Goal: Task Accomplishment & Management: Manage account settings

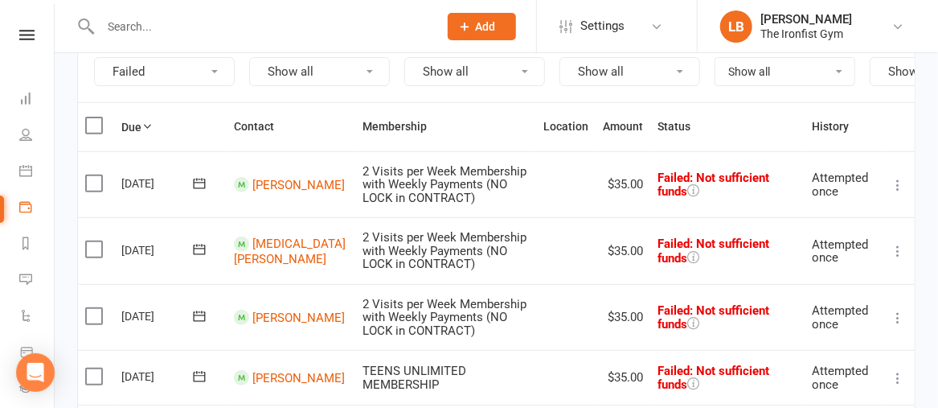
scroll to position [183, 0]
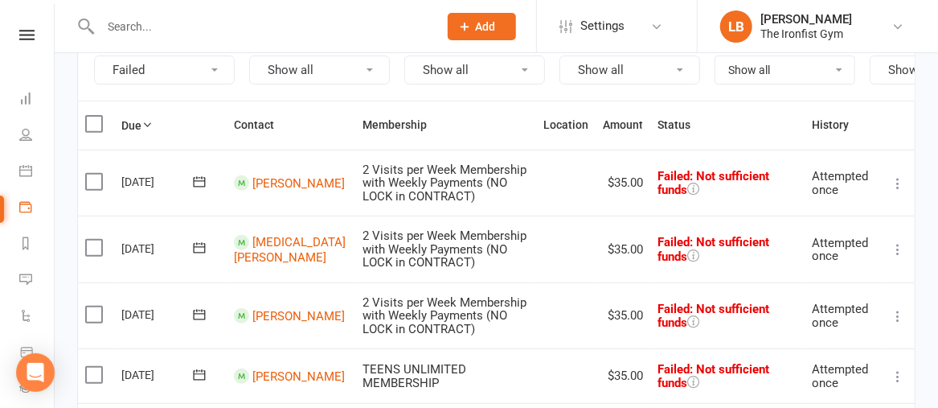
click at [897, 191] on icon at bounding box center [898, 183] width 16 height 16
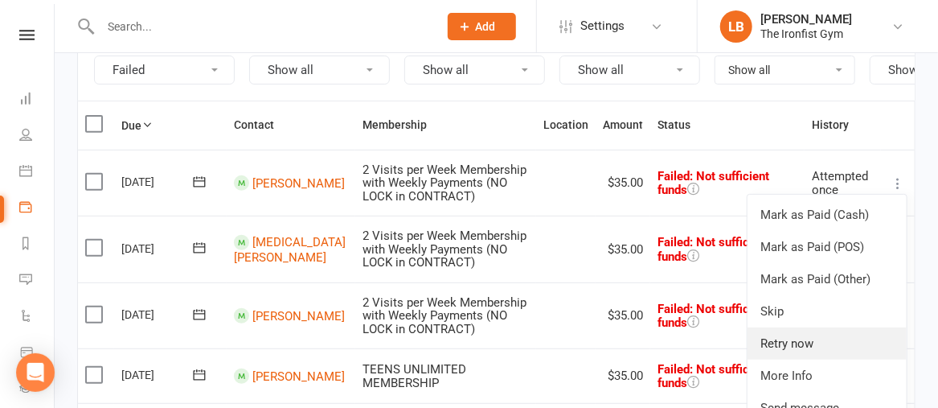
click at [790, 342] on link "Retry now" at bounding box center [827, 343] width 159 height 32
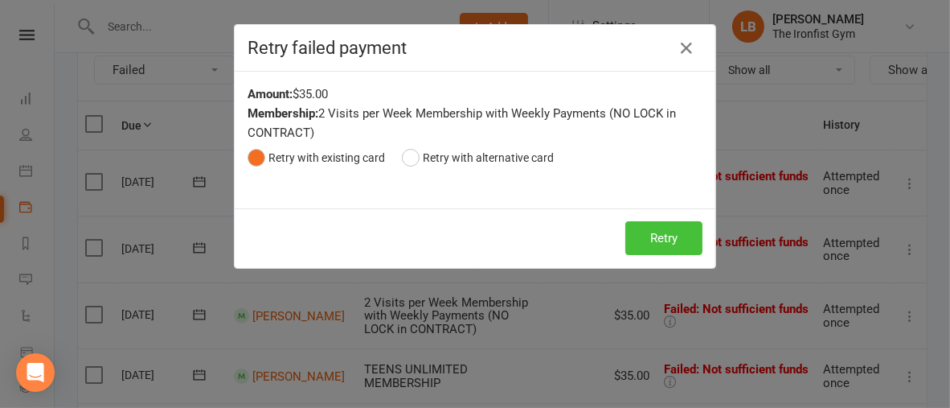
click at [659, 232] on button "Retry" at bounding box center [664, 238] width 77 height 34
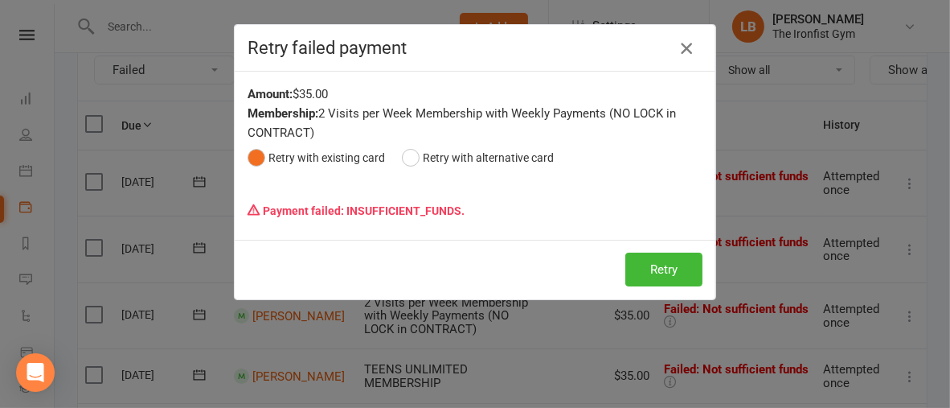
click at [687, 49] on icon "button" at bounding box center [686, 48] width 19 height 19
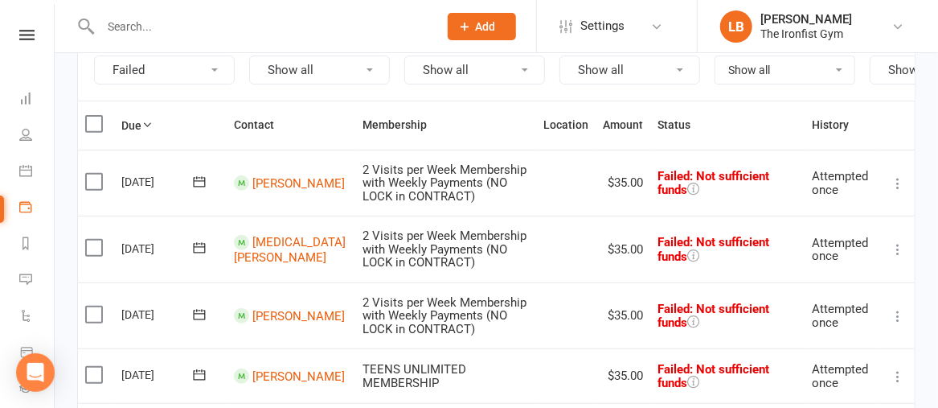
click at [900, 256] on icon at bounding box center [898, 249] width 16 height 16
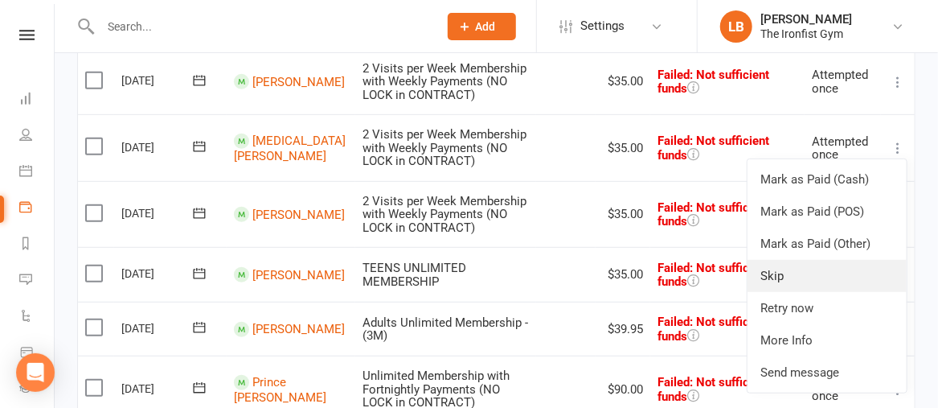
scroll to position [293, 0]
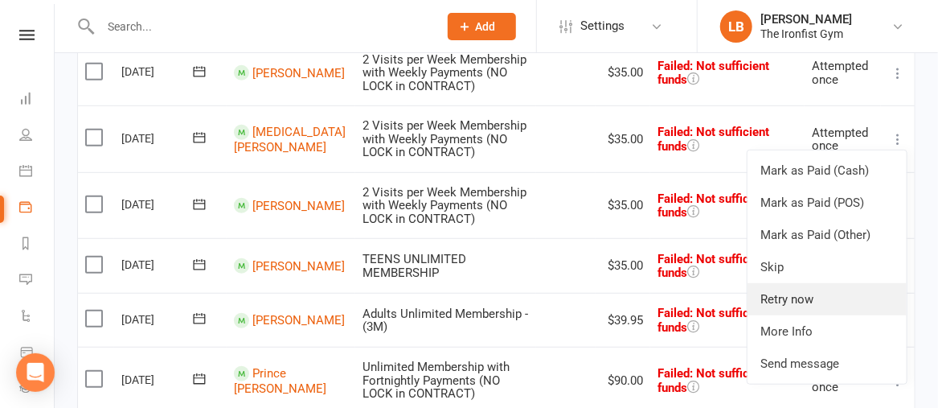
click at [790, 304] on link "Retry now" at bounding box center [827, 299] width 159 height 32
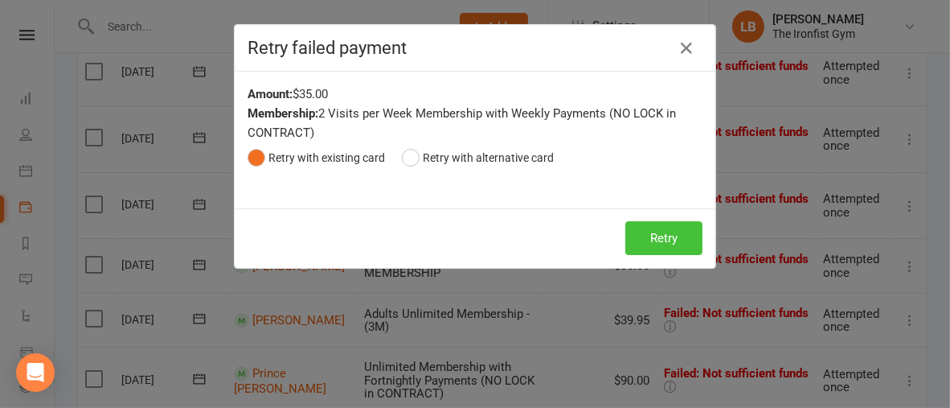
click at [660, 248] on button "Retry" at bounding box center [664, 238] width 77 height 34
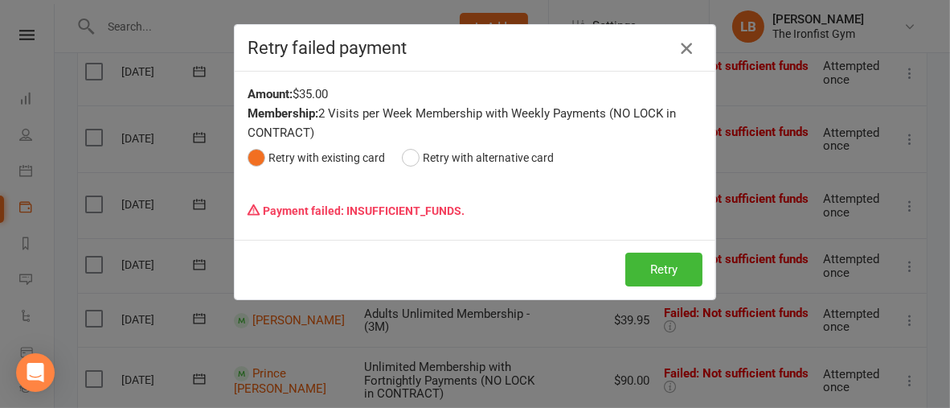
click at [682, 39] on icon "button" at bounding box center [686, 48] width 19 height 19
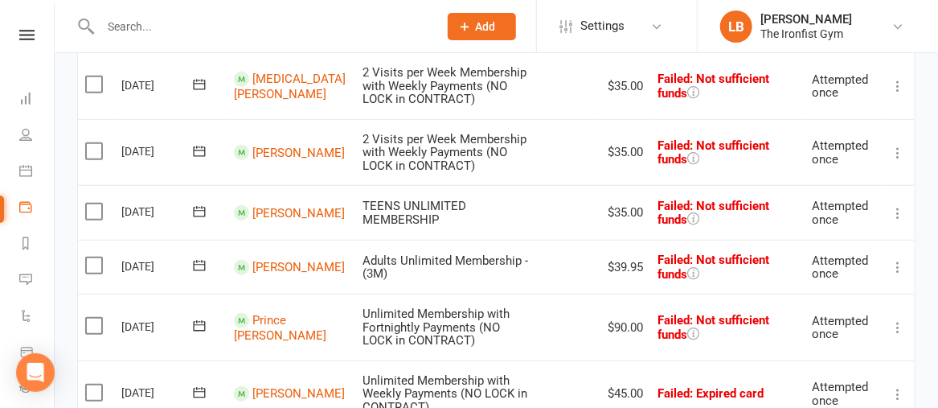
scroll to position [344, 0]
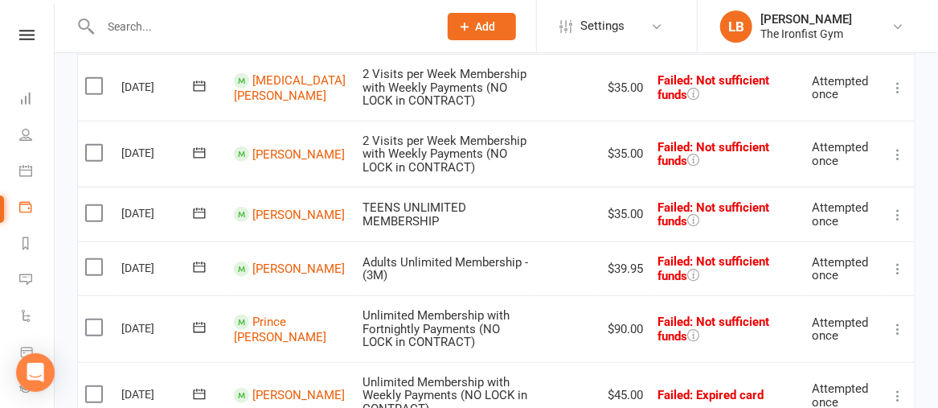
click at [898, 162] on icon at bounding box center [898, 154] width 16 height 16
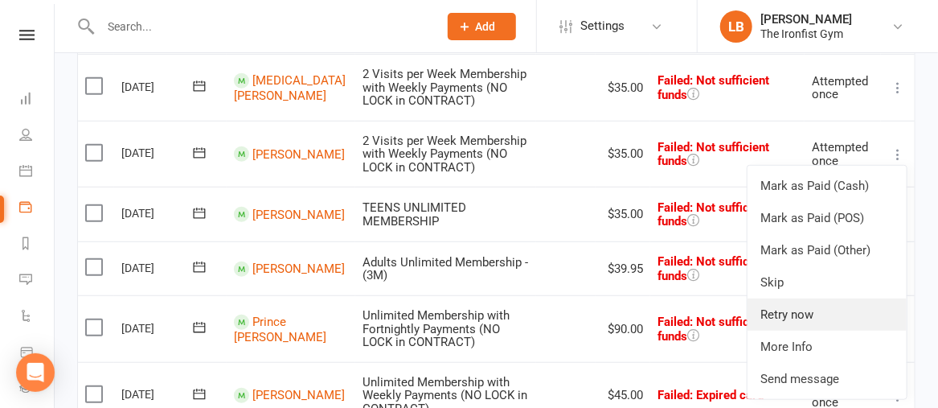
click at [807, 326] on link "Retry now" at bounding box center [827, 314] width 159 height 32
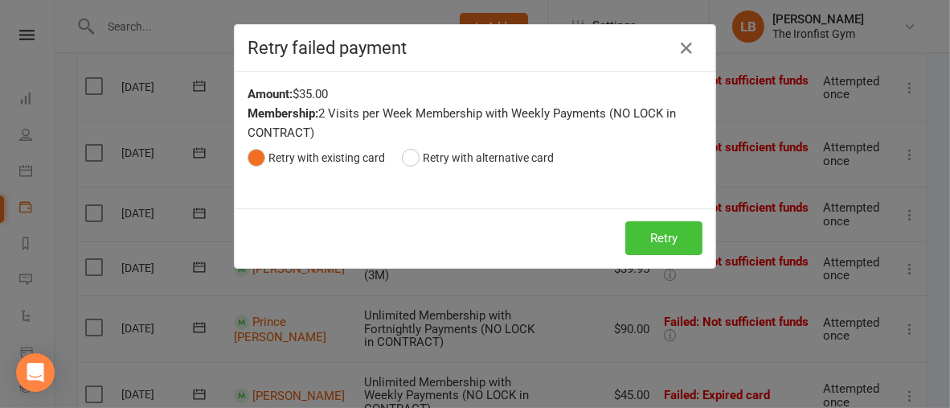
click at [669, 229] on button "Retry" at bounding box center [664, 238] width 77 height 34
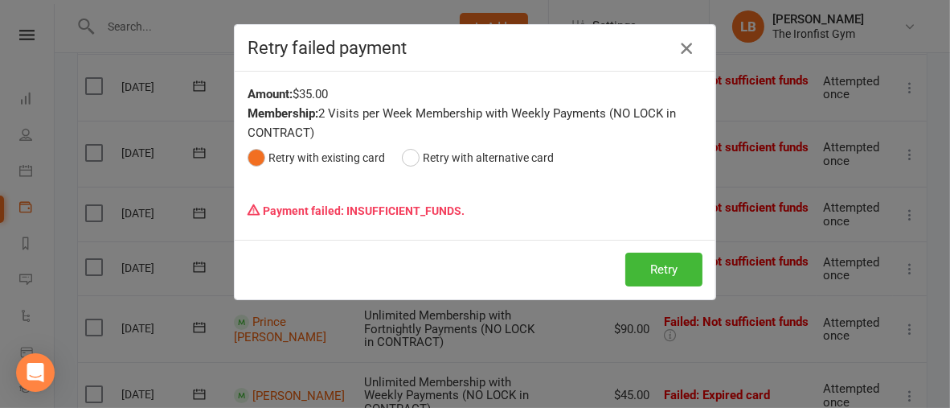
click at [677, 47] on icon "button" at bounding box center [686, 48] width 19 height 19
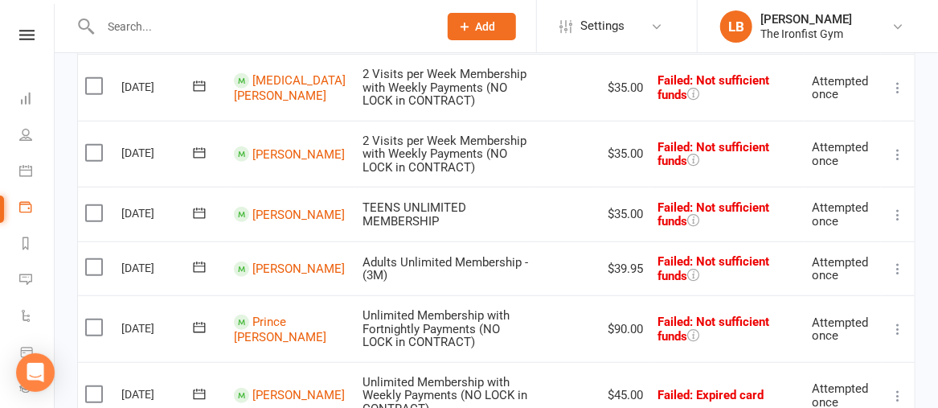
click at [897, 223] on icon at bounding box center [898, 215] width 16 height 16
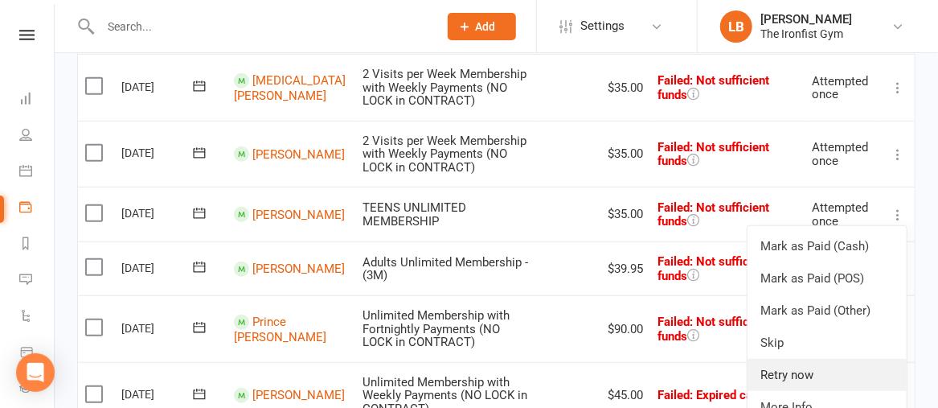
click at [795, 378] on link "Retry now" at bounding box center [827, 375] width 159 height 32
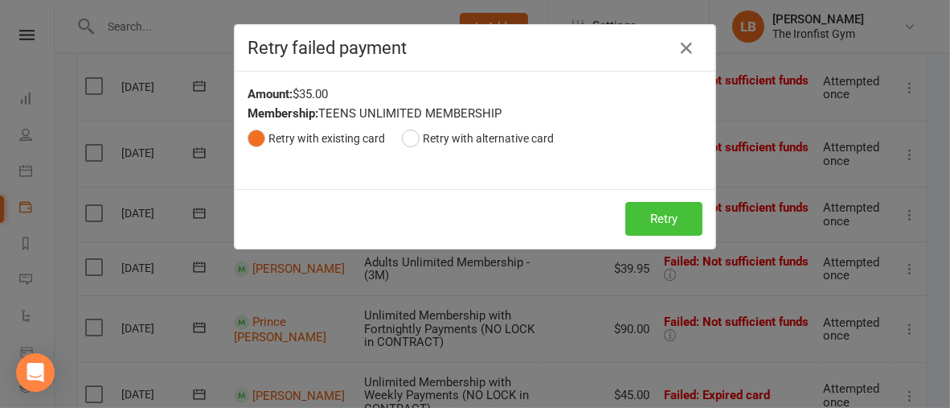
click at [677, 223] on button "Retry" at bounding box center [664, 219] width 77 height 34
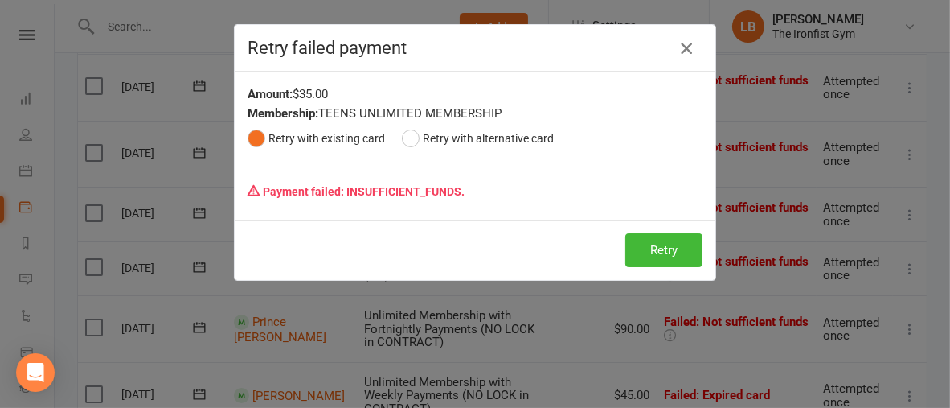
click at [679, 37] on button "button" at bounding box center [687, 48] width 26 height 26
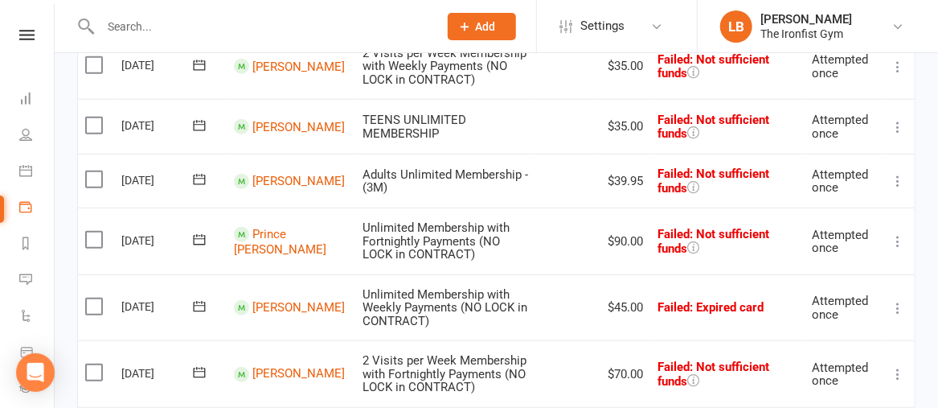
scroll to position [433, 0]
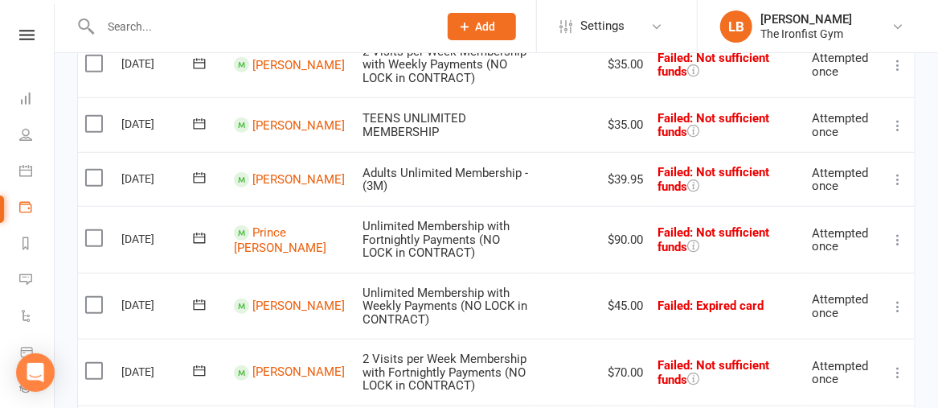
click at [897, 182] on icon at bounding box center [898, 179] width 16 height 16
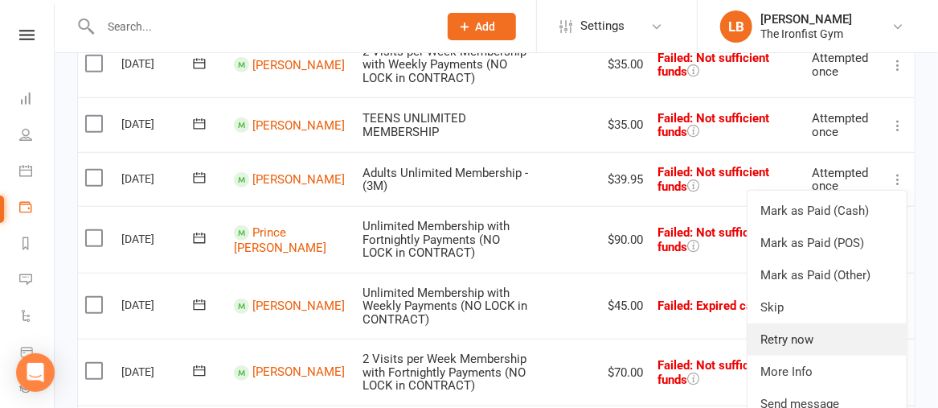
click at [795, 352] on link "Retry now" at bounding box center [827, 339] width 159 height 32
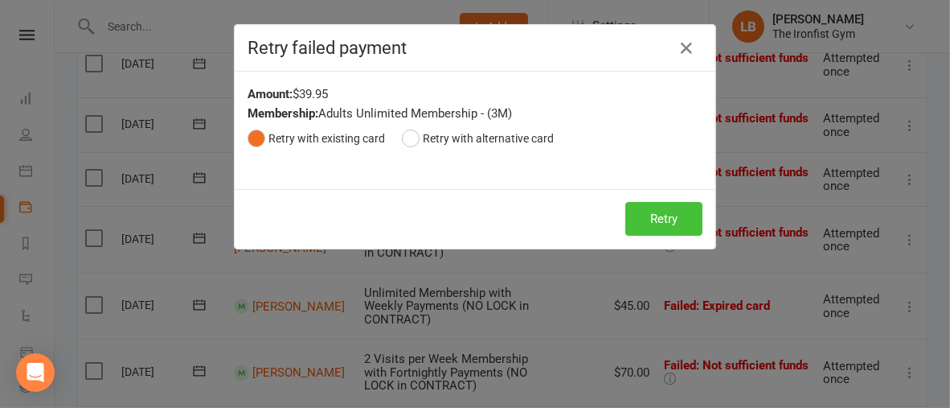
click at [671, 221] on button "Retry" at bounding box center [664, 219] width 77 height 34
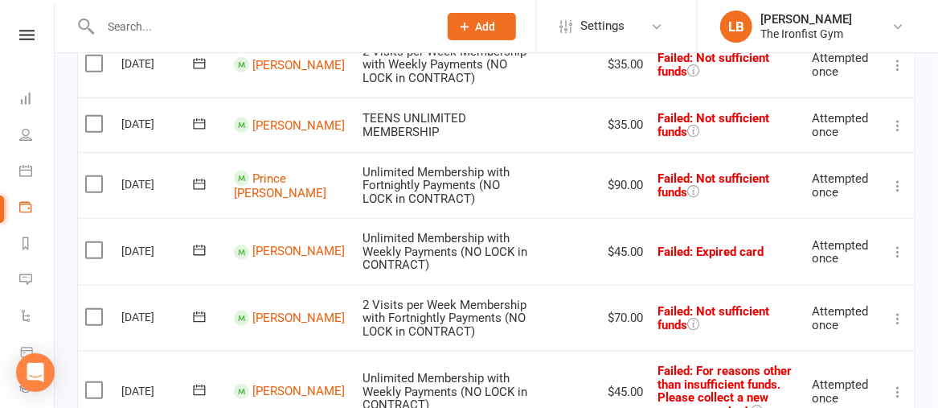
click at [900, 194] on icon at bounding box center [898, 186] width 16 height 16
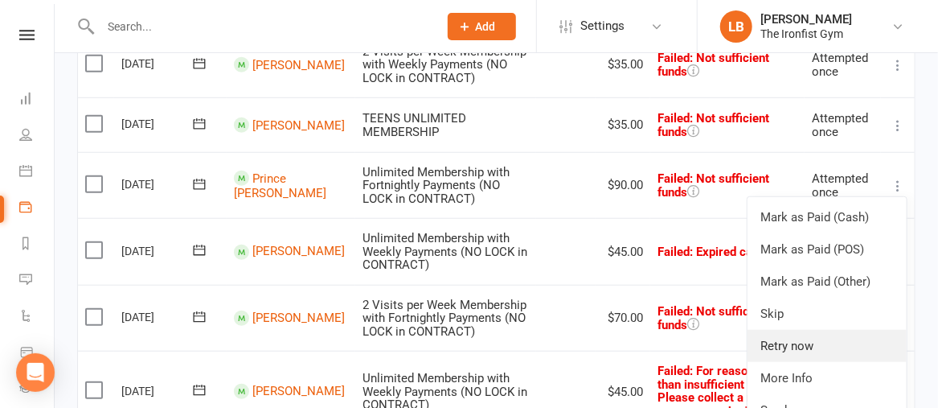
click at [802, 352] on link "Retry now" at bounding box center [827, 346] width 159 height 32
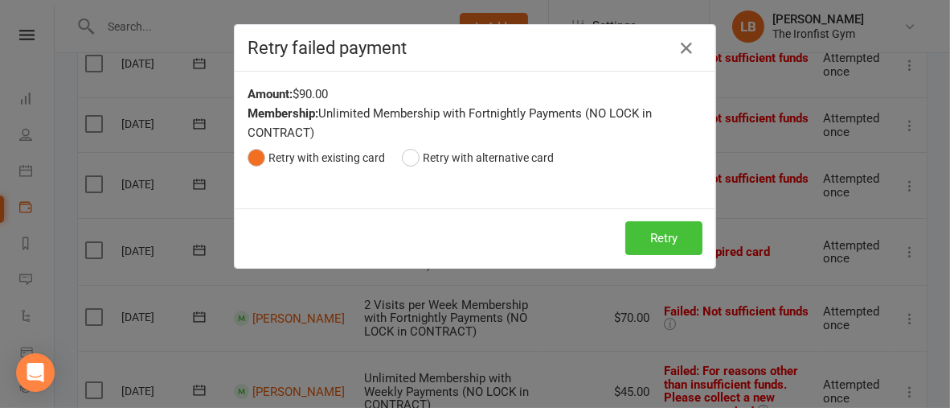
click at [646, 236] on button "Retry" at bounding box center [664, 238] width 77 height 34
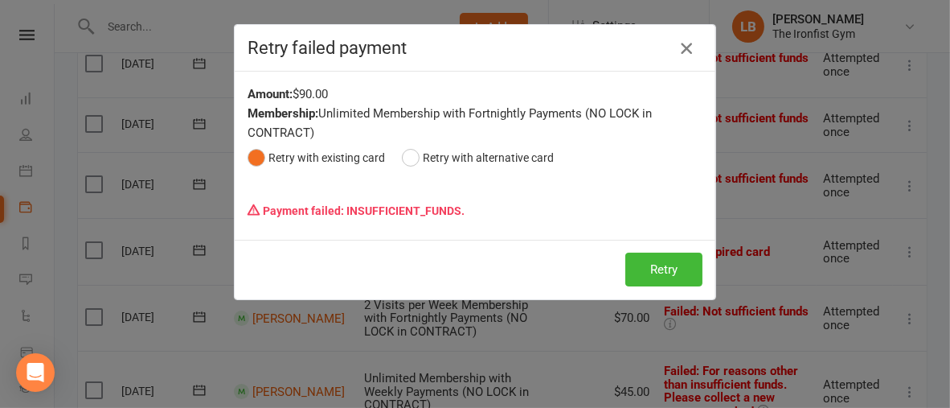
click at [680, 50] on icon "button" at bounding box center [686, 48] width 19 height 19
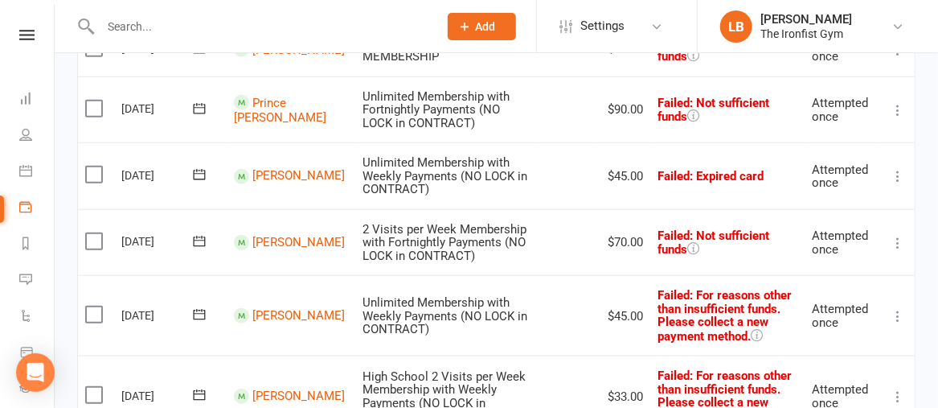
scroll to position [515, 0]
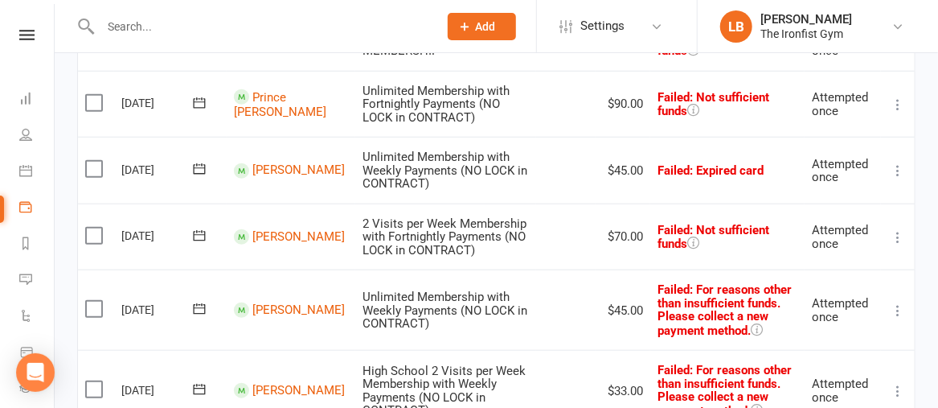
click at [898, 245] on icon at bounding box center [898, 237] width 16 height 16
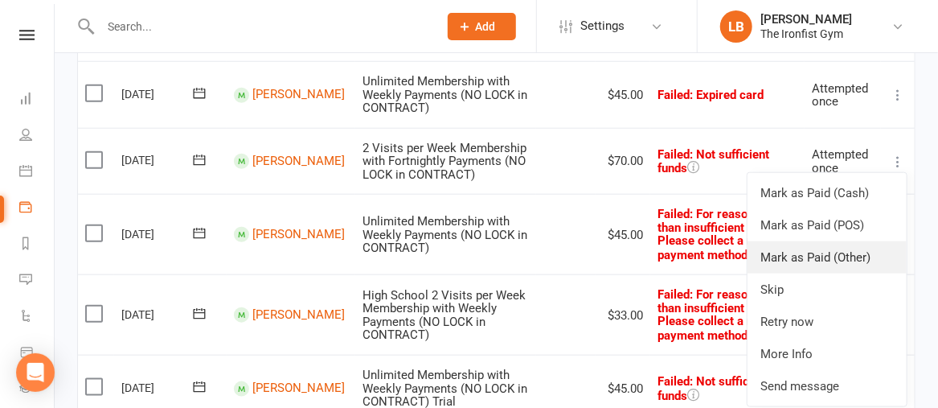
scroll to position [605, 0]
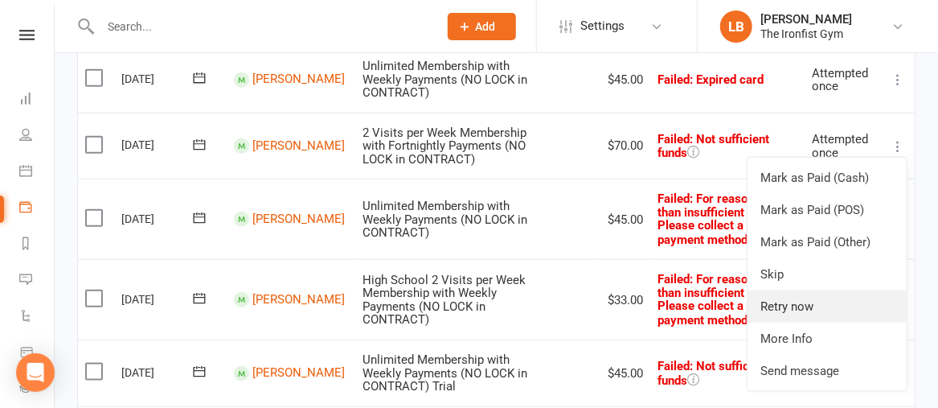
click at [791, 314] on link "Retry now" at bounding box center [827, 306] width 159 height 32
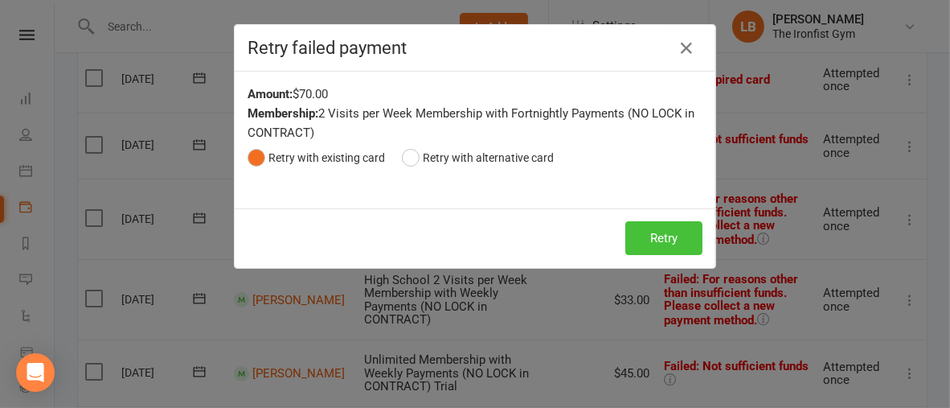
click at [665, 235] on button "Retry" at bounding box center [664, 238] width 77 height 34
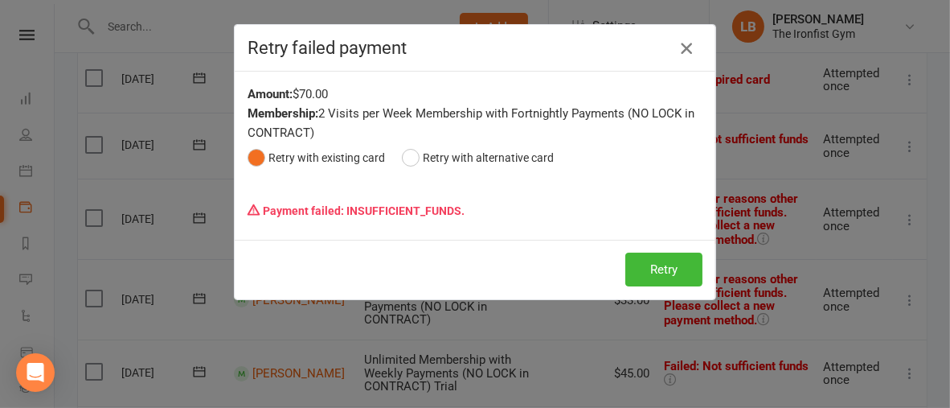
click at [680, 46] on icon "button" at bounding box center [686, 48] width 19 height 19
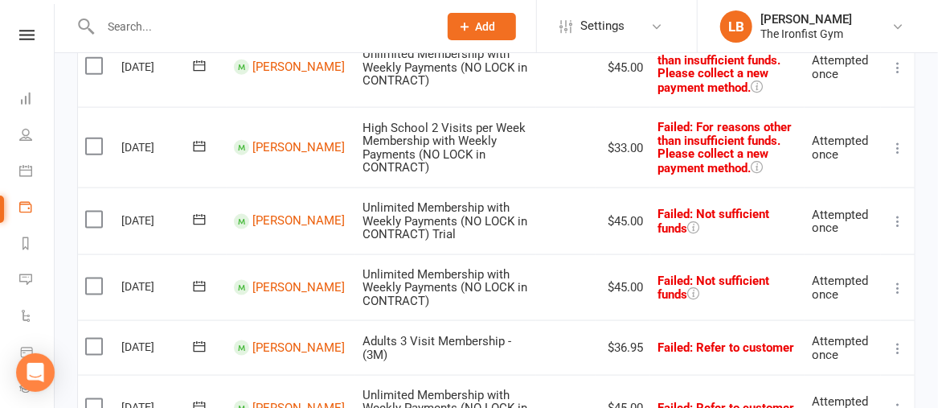
scroll to position [756, 0]
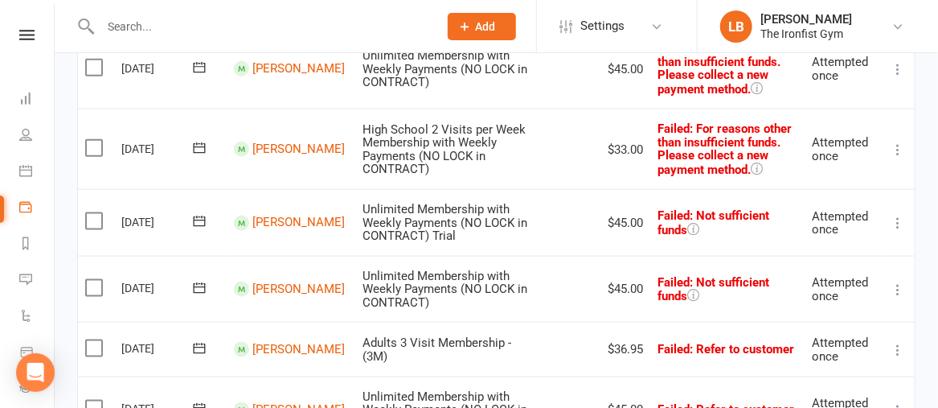
click at [899, 228] on icon at bounding box center [898, 223] width 16 height 16
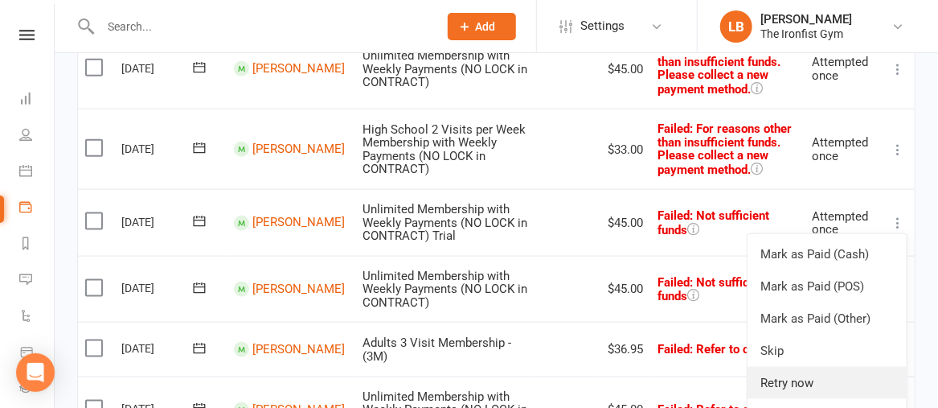
click at [800, 385] on link "Retry now" at bounding box center [827, 383] width 159 height 32
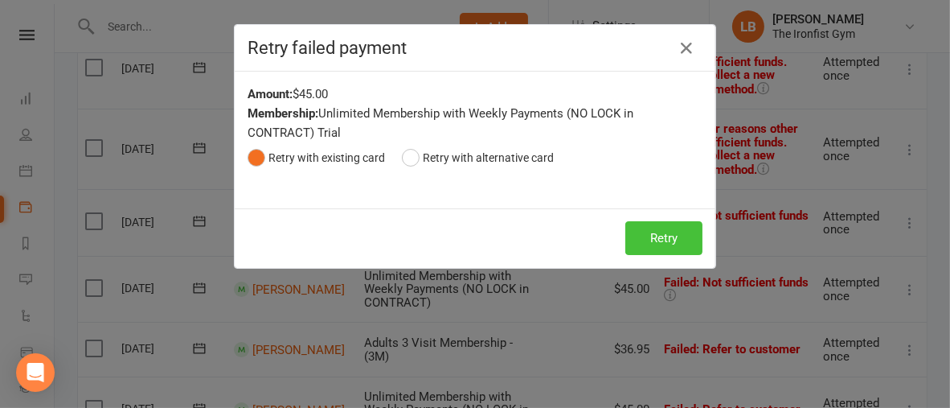
click at [660, 236] on button "Retry" at bounding box center [664, 238] width 77 height 34
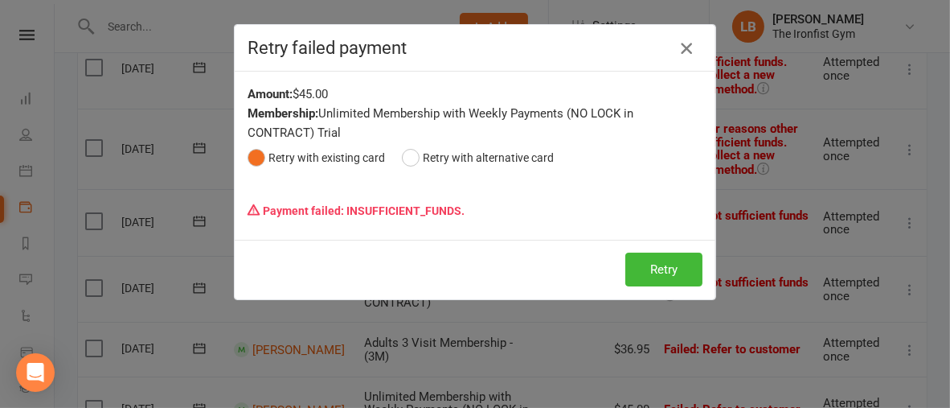
click at [679, 50] on icon "button" at bounding box center [686, 48] width 19 height 19
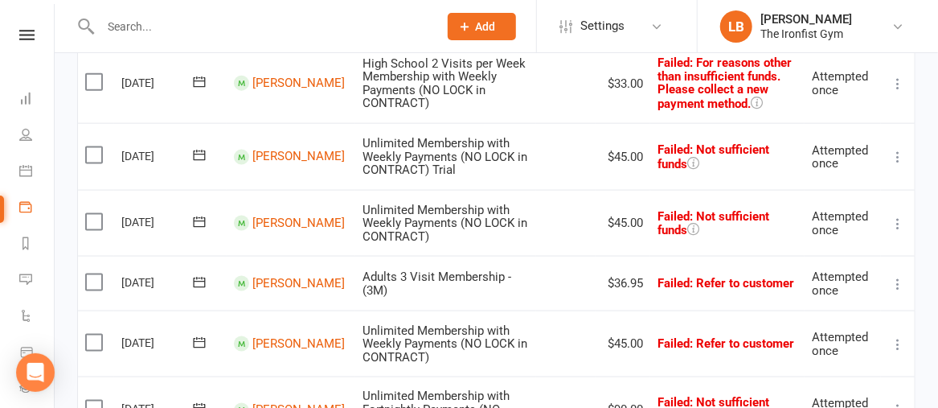
scroll to position [823, 0]
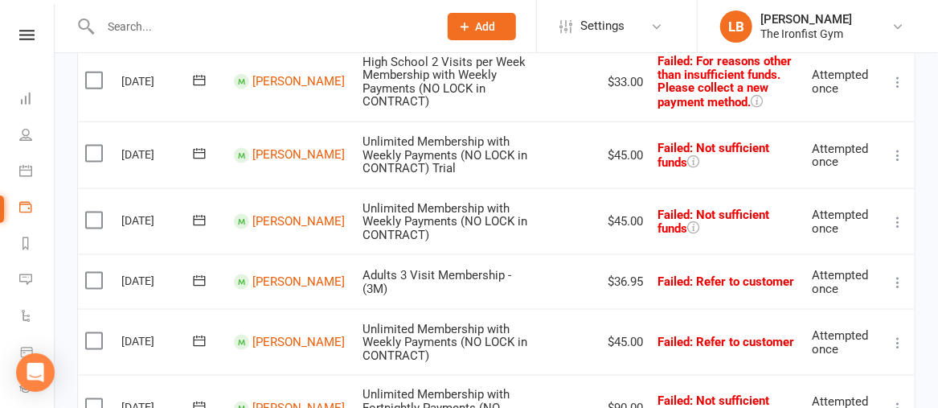
click at [899, 230] on icon at bounding box center [898, 222] width 16 height 16
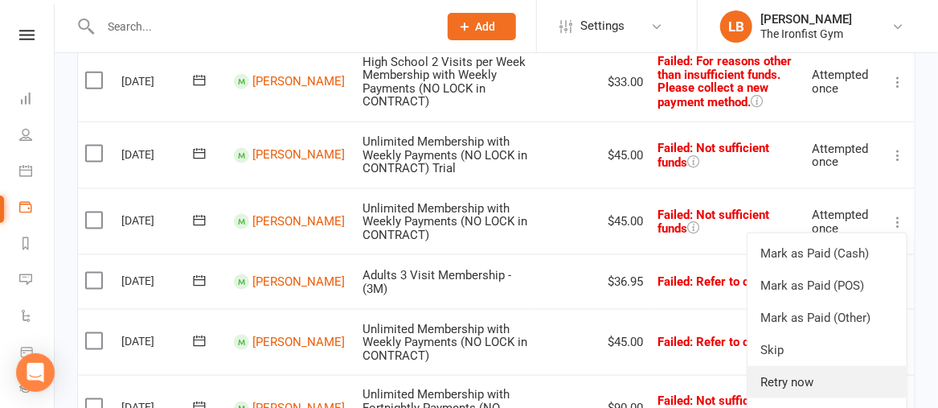
click at [799, 393] on link "Retry now" at bounding box center [827, 382] width 159 height 32
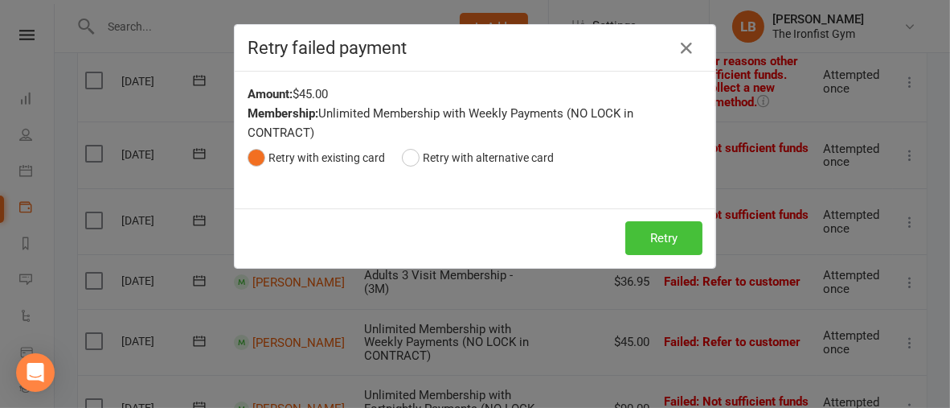
click at [670, 247] on button "Retry" at bounding box center [664, 238] width 77 height 34
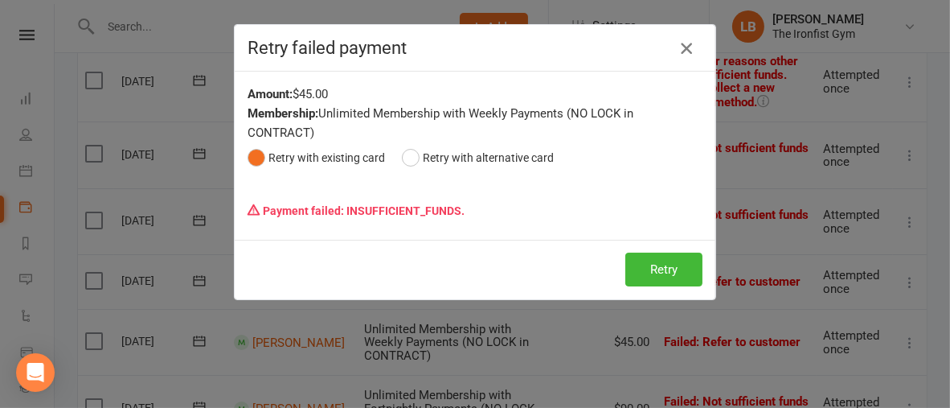
click at [678, 47] on icon "button" at bounding box center [686, 48] width 19 height 19
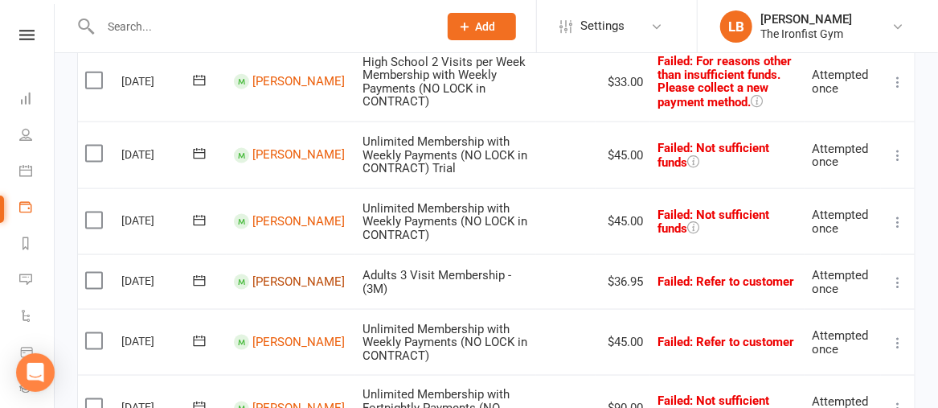
click at [273, 281] on link "[PERSON_NAME]" at bounding box center [298, 281] width 92 height 14
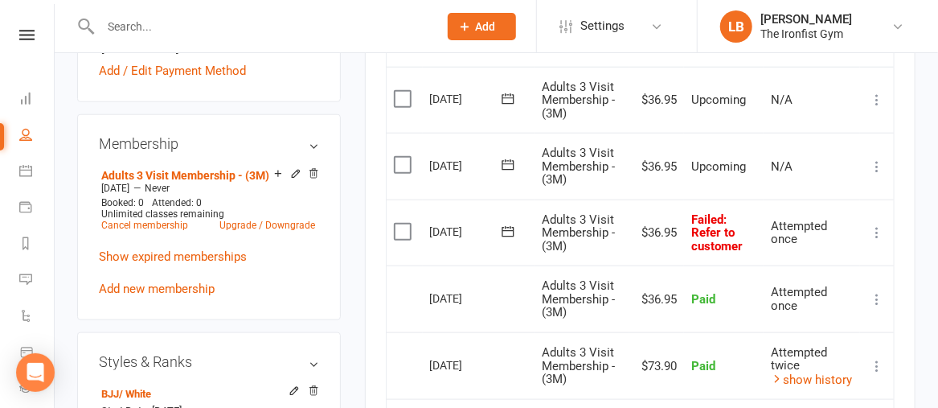
scroll to position [621, 0]
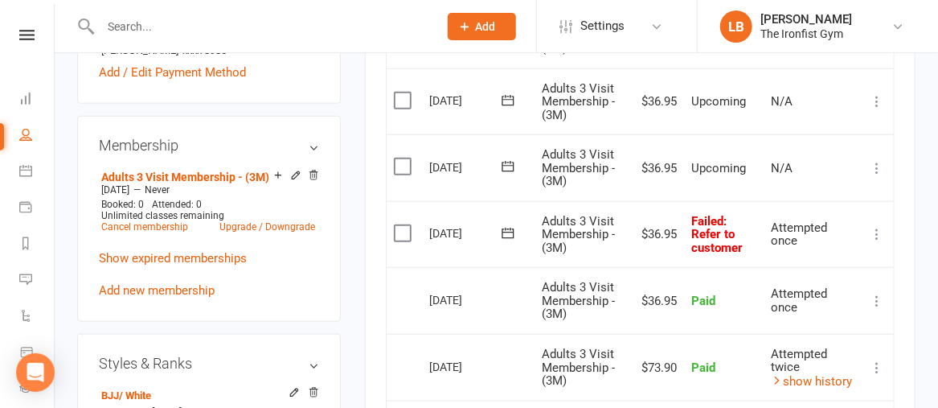
click at [507, 241] on icon at bounding box center [508, 233] width 16 height 16
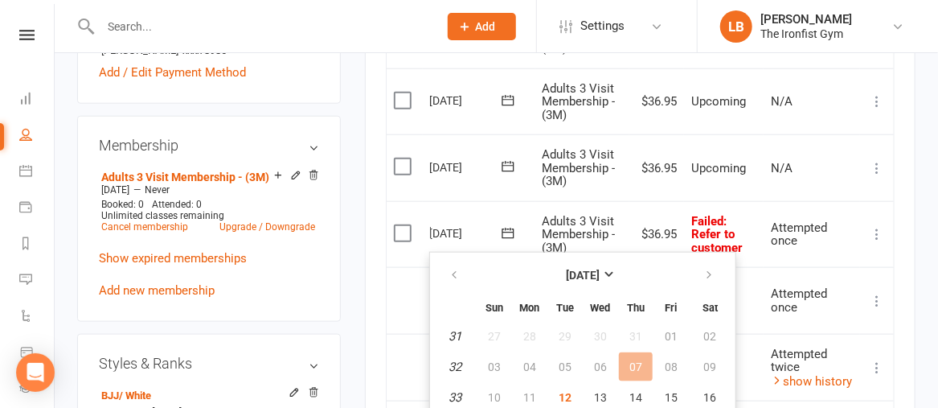
scroll to position [753, 0]
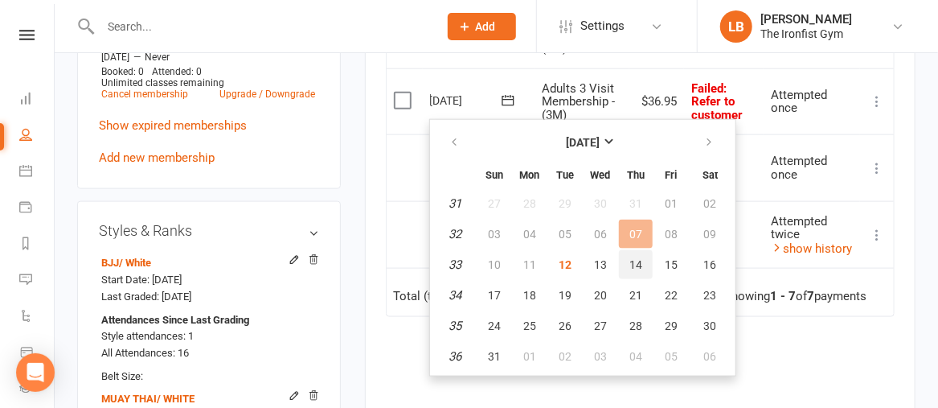
click at [637, 263] on span "14" at bounding box center [636, 264] width 13 height 13
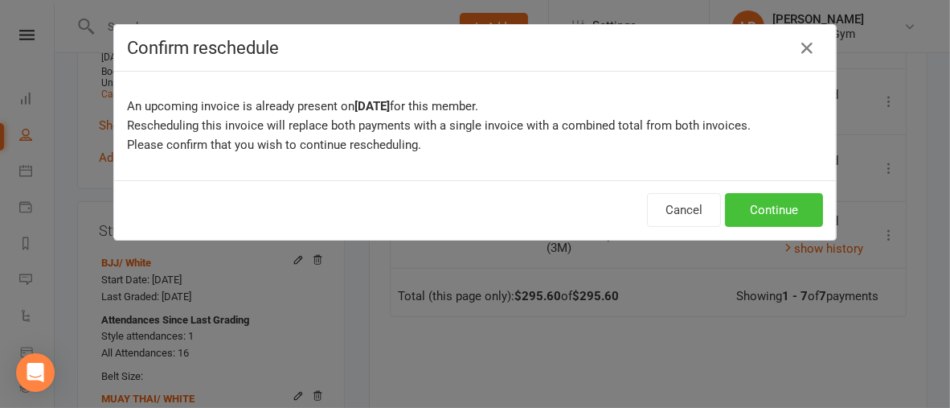
click at [781, 208] on button "Continue" at bounding box center [774, 210] width 98 height 34
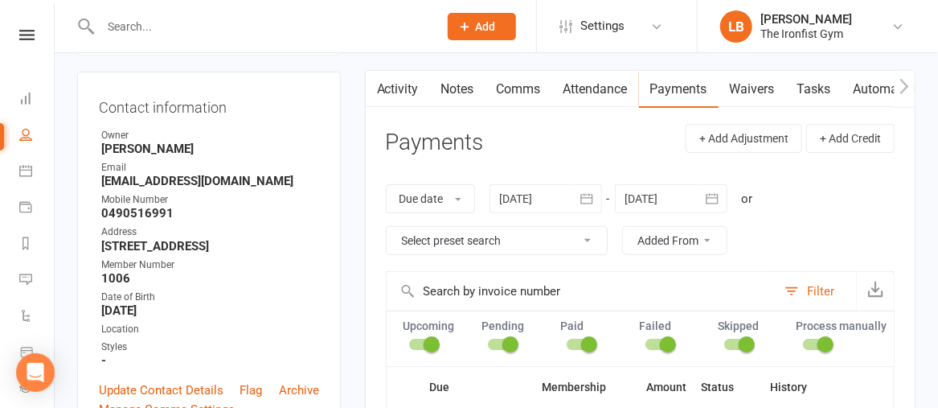
scroll to position [146, 0]
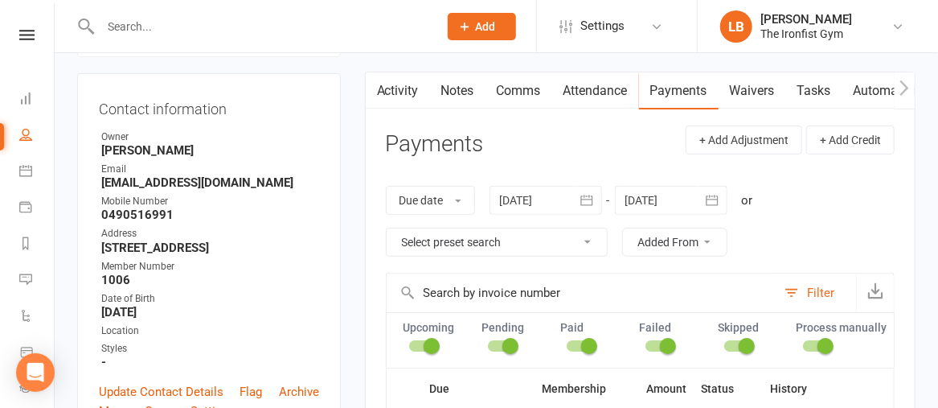
click at [523, 84] on link "Comms" at bounding box center [519, 90] width 67 height 37
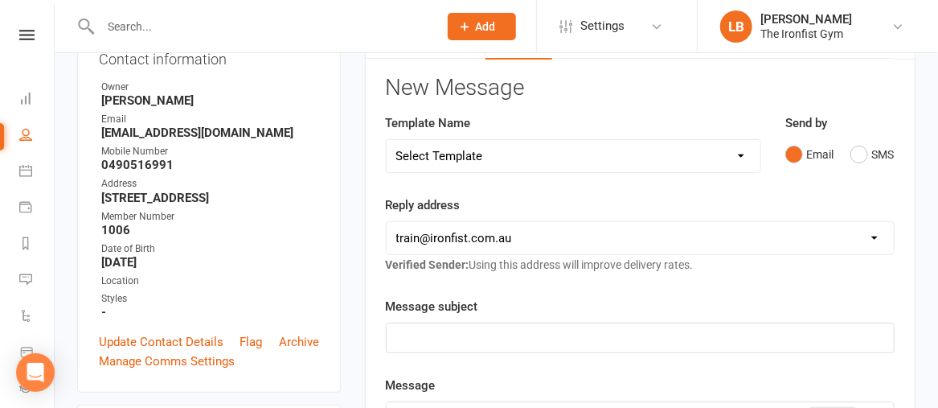
scroll to position [228, 0]
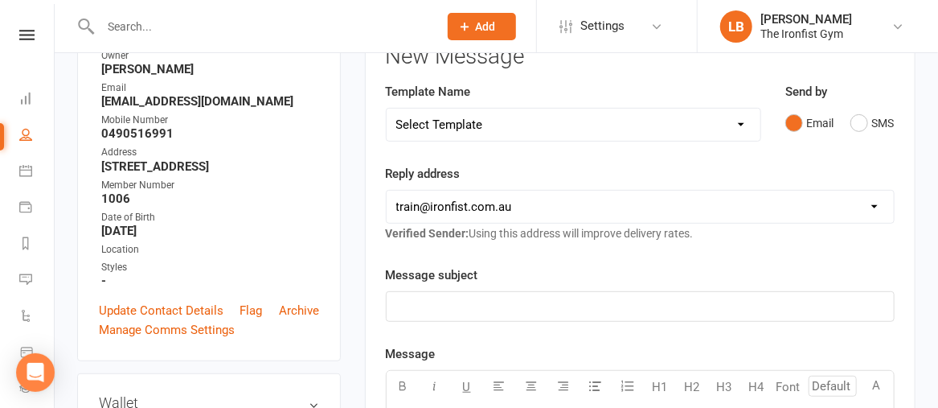
click at [485, 129] on select "Select Template [SMS] Grading Fee owing [SMS] Balance Owing - Catch up [SMS] Ex…" at bounding box center [574, 125] width 374 height 32
select select "3"
click at [387, 109] on select "Select Template [SMS] Grading Fee owing [SMS] Balance Owing - Catch up [SMS] Ex…" at bounding box center [574, 125] width 374 height 32
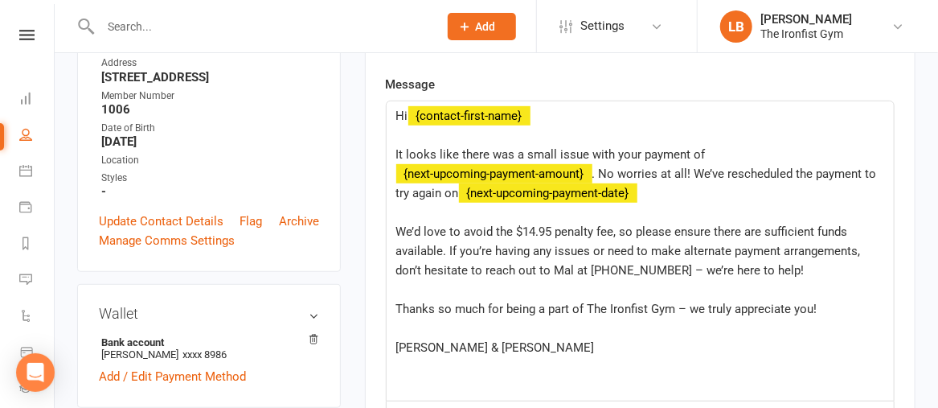
scroll to position [318, 0]
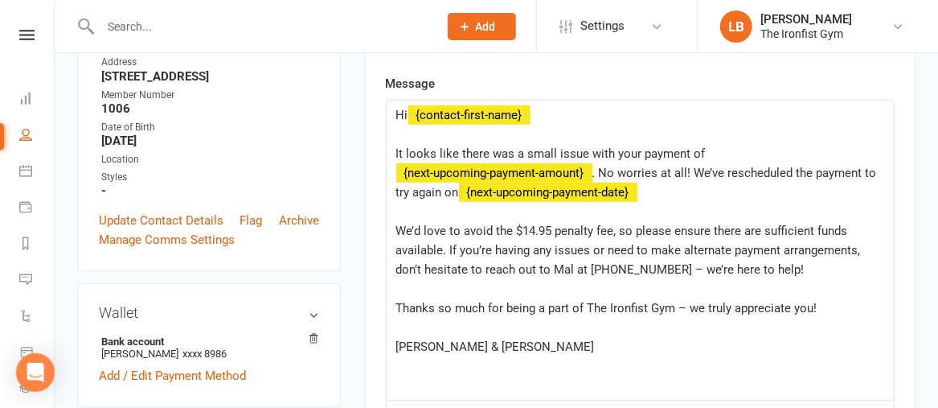
click at [638, 152] on span "It looks like there was a small issue with your payment of" at bounding box center [551, 153] width 310 height 14
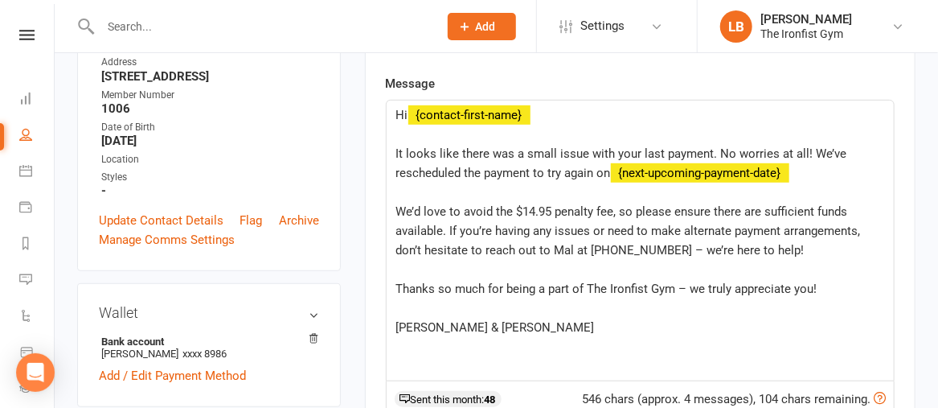
click at [522, 168] on span "It looks like there was a small issue with your last payment. No worries at all…" at bounding box center [623, 163] width 454 height 34
click at [596, 170] on span "It looks like there was a small issue with your last payment. No worries at all…" at bounding box center [623, 163] width 454 height 34
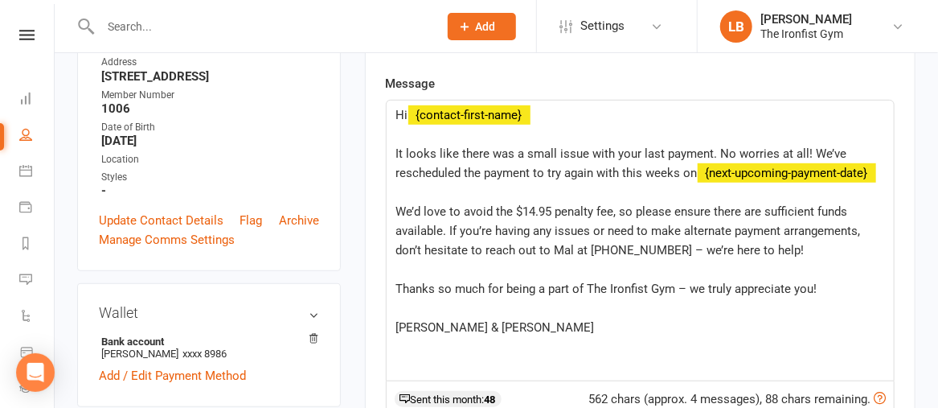
click at [888, 166] on div "Hi ﻿ {contact-first-name} ﻿ It looks like there was a small issue with your las…" at bounding box center [640, 241] width 507 height 280
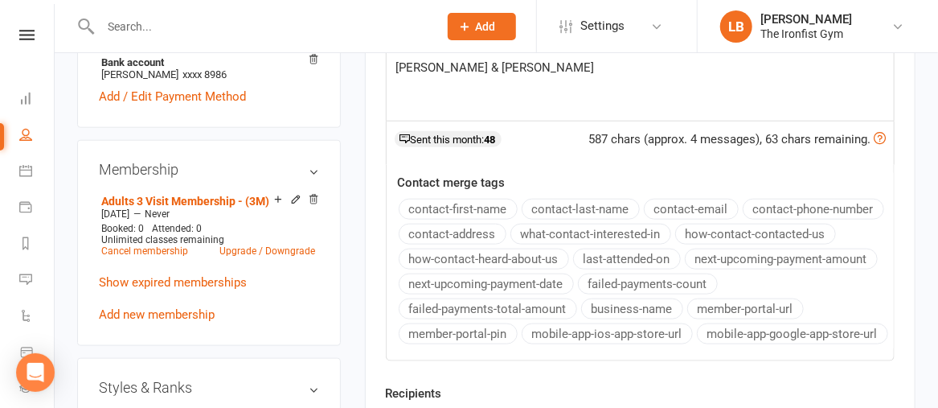
scroll to position [303, 0]
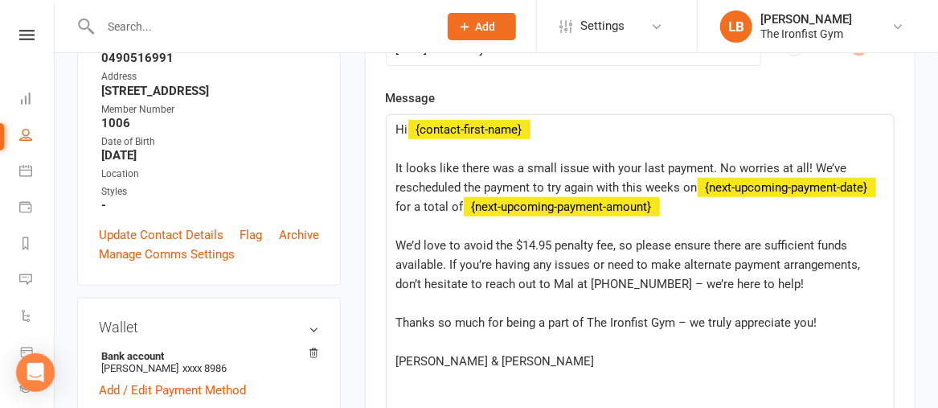
click at [828, 257] on div "Message Hi ﻿ {contact-first-name} ﻿ It looks like there was a small issue with …" at bounding box center [640, 371] width 509 height 566
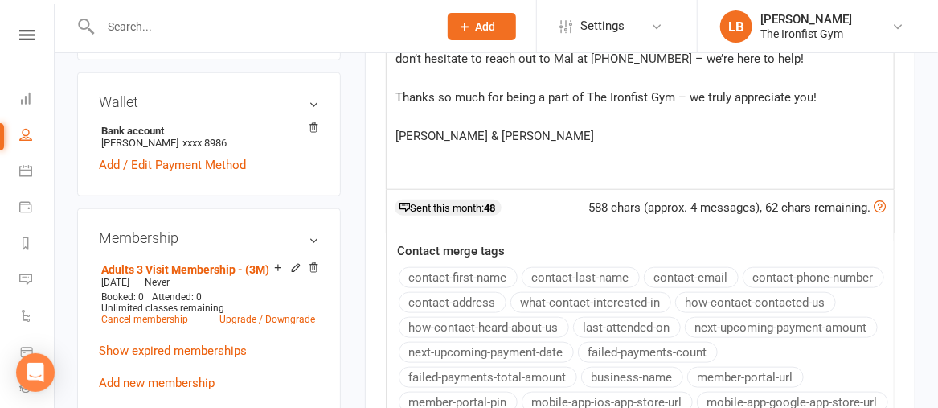
scroll to position [777, 0]
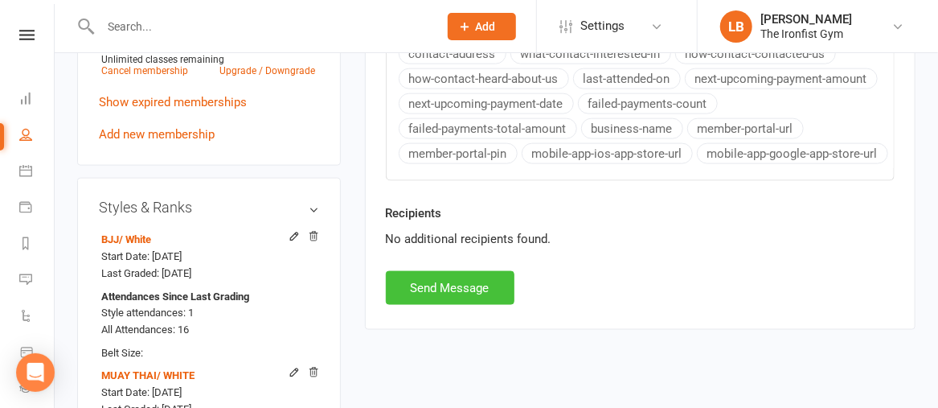
click at [453, 275] on button "Send Message" at bounding box center [450, 288] width 129 height 34
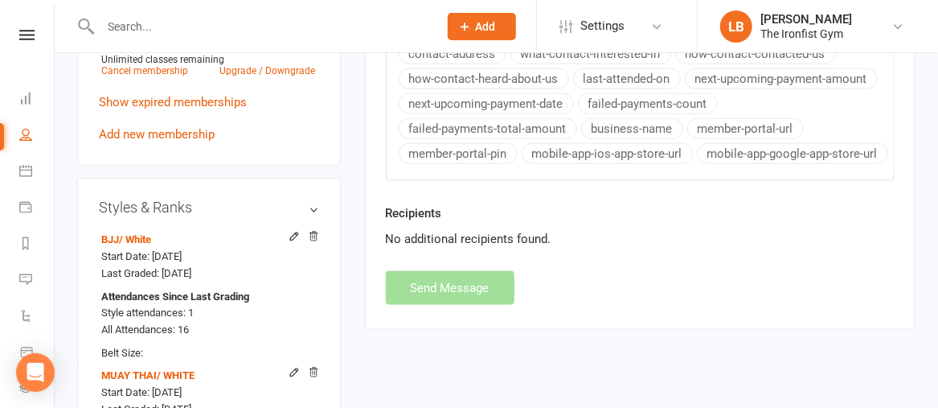
select select
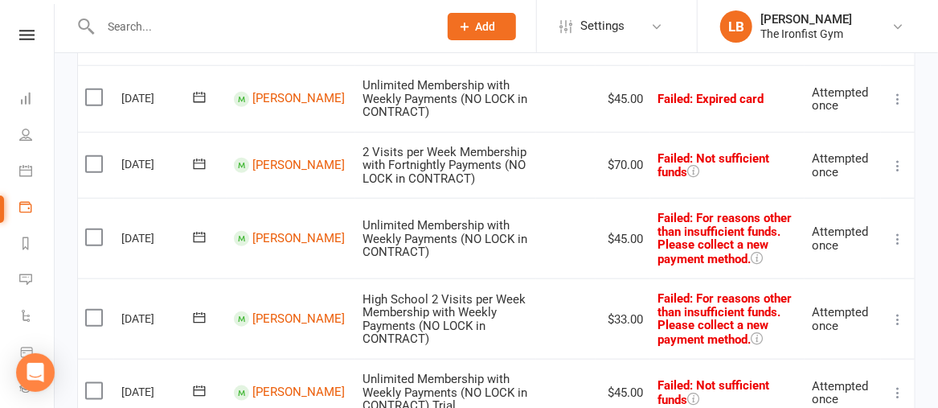
scroll to position [586, 0]
click at [252, 172] on link "[PERSON_NAME]" at bounding box center [298, 165] width 92 height 14
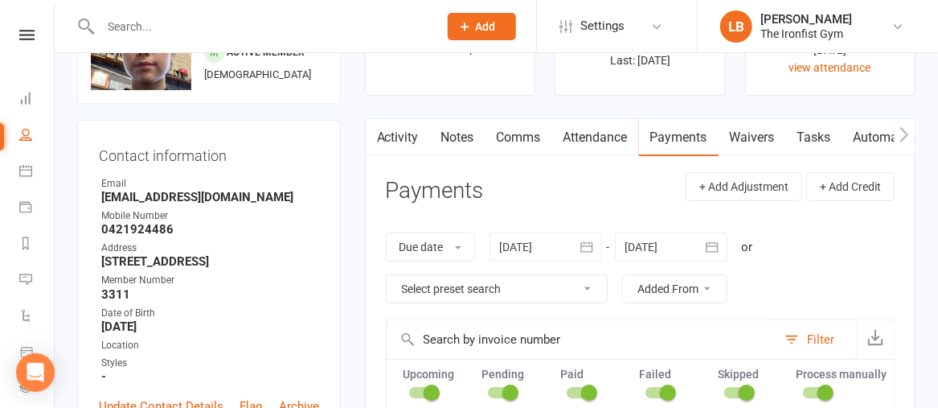
scroll to position [97, 0]
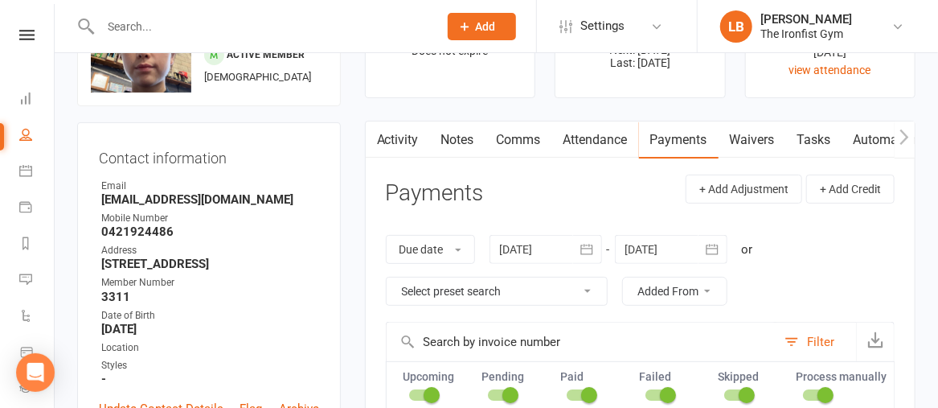
click at [404, 138] on link "Activity" at bounding box center [398, 139] width 64 height 37
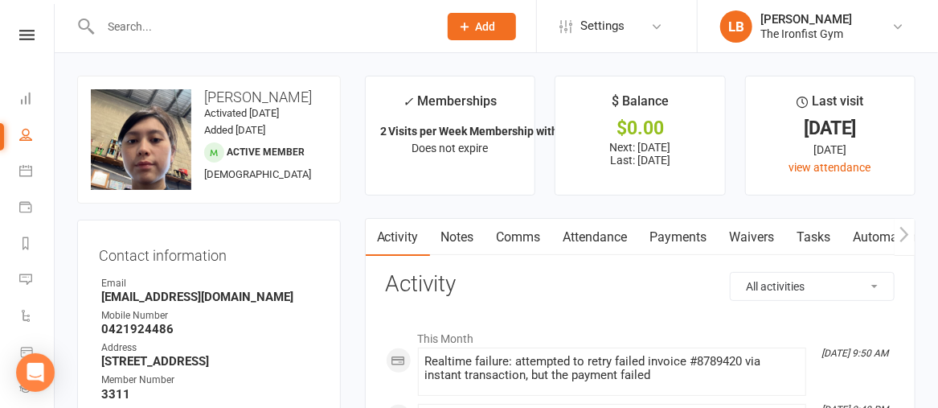
click at [688, 237] on link "Payments" at bounding box center [679, 237] width 80 height 37
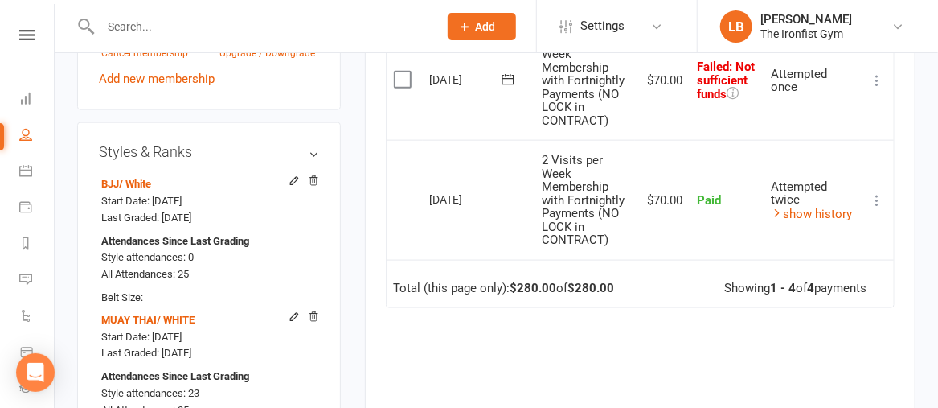
scroll to position [634, 0]
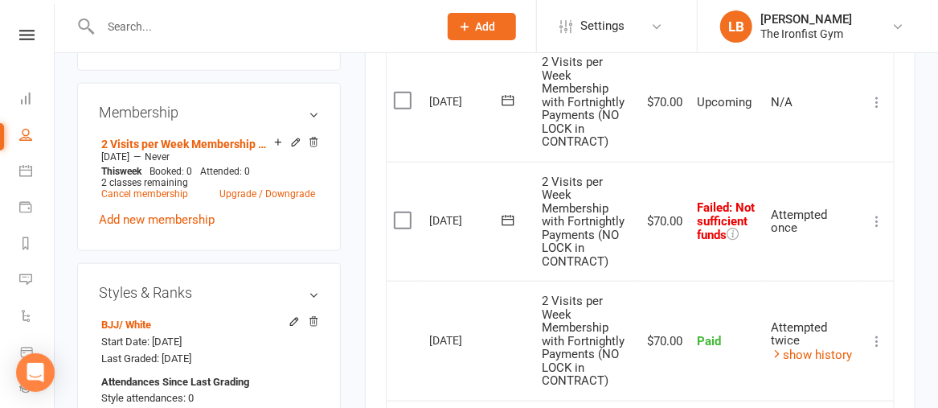
click at [511, 228] on icon at bounding box center [508, 220] width 16 height 16
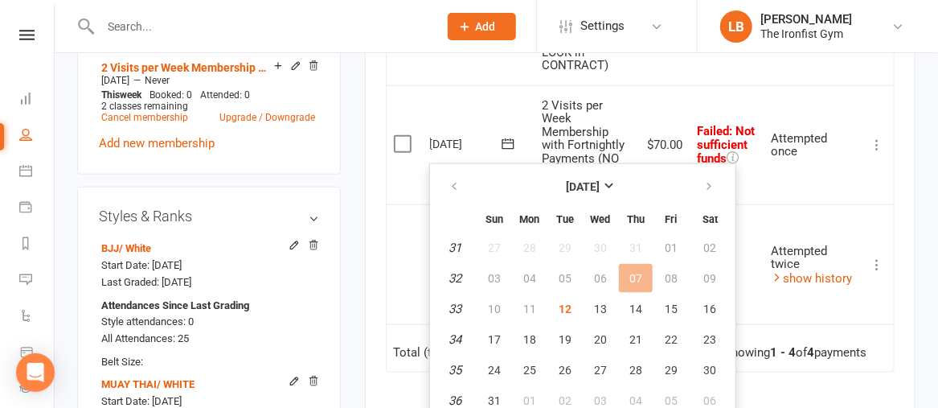
scroll to position [732, 0]
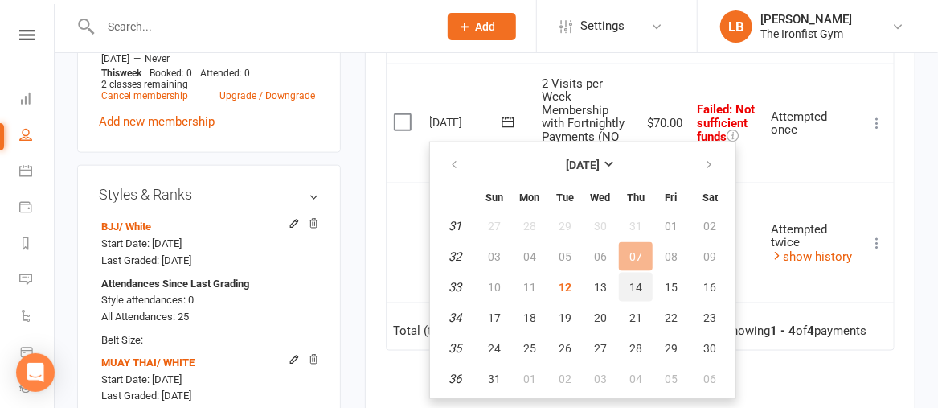
click at [634, 281] on span "14" at bounding box center [636, 287] width 13 height 13
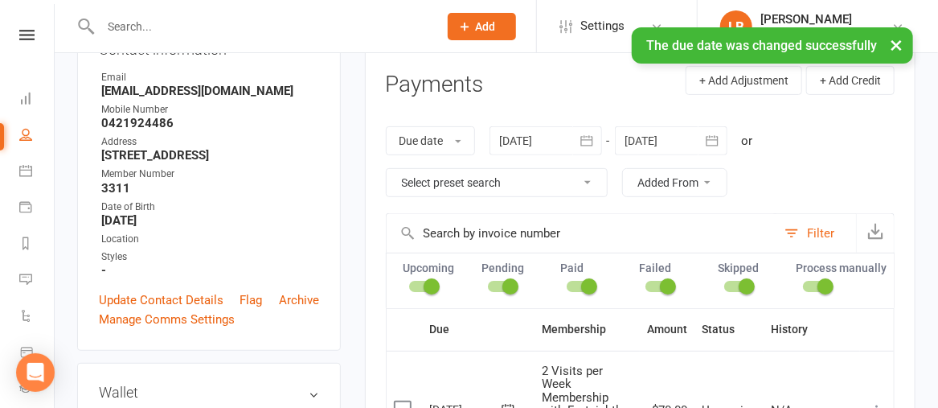
scroll to position [129, 0]
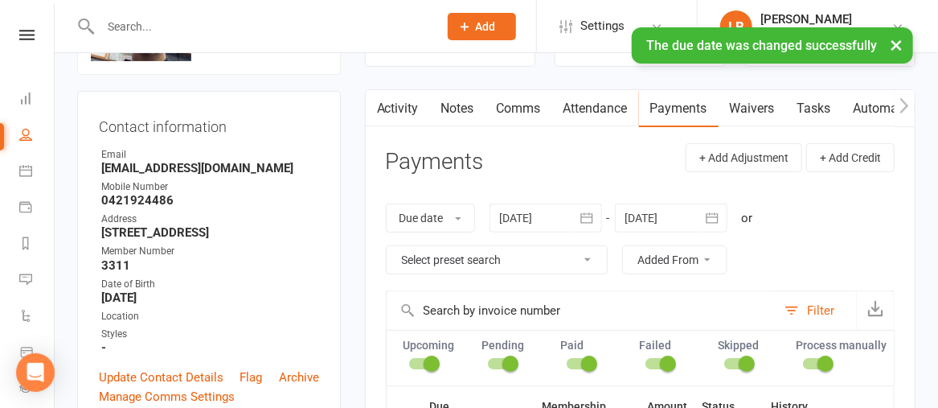
click at [517, 101] on link "Comms" at bounding box center [519, 108] width 67 height 37
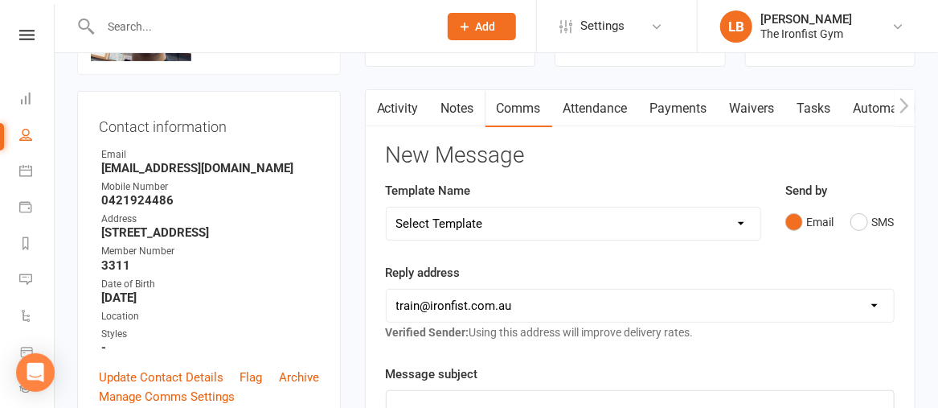
click at [499, 220] on select "Select Template [SMS] Grading Fee owing [SMS] Balance Owing - Catch up [SMS] Ex…" at bounding box center [574, 223] width 374 height 32
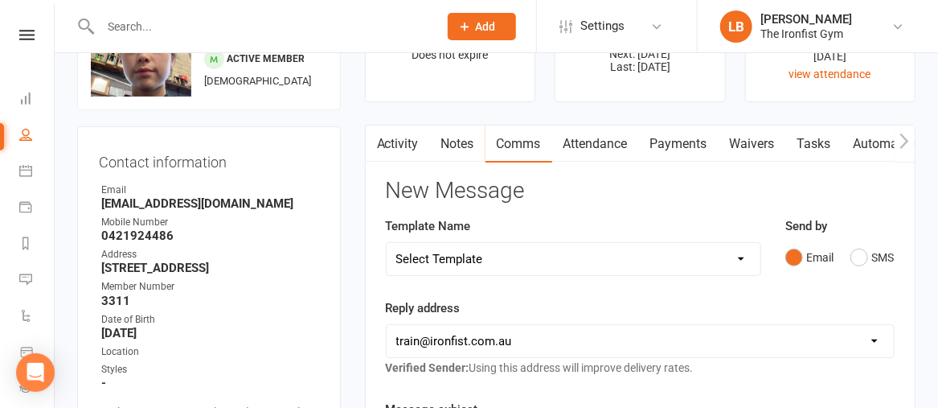
scroll to position [90, 0]
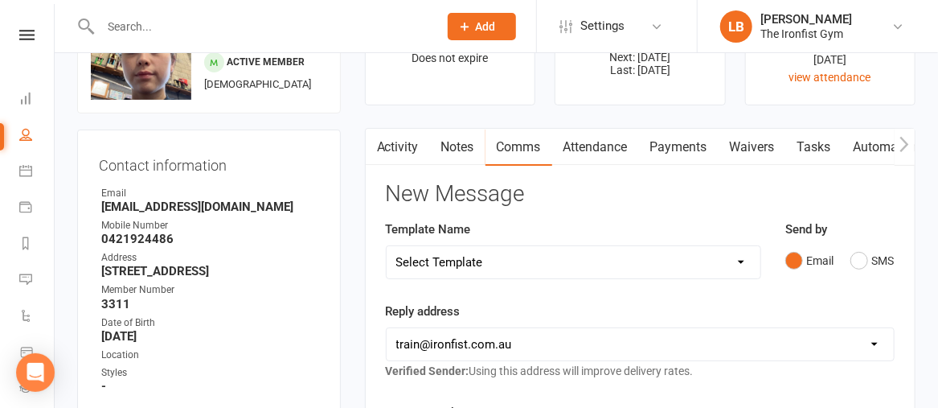
click at [458, 267] on select "Select Template [SMS] Grading Fee owing [SMS] Balance Owing - Catch up [SMS] Ex…" at bounding box center [574, 262] width 374 height 32
select select "3"
click at [387, 246] on select "Select Template [SMS] Grading Fee owing [SMS] Balance Owing - Catch up [SMS] Ex…" at bounding box center [574, 262] width 374 height 32
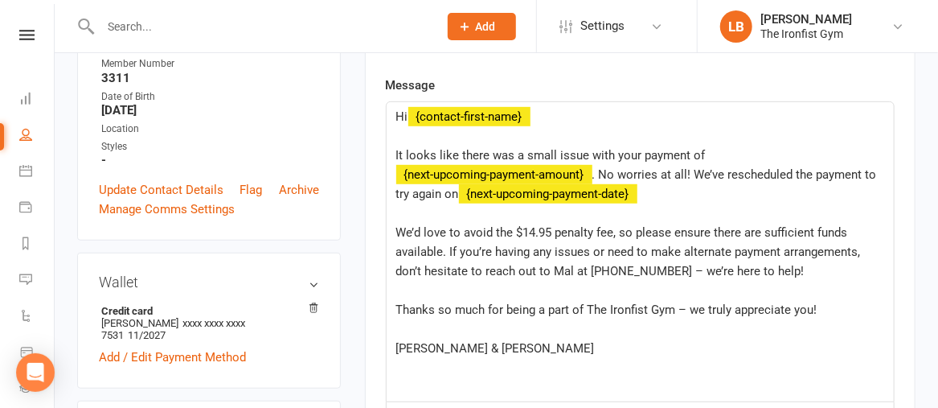
scroll to position [316, 0]
click at [639, 152] on span "It looks like there was a small issue with your payment of" at bounding box center [551, 155] width 310 height 14
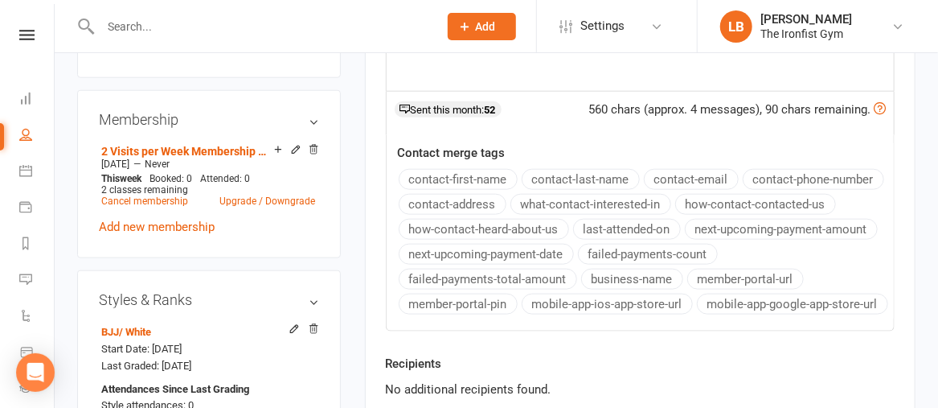
scroll to position [765, 0]
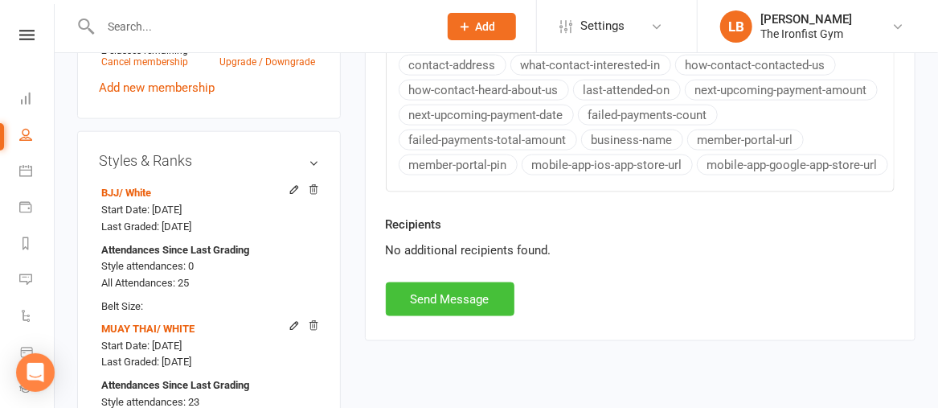
click at [450, 296] on button "Send Message" at bounding box center [450, 299] width 129 height 34
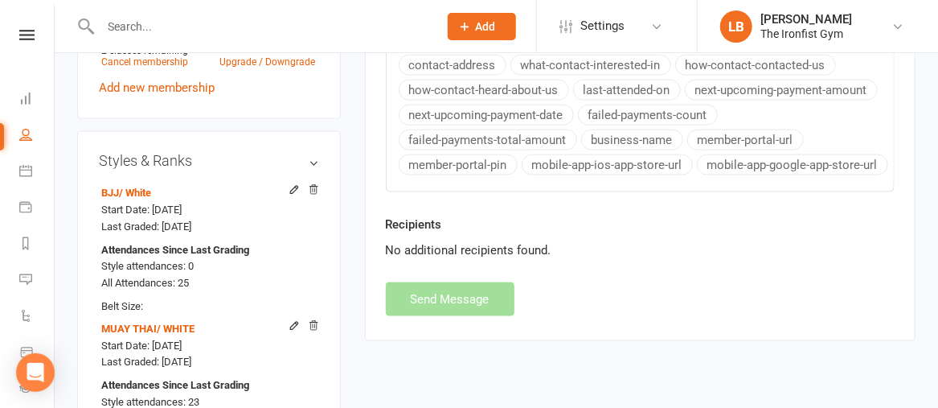
select select
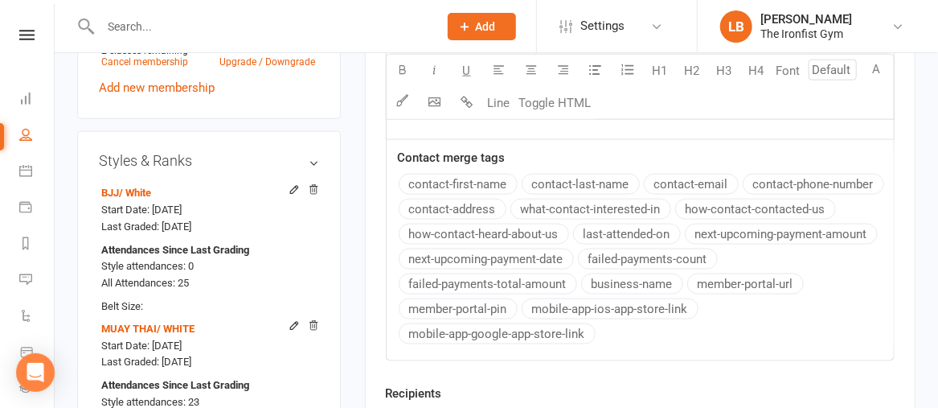
scroll to position [129, 0]
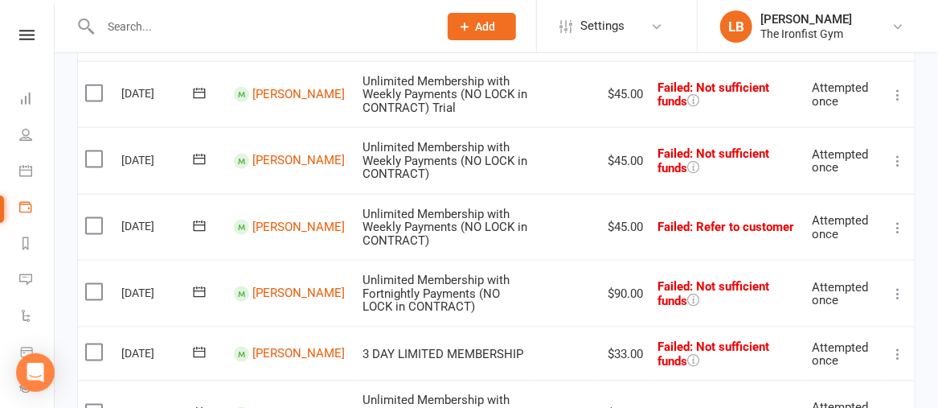
scroll to position [811, 0]
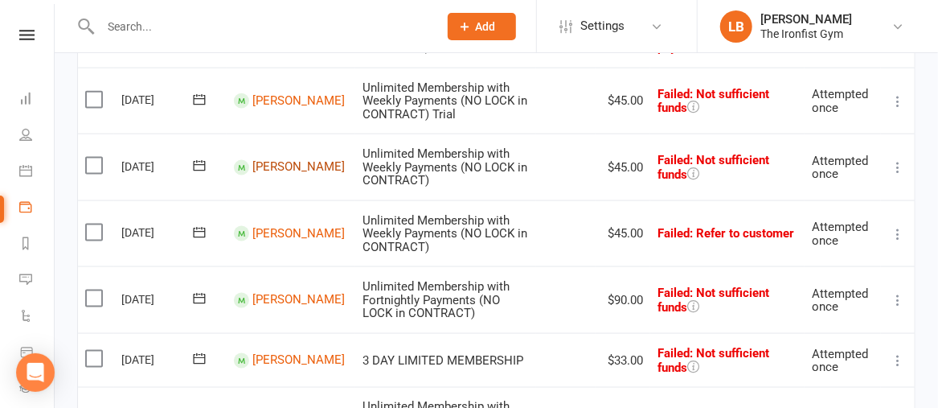
click at [277, 174] on link "[PERSON_NAME]" at bounding box center [298, 167] width 92 height 14
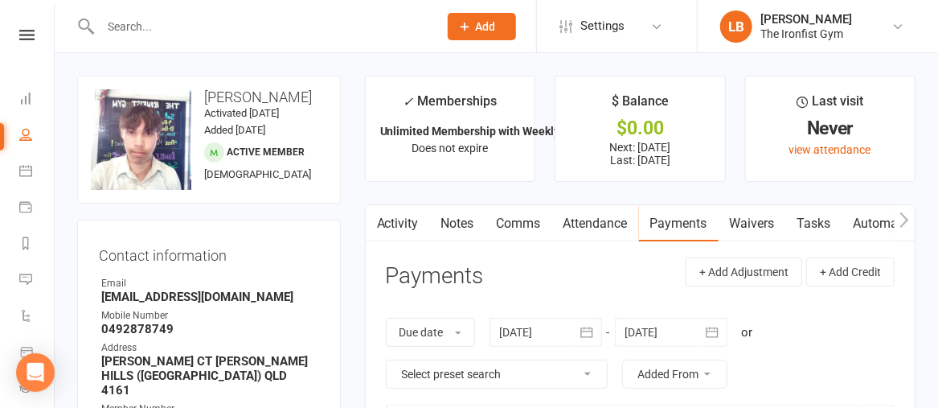
click at [396, 221] on link "Activity" at bounding box center [398, 223] width 64 height 37
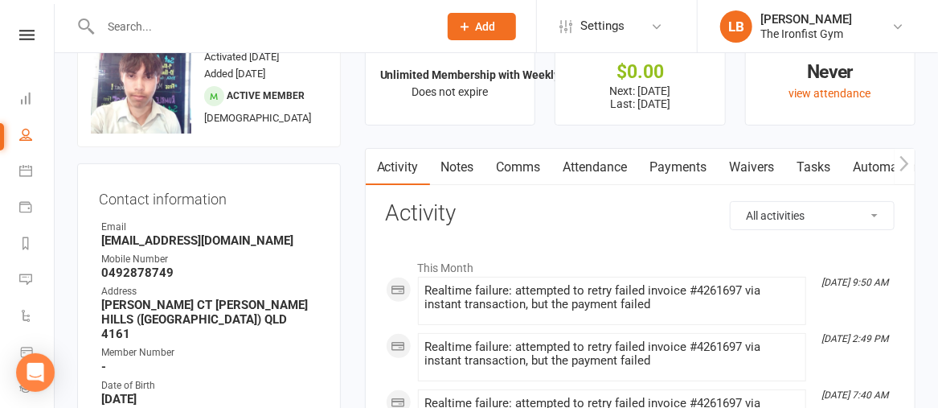
scroll to position [58, 0]
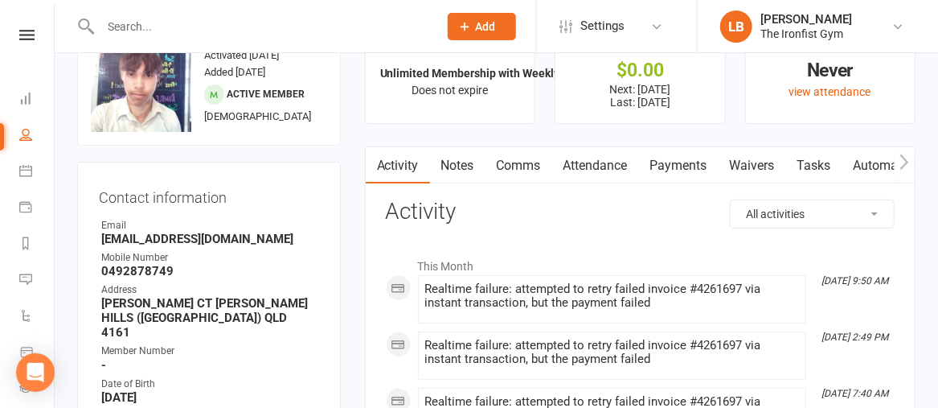
click at [517, 163] on link "Comms" at bounding box center [519, 165] width 67 height 37
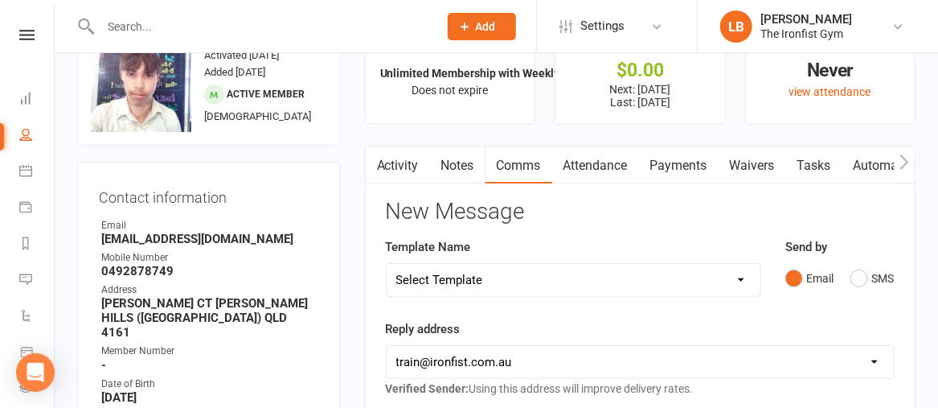
click at [663, 168] on link "Payments" at bounding box center [679, 165] width 80 height 37
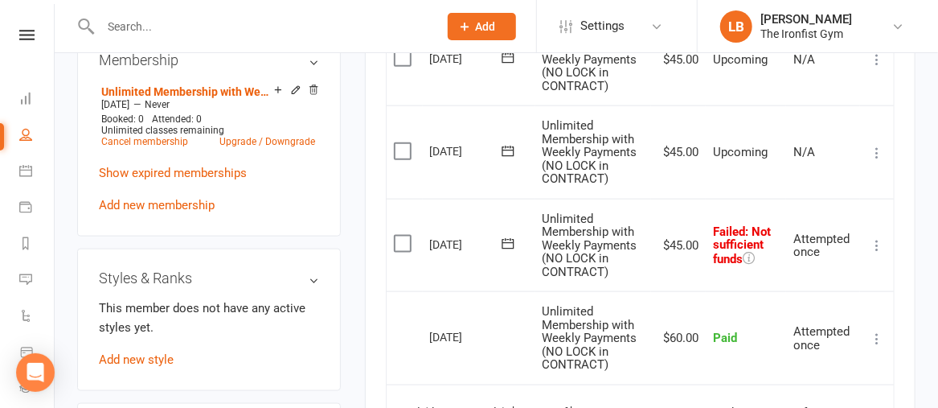
scroll to position [680, 0]
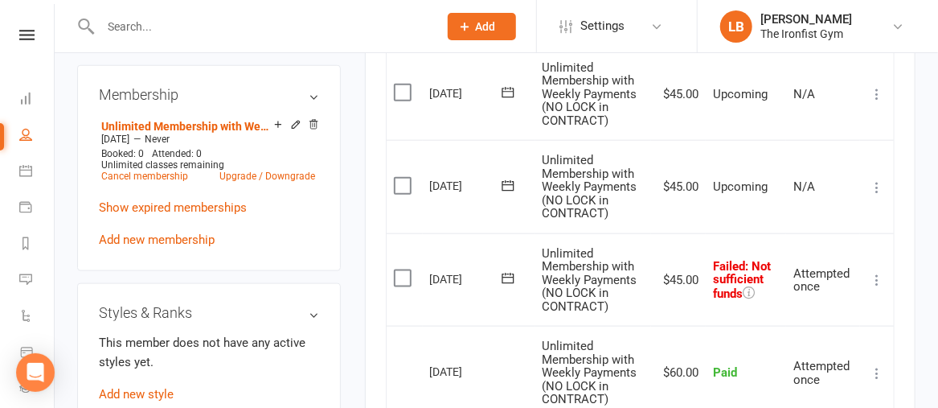
click at [511, 286] on icon at bounding box center [508, 278] width 16 height 16
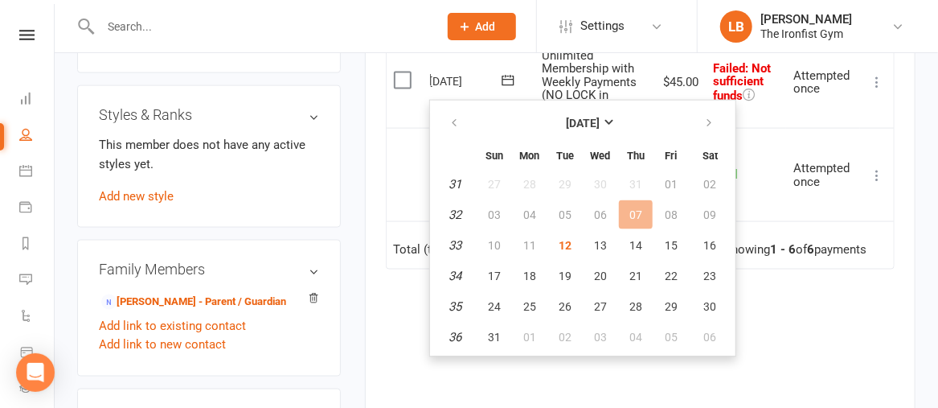
scroll to position [949, 0]
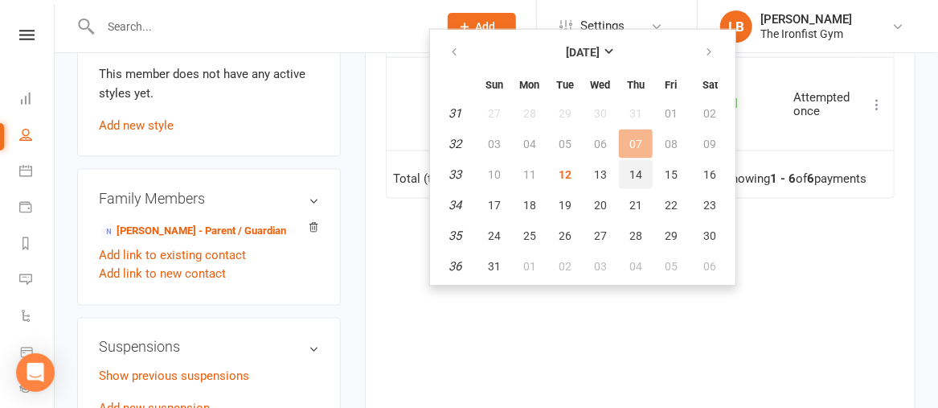
click at [631, 170] on span "14" at bounding box center [636, 174] width 13 height 13
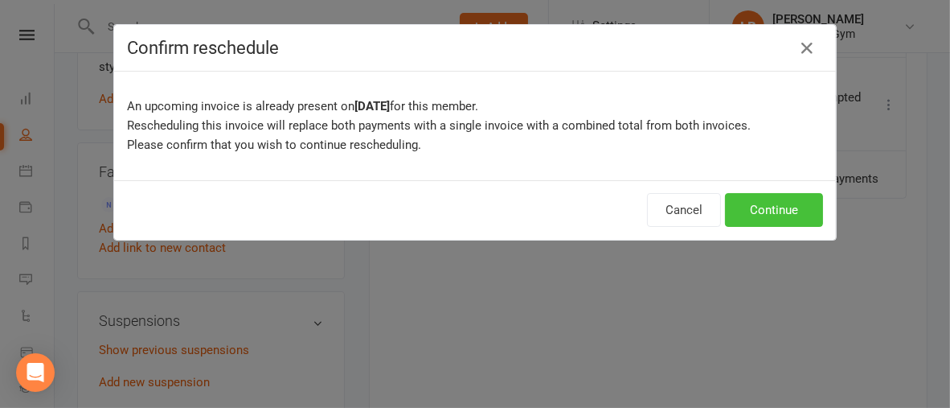
click at [745, 210] on button "Continue" at bounding box center [774, 210] width 98 height 34
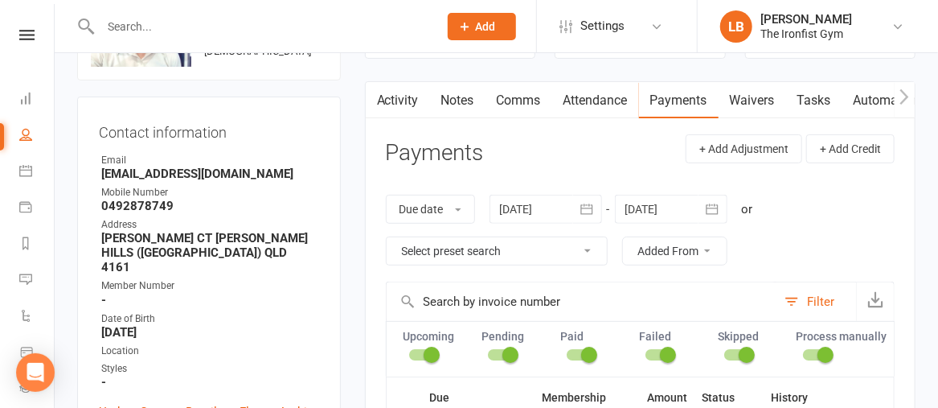
scroll to position [114, 0]
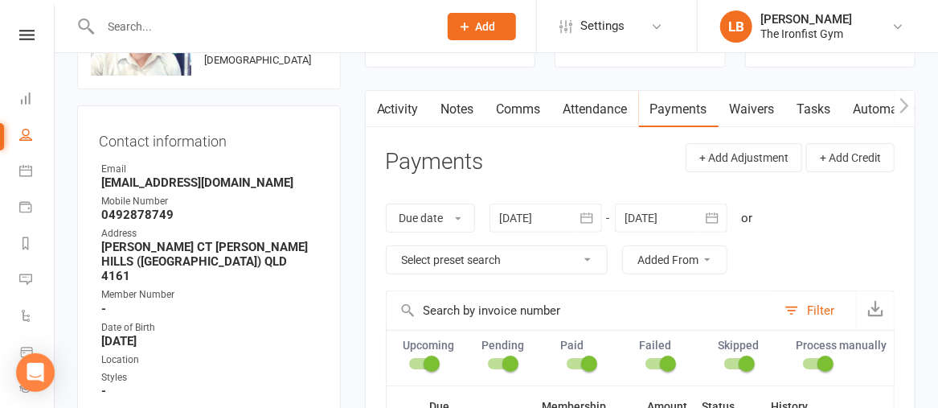
click at [516, 111] on link "Comms" at bounding box center [519, 109] width 67 height 37
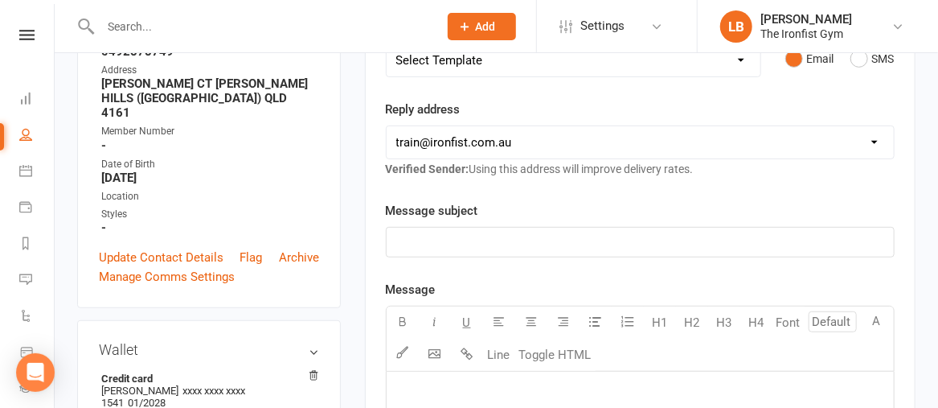
scroll to position [273, 0]
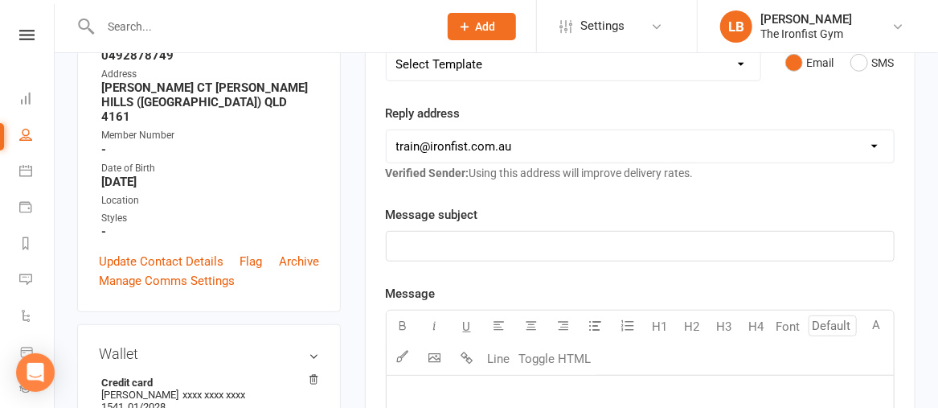
click at [499, 67] on select "Select Template [SMS] Grading Fee owing [SMS] Balance Owing - Catch up [SMS] Ex…" at bounding box center [574, 64] width 374 height 32
select select "3"
click at [387, 48] on select "Select Template [SMS] Grading Fee owing [SMS] Balance Owing - Catch up [SMS] Ex…" at bounding box center [574, 64] width 374 height 32
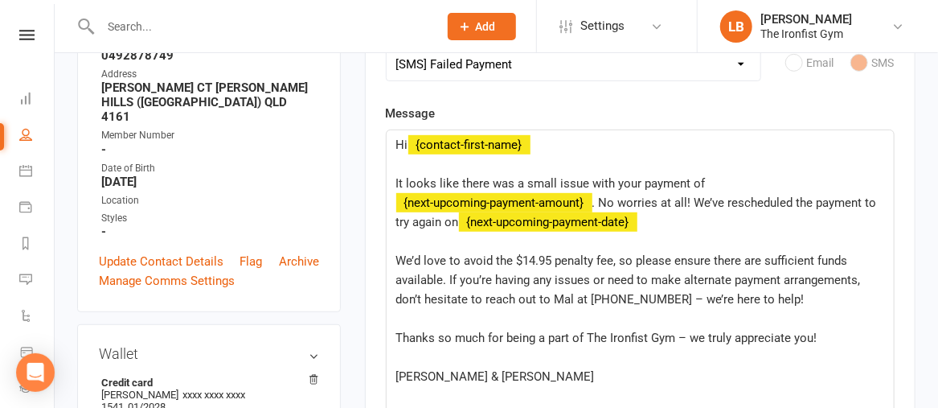
click at [639, 180] on span "It looks like there was a small issue with your payment of" at bounding box center [551, 183] width 310 height 14
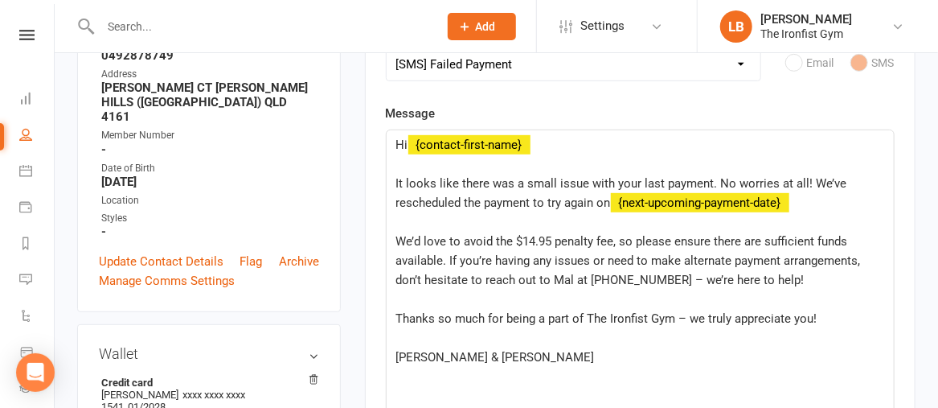
click at [817, 203] on p "It looks like there was a small issue with your last payment. No worries at all…" at bounding box center [640, 193] width 488 height 39
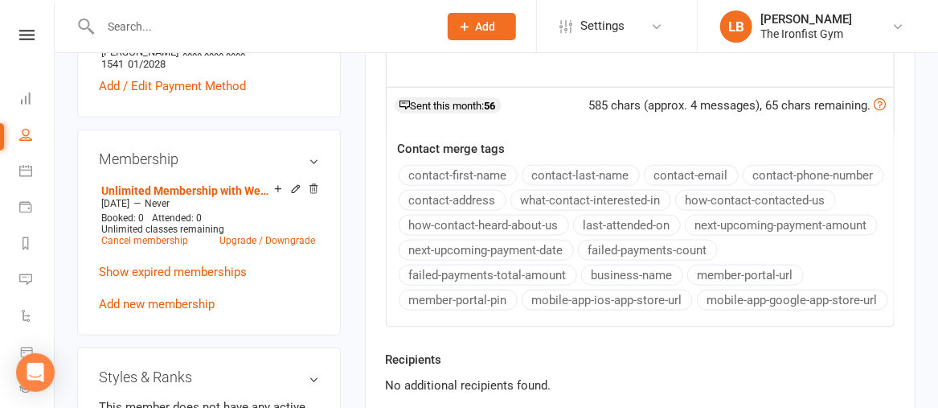
scroll to position [289, 0]
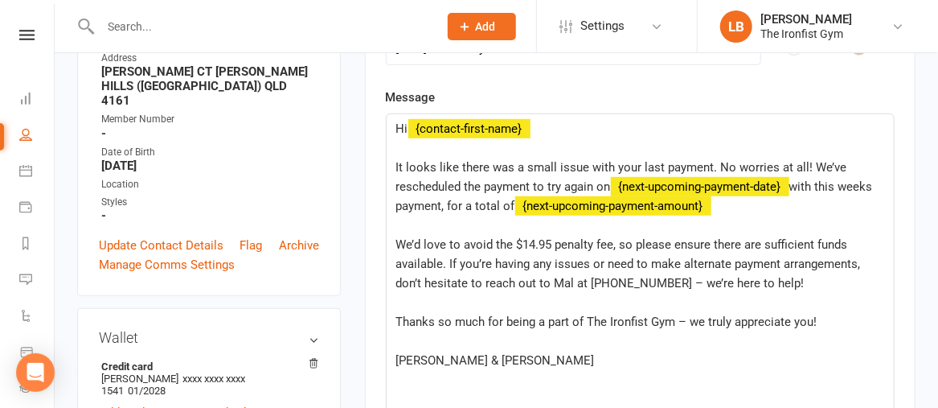
click at [825, 228] on div "Message Hi ﻿ {contact-first-name} ﻿ It looks like there was a small issue with …" at bounding box center [640, 371] width 509 height 566
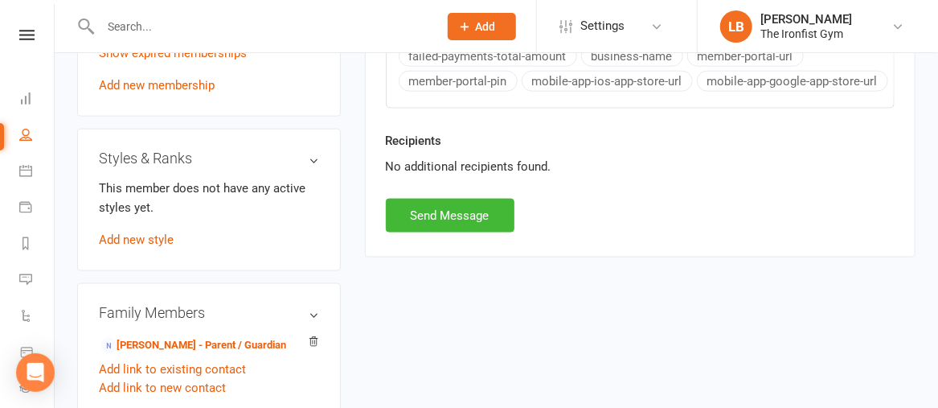
scroll to position [835, 0]
click at [486, 212] on button "Send Message" at bounding box center [450, 216] width 129 height 34
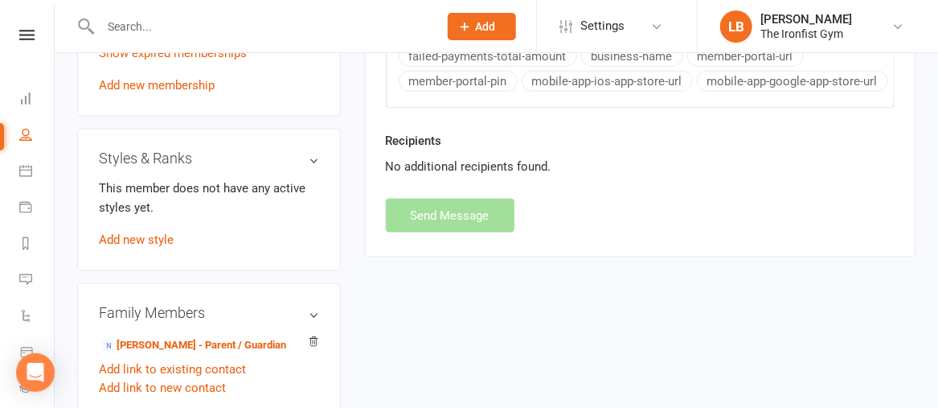
select select
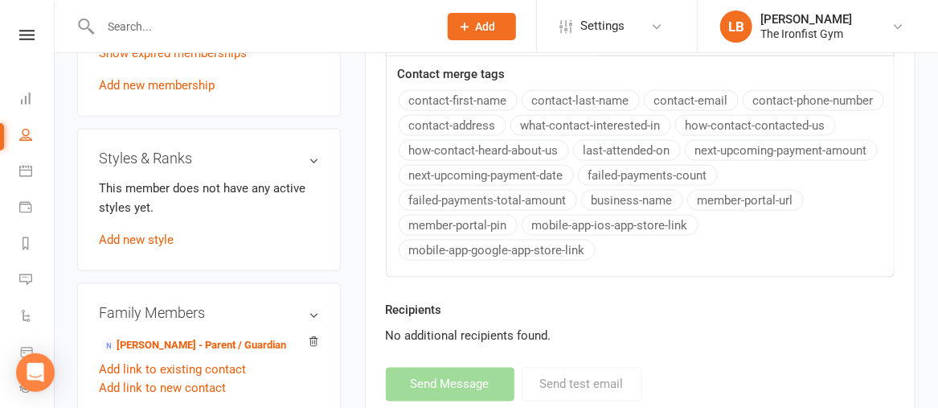
scroll to position [114, 0]
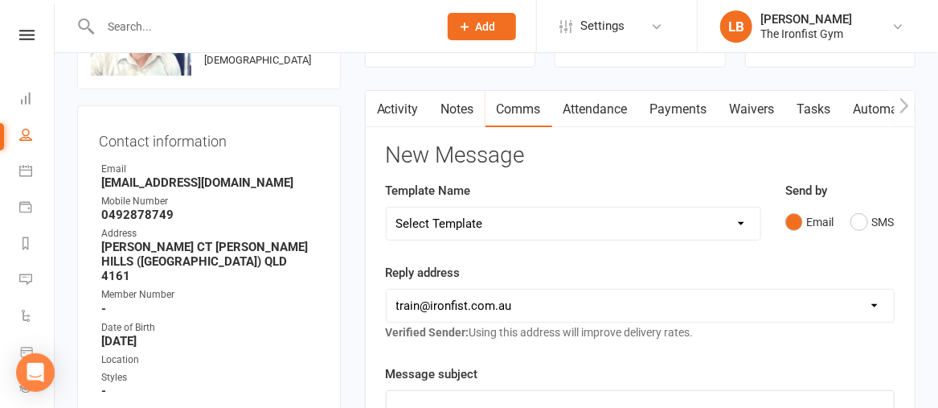
scroll to position [58, 0]
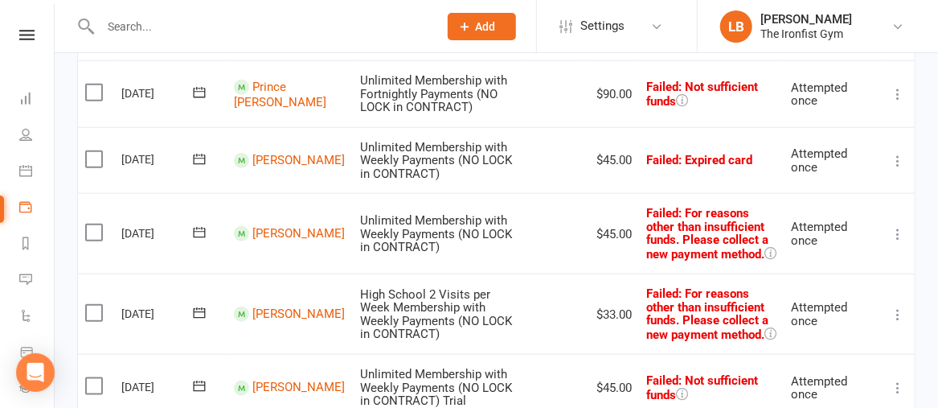
scroll to position [563, 0]
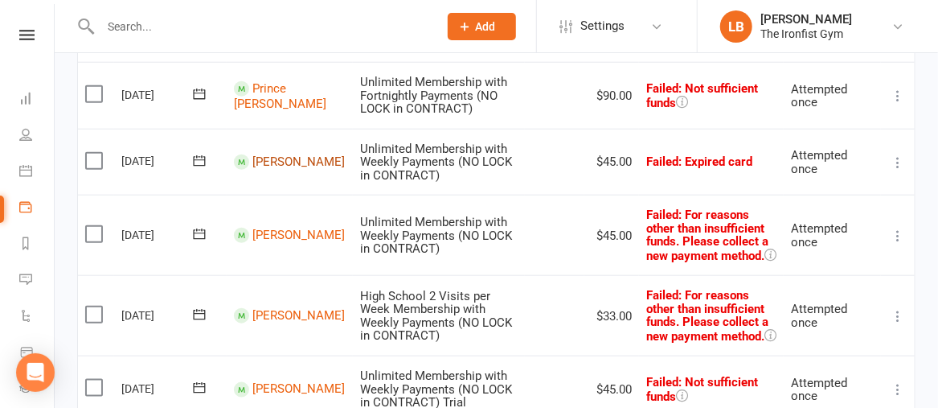
click at [261, 154] on link "[PERSON_NAME]" at bounding box center [298, 161] width 92 height 14
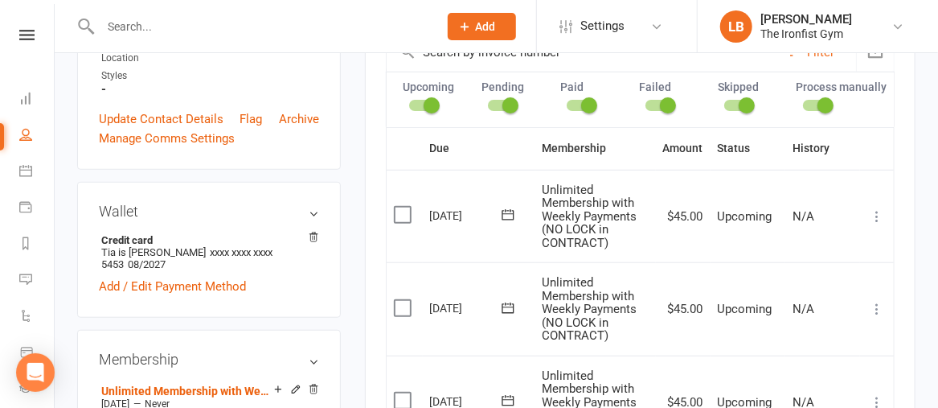
scroll to position [174, 0]
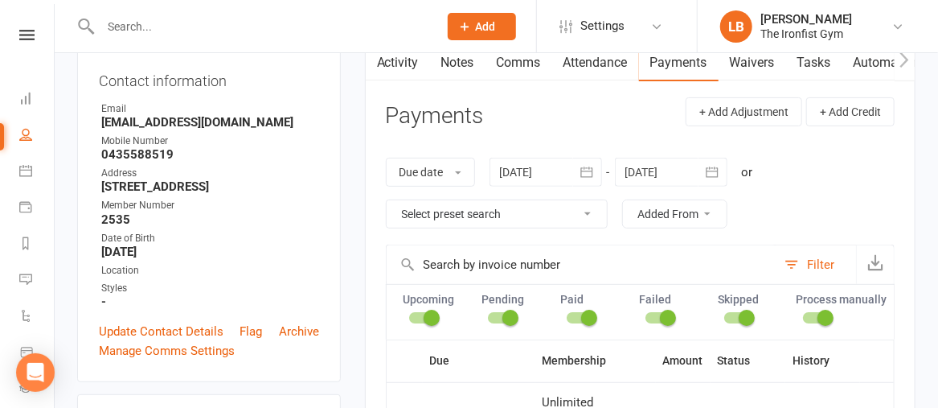
click at [400, 65] on link "Activity" at bounding box center [398, 62] width 64 height 37
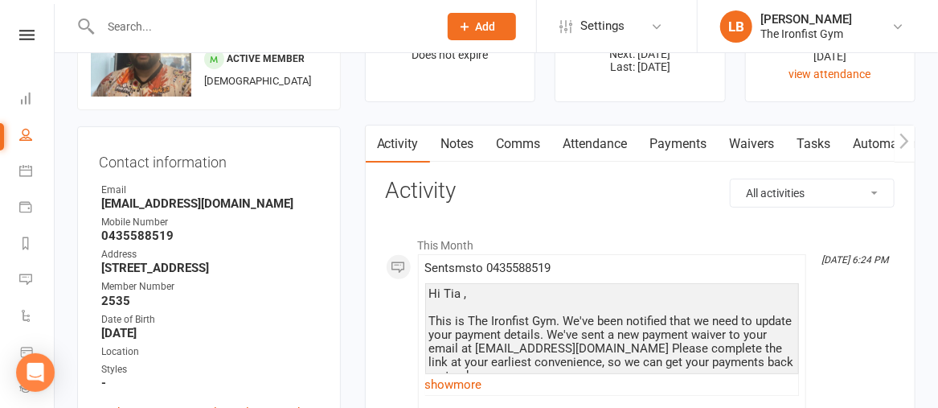
scroll to position [92, 0]
click at [819, 139] on link "Tasks" at bounding box center [814, 144] width 56 height 37
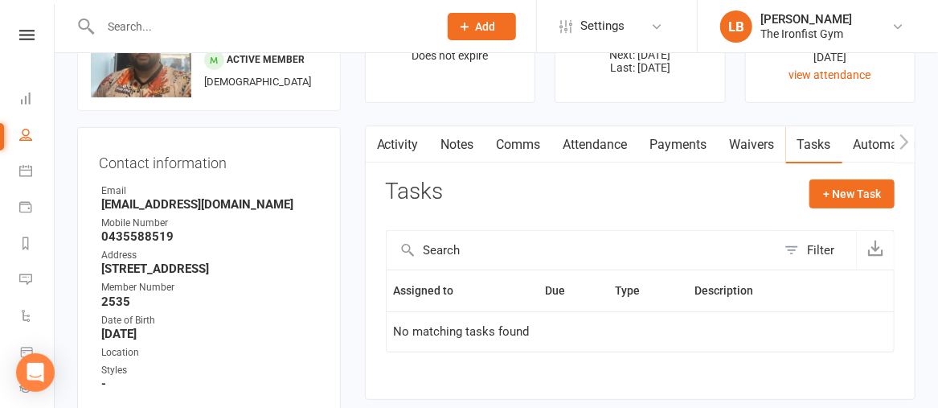
scroll to position [125, 0]
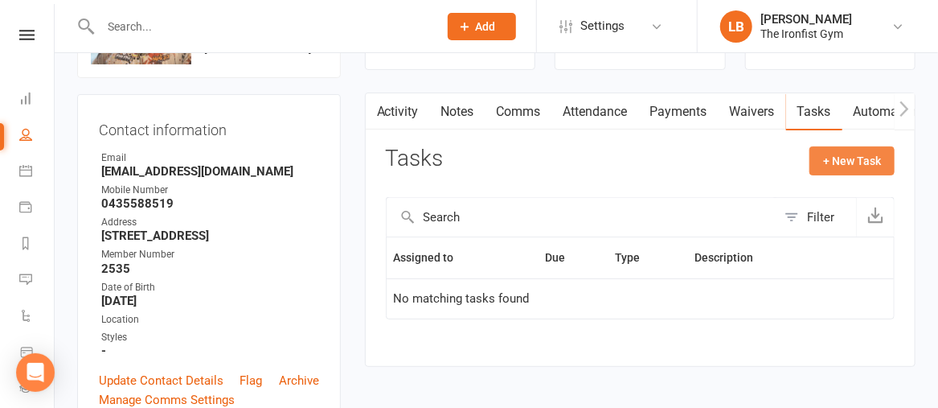
click at [850, 165] on button "+ New Task" at bounding box center [852, 160] width 85 height 29
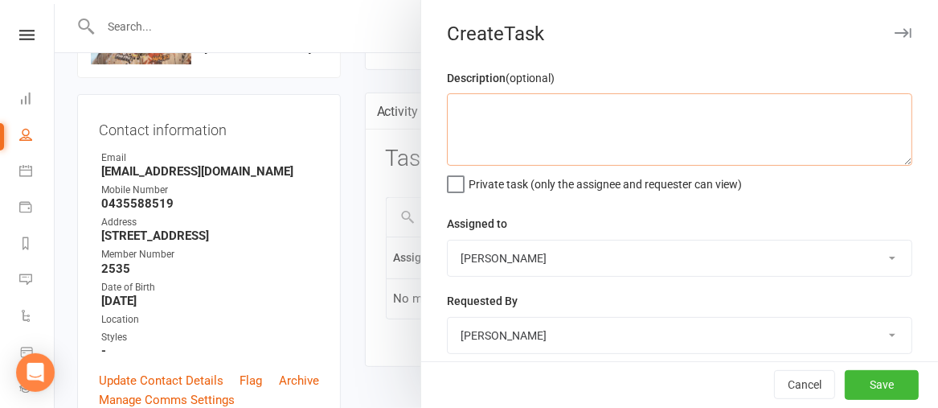
click at [511, 119] on textarea at bounding box center [680, 129] width 466 height 72
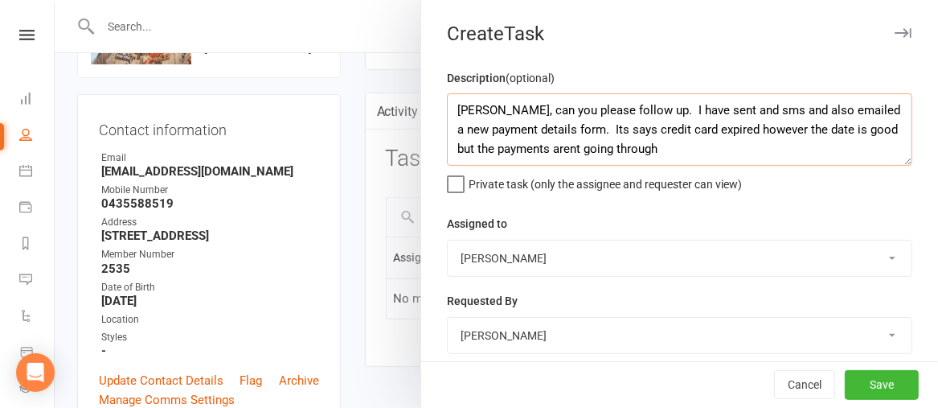
click at [542, 148] on textarea "[PERSON_NAME], can you please follow up. I have sent and sms and also emailed a…" at bounding box center [680, 129] width 466 height 72
drag, startPoint x: 646, startPoint y: 146, endPoint x: 432, endPoint y: 103, distance: 218.2
click at [432, 103] on div "Description (optional) Mal, can you please follow up. I have sent and sms and a…" at bounding box center [679, 393] width 517 height 650
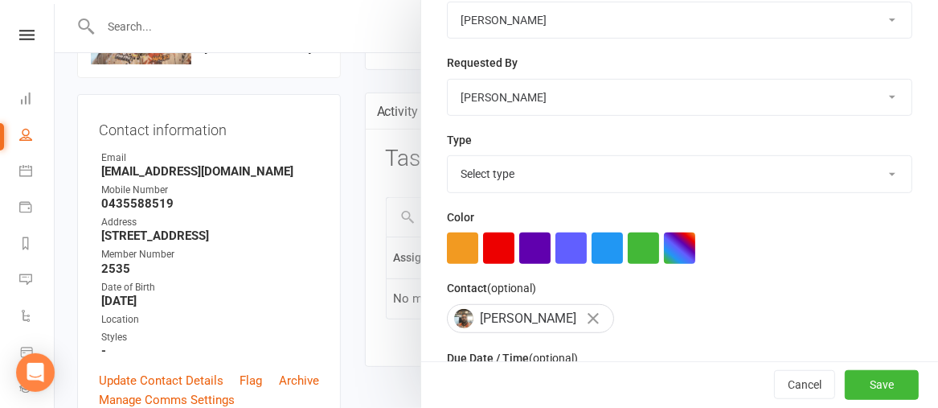
scroll to position [258, 0]
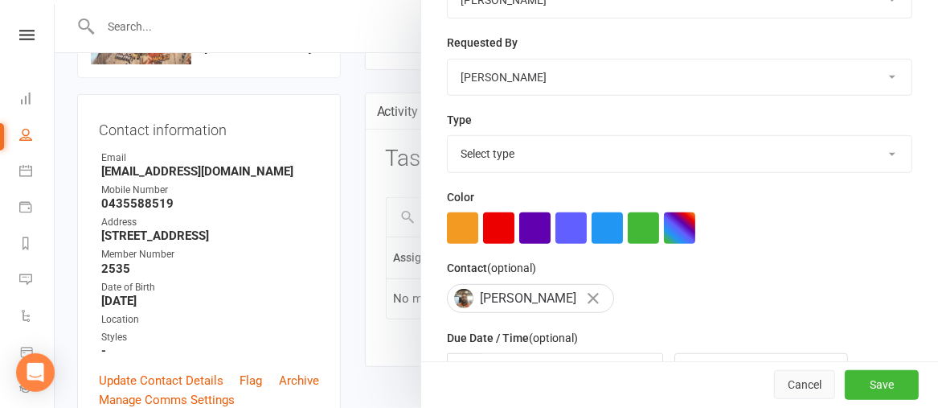
type textarea "[PERSON_NAME], can you please follow up. I have sent and sms and also emailed a…"
click at [777, 376] on button "Cancel" at bounding box center [804, 385] width 61 height 29
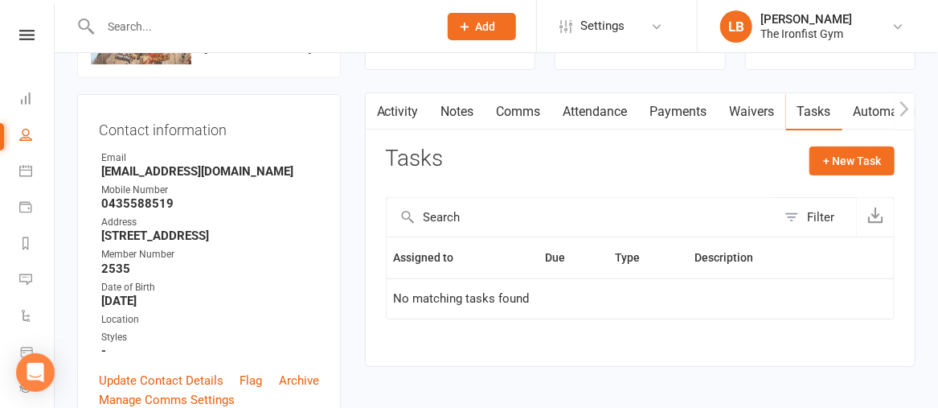
click at [659, 109] on link "Payments" at bounding box center [679, 111] width 80 height 37
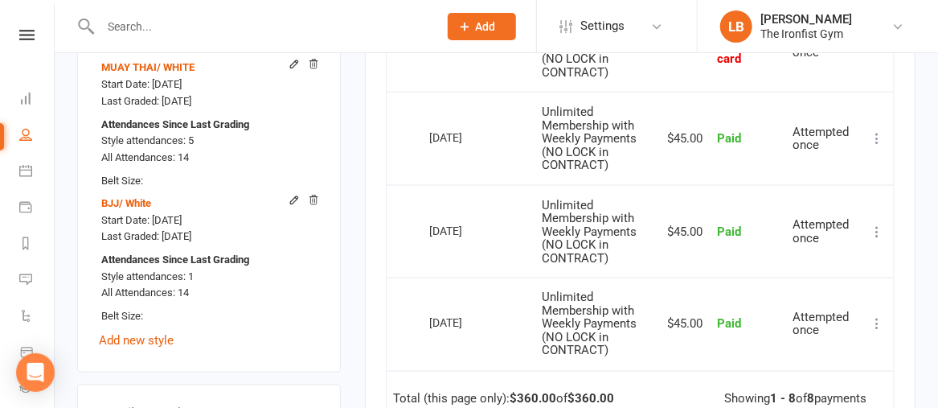
scroll to position [753, 0]
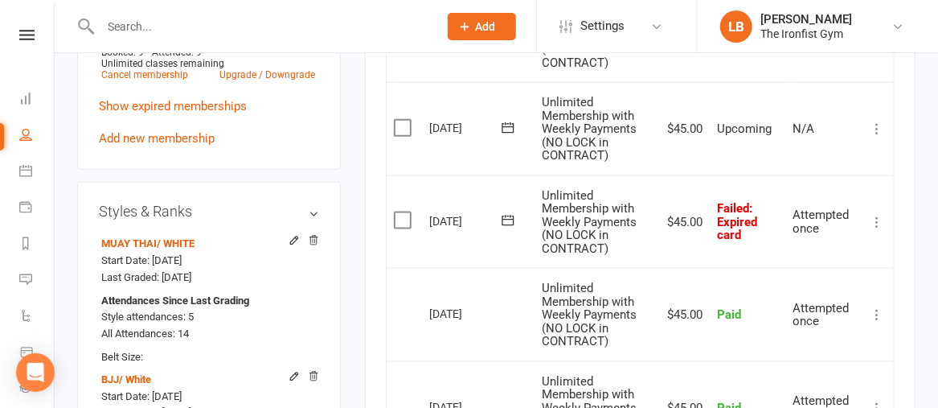
click at [878, 230] on icon at bounding box center [877, 222] width 16 height 16
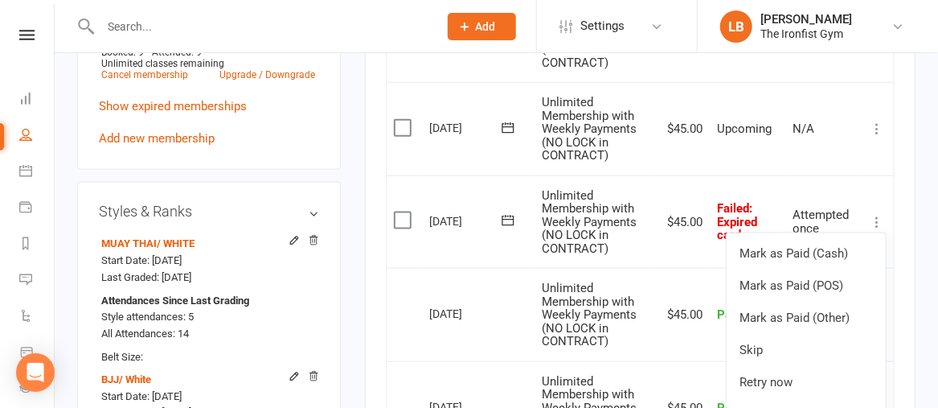
scroll to position [786, 0]
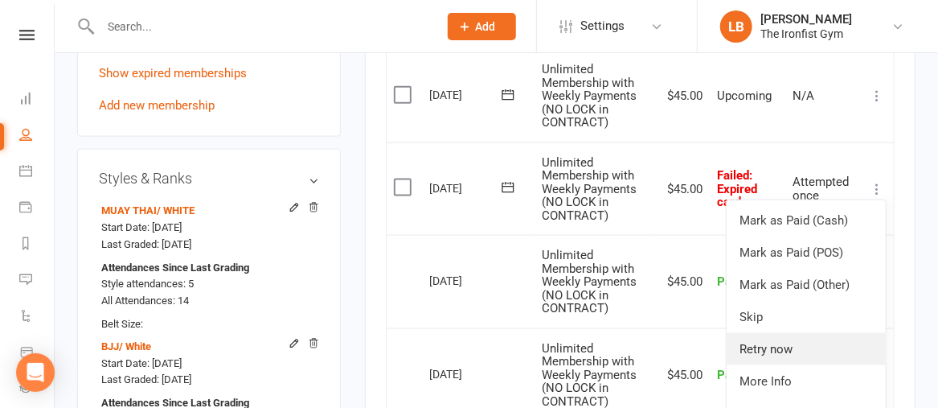
click at [764, 351] on link "Retry now" at bounding box center [806, 349] width 159 height 32
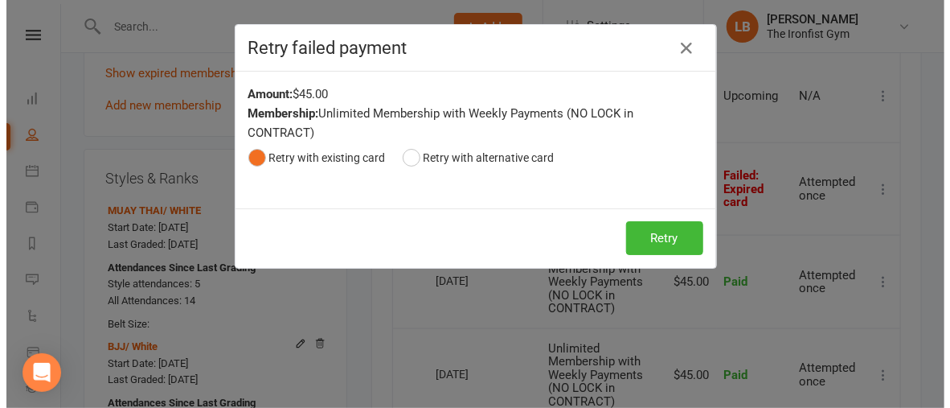
scroll to position [746, 0]
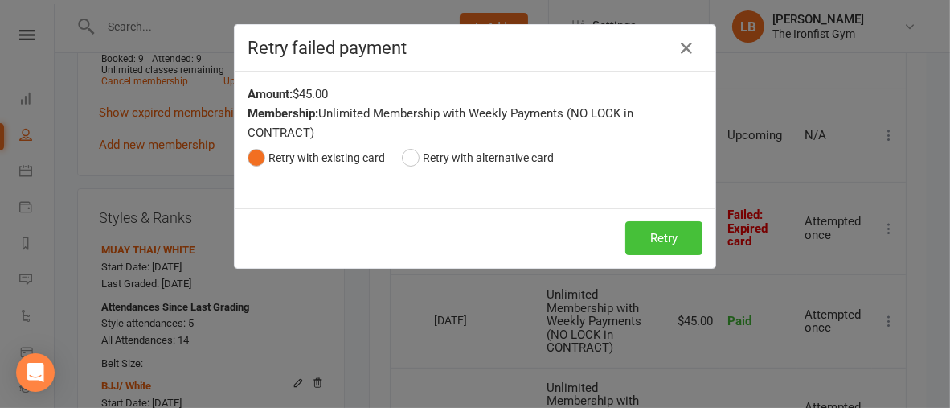
click at [640, 225] on button "Retry" at bounding box center [664, 238] width 77 height 34
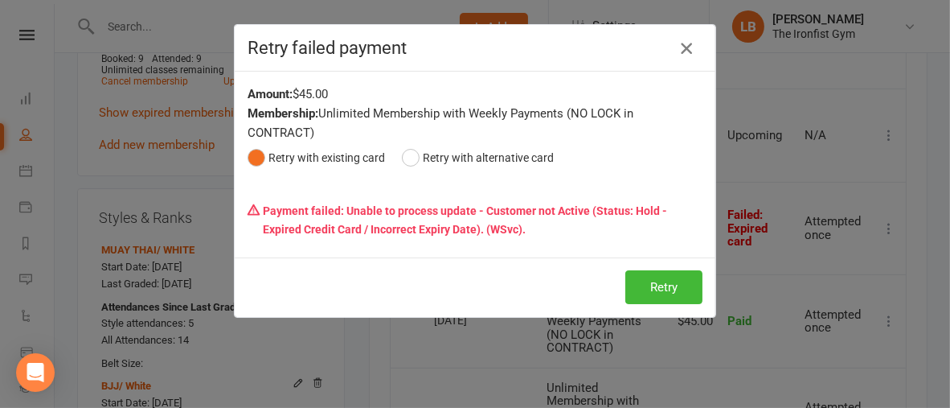
click at [684, 47] on icon "button" at bounding box center [686, 48] width 19 height 19
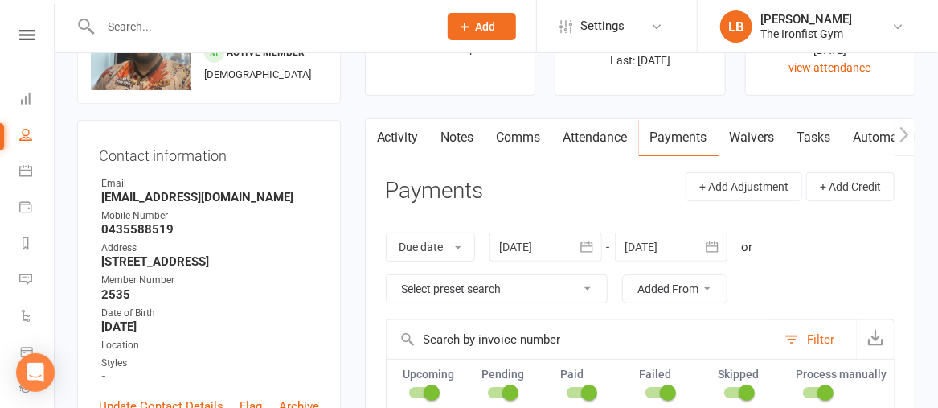
scroll to position [93, 0]
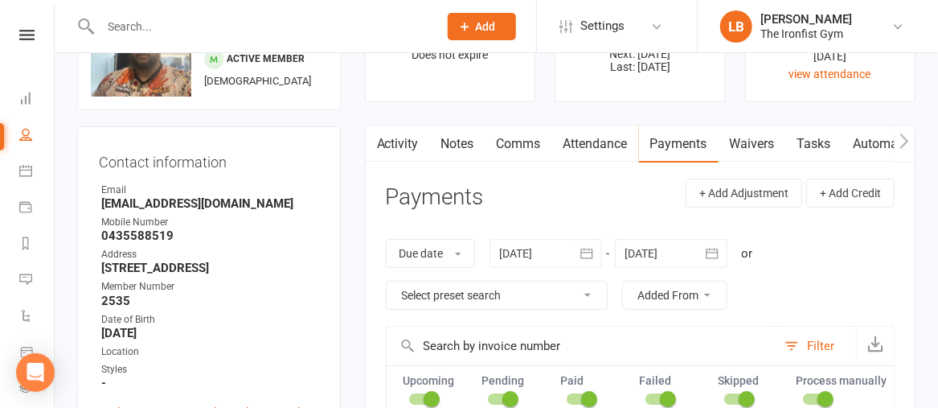
click at [516, 141] on link "Comms" at bounding box center [519, 143] width 67 height 37
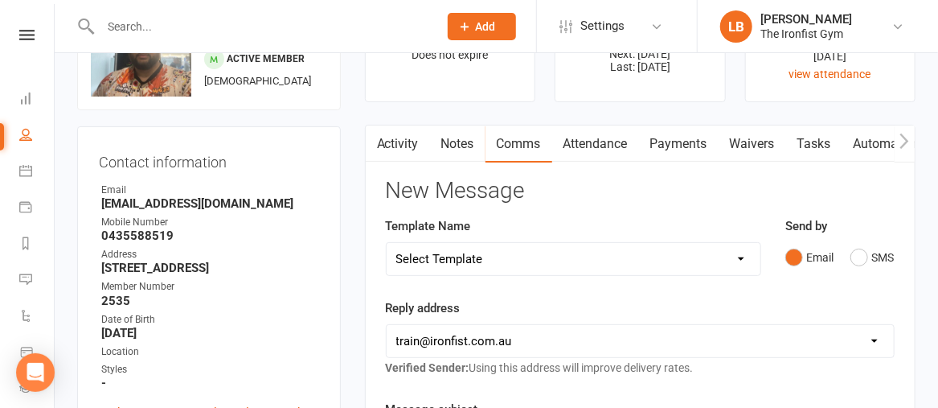
scroll to position [196, 0]
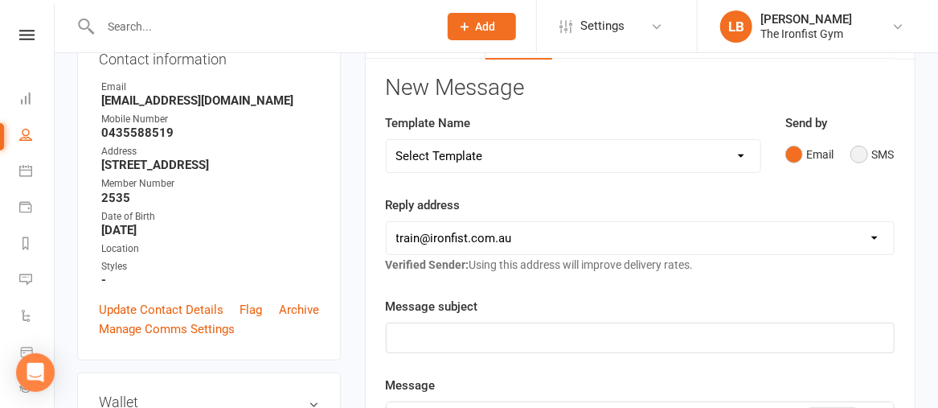
click at [868, 154] on button "SMS" at bounding box center [872, 154] width 43 height 31
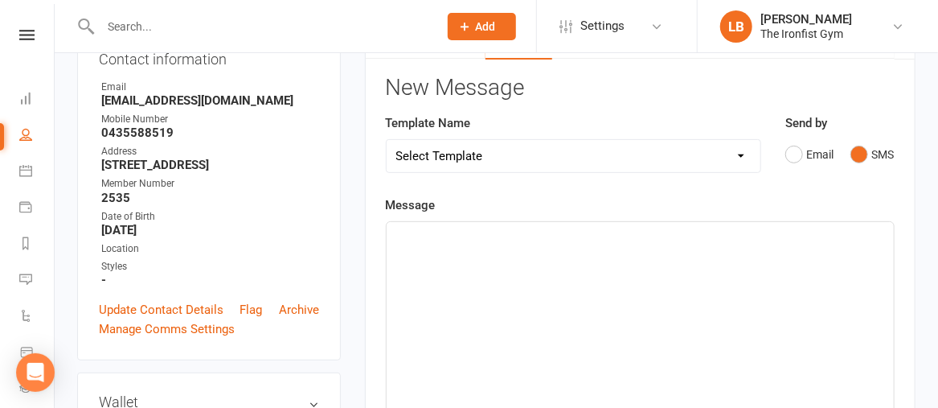
click at [609, 245] on div "﻿" at bounding box center [640, 342] width 507 height 241
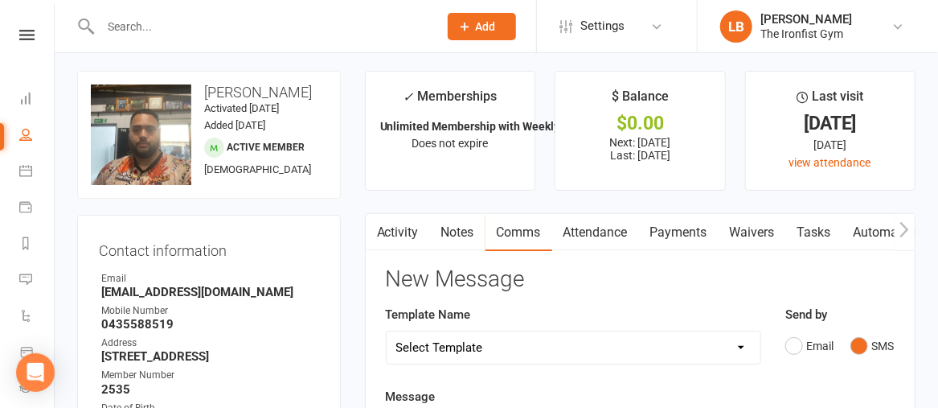
click at [800, 232] on link "Tasks" at bounding box center [814, 232] width 56 height 37
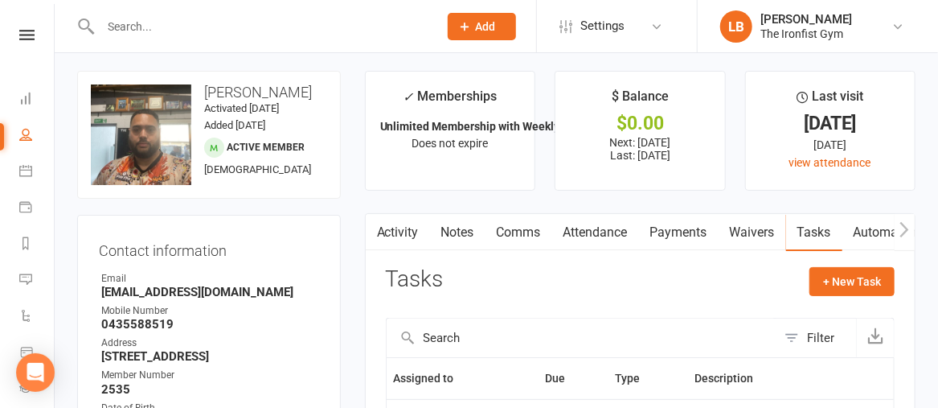
scroll to position [183, 0]
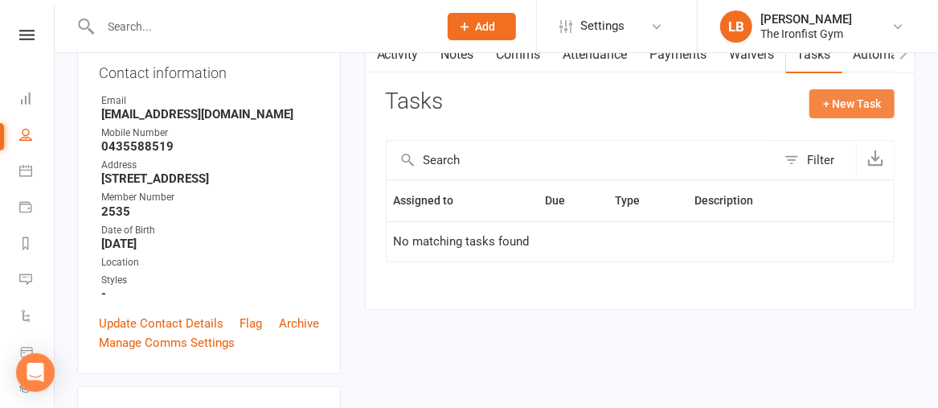
click at [843, 99] on button "+ New Task" at bounding box center [852, 103] width 85 height 29
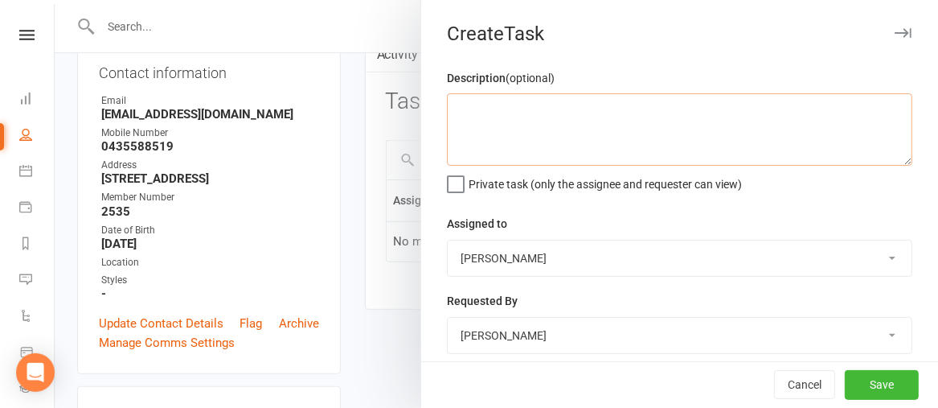
click at [586, 106] on textarea at bounding box center [680, 129] width 466 height 72
paste textarea "[PERSON_NAME], can you please follow up. I have sent and sms and also emailed a…"
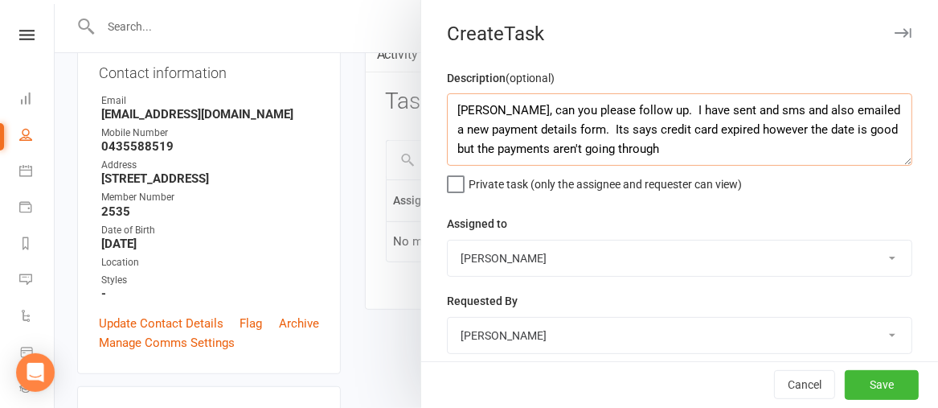
click at [702, 109] on textarea "[PERSON_NAME], can you please follow up. I have sent and sms and also emailed a…" at bounding box center [680, 129] width 466 height 72
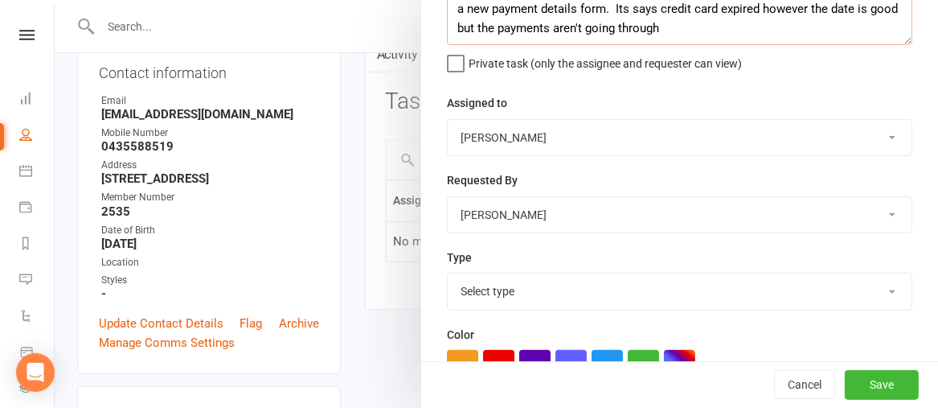
scroll to position [125, 0]
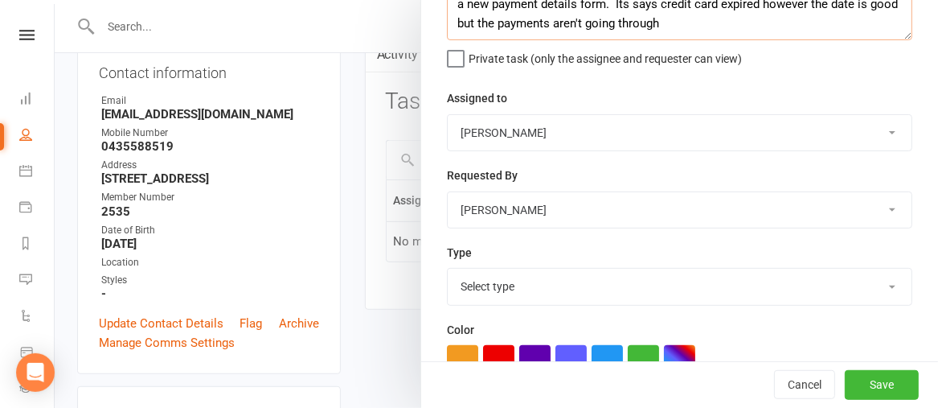
type textarea "[PERSON_NAME], can you please follow up. I have sent and SMS and also emailed a…"
click at [545, 122] on select "[PERSON_NAME] [PERSON_NAME] [PERSON_NAME] [PERSON_NAME] [PERSON_NAME] The Ironf…" at bounding box center [680, 132] width 464 height 35
select select "49815"
click at [448, 115] on select "[PERSON_NAME] [PERSON_NAME] [PERSON_NAME] [PERSON_NAME] [PERSON_NAME] The Ironf…" at bounding box center [680, 132] width 464 height 35
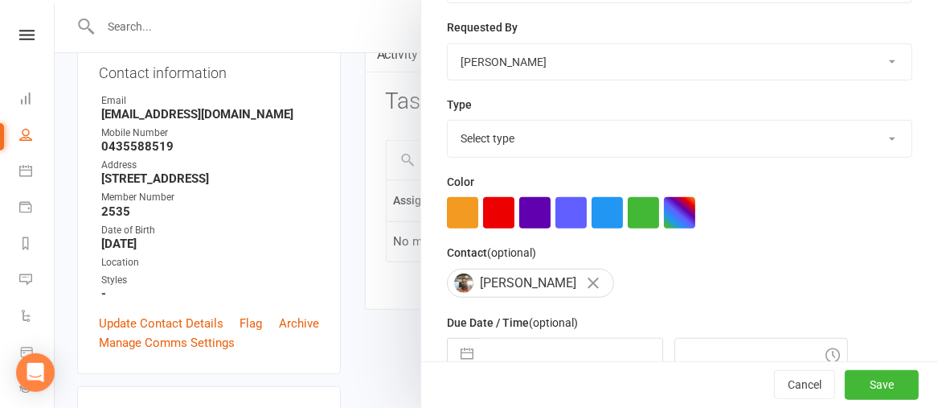
scroll to position [277, 0]
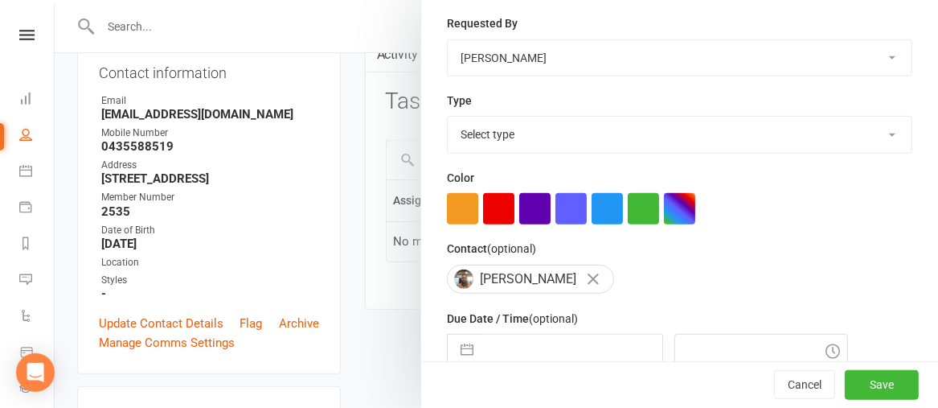
click at [468, 135] on select "Select type Call/follow up Debt collection E-mail Meeting Membership review Pho…" at bounding box center [680, 134] width 464 height 35
select select "28832"
click at [448, 117] on select "Select type Call/follow up Debt collection E-mail Meeting Membership review Pho…" at bounding box center [680, 134] width 464 height 35
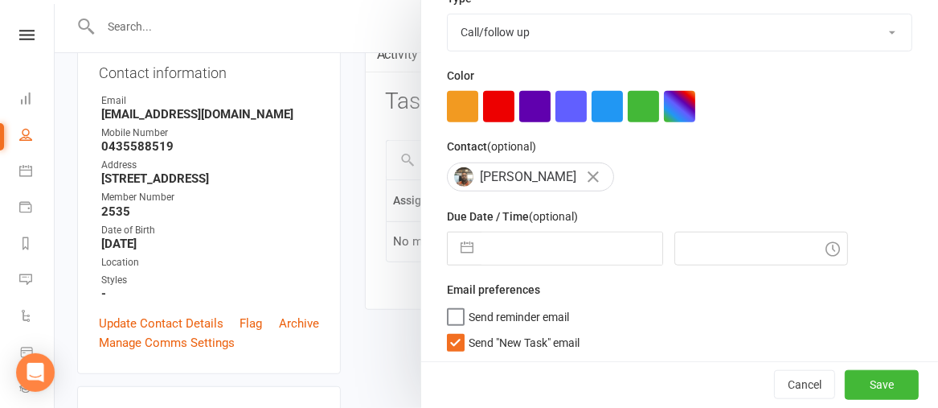
click at [454, 251] on button "button" at bounding box center [467, 248] width 29 height 32
select select "6"
select select "2025"
select select "7"
select select "2025"
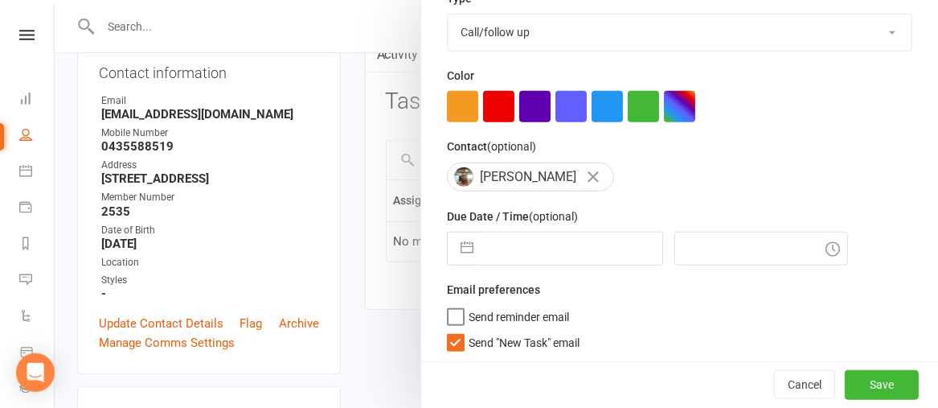
select select "8"
select select "2025"
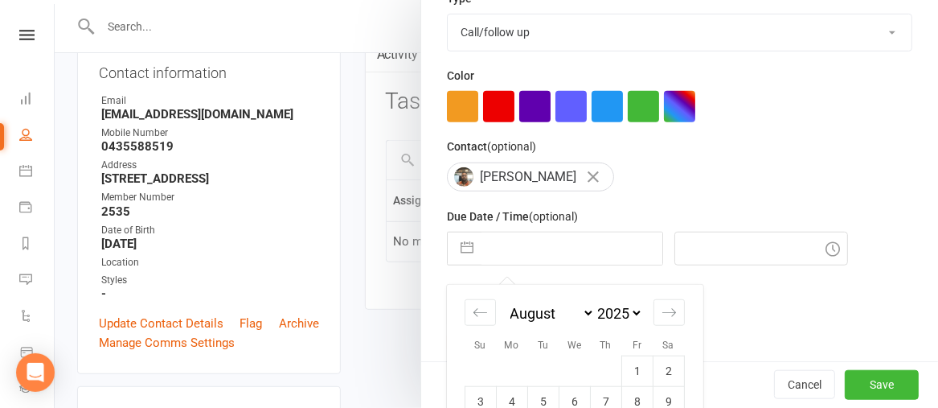
scroll to position [528, 0]
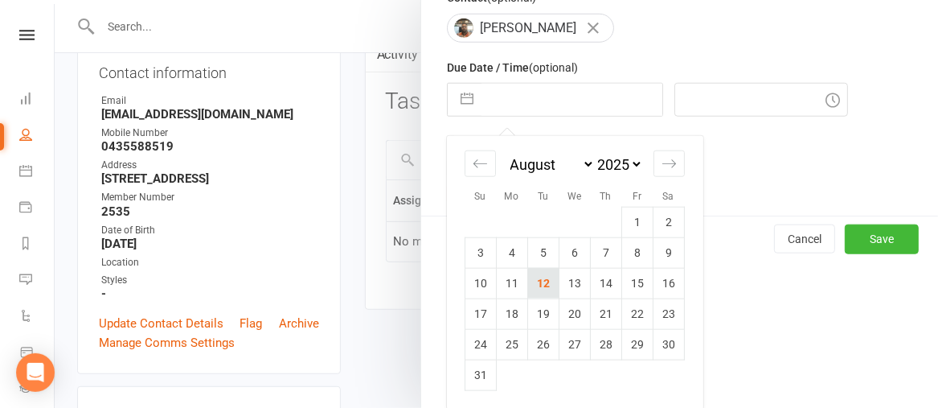
click at [535, 283] on td "12" at bounding box center [543, 283] width 31 height 31
type input "[DATE]"
type input "10:15am"
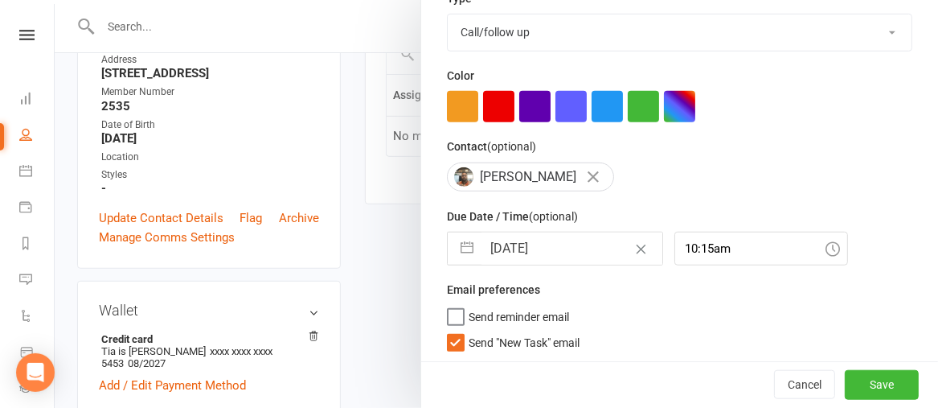
scroll to position [288, 0]
click at [845, 384] on button "Save" at bounding box center [882, 385] width 74 height 29
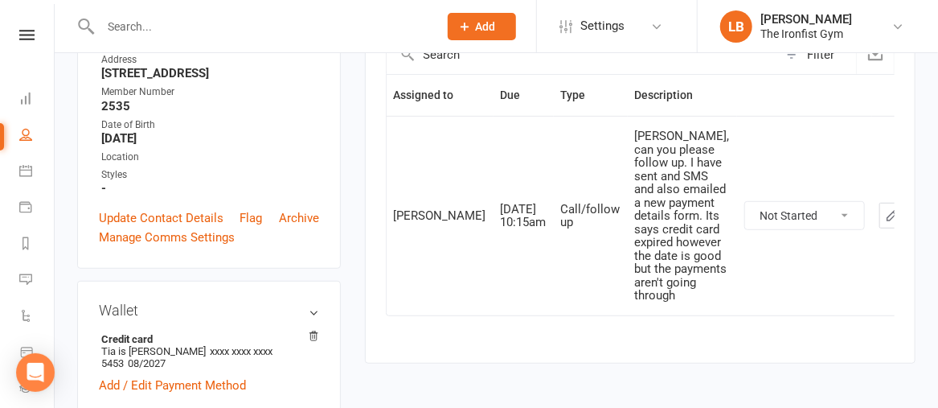
scroll to position [5, 0]
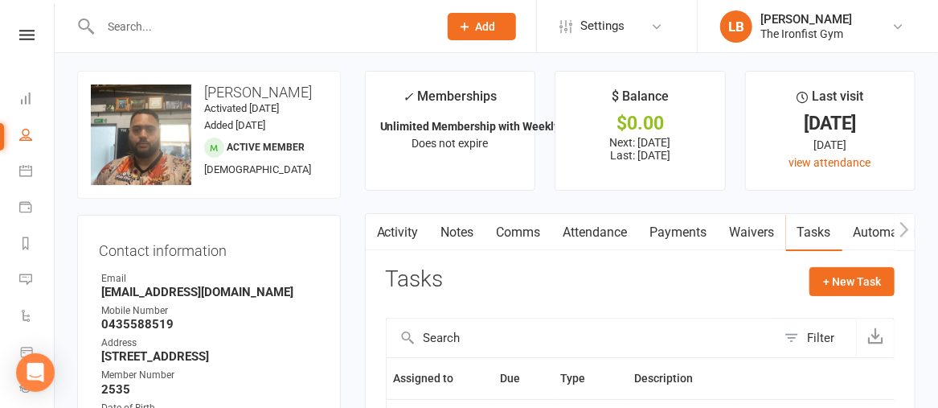
scroll to position [93, 0]
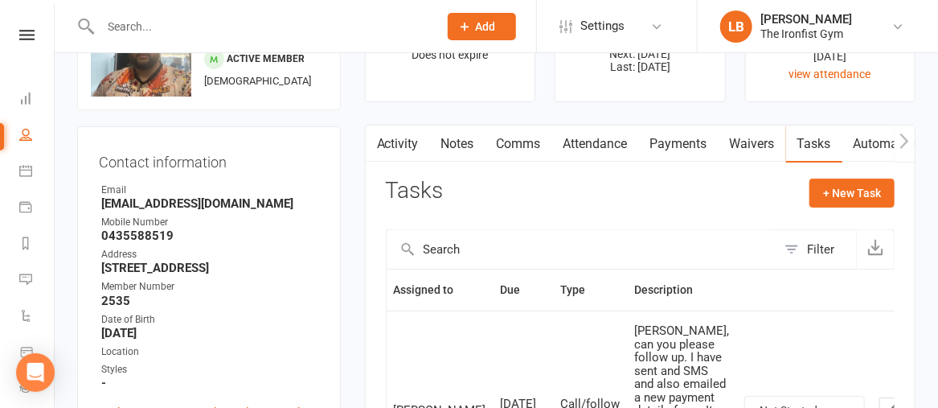
scroll to position [125, 0]
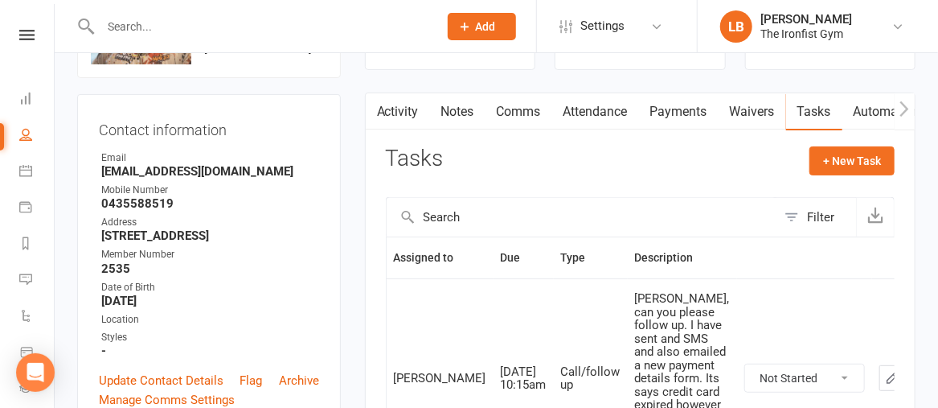
scroll to position [92, 0]
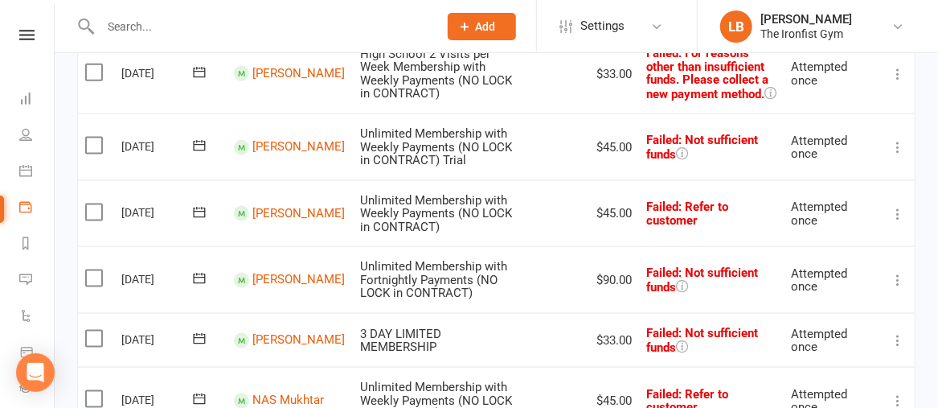
scroll to position [815, 0]
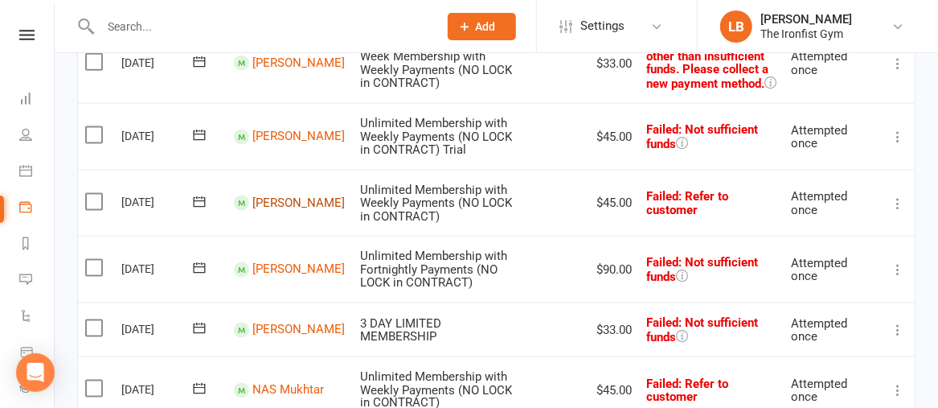
click at [262, 195] on link "[PERSON_NAME]" at bounding box center [298, 202] width 92 height 14
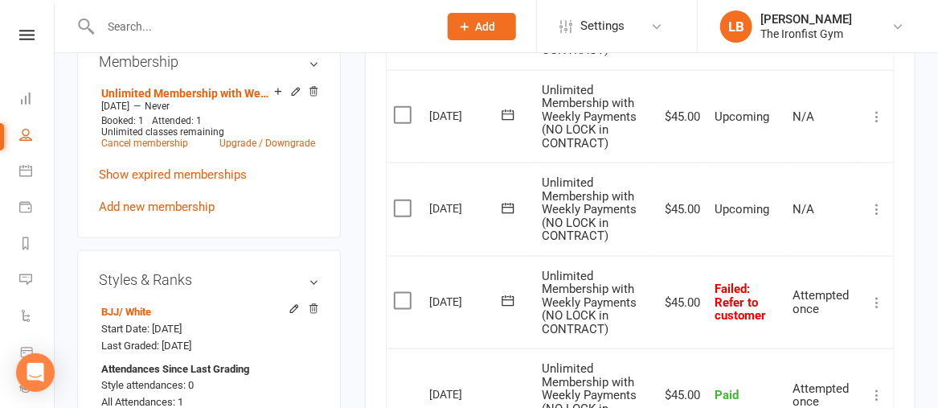
scroll to position [685, 0]
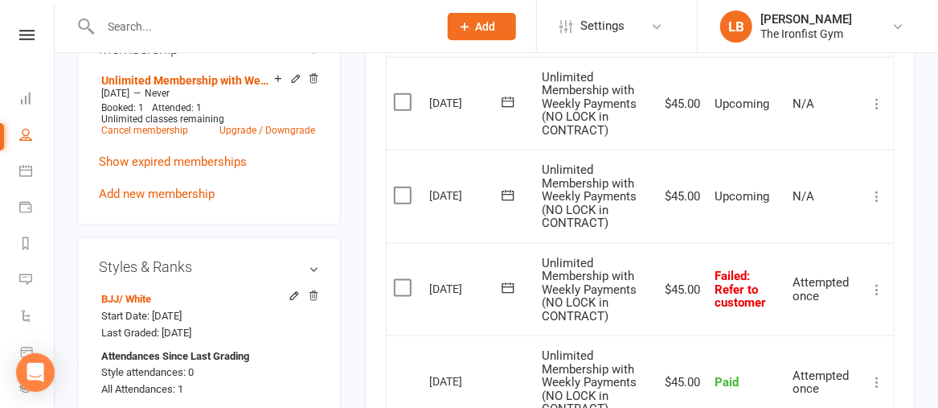
click at [510, 293] on icon at bounding box center [508, 288] width 16 height 16
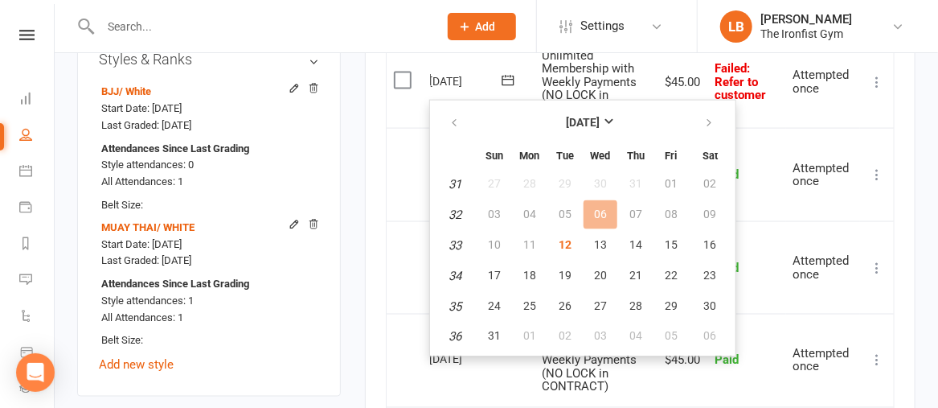
scroll to position [944, 0]
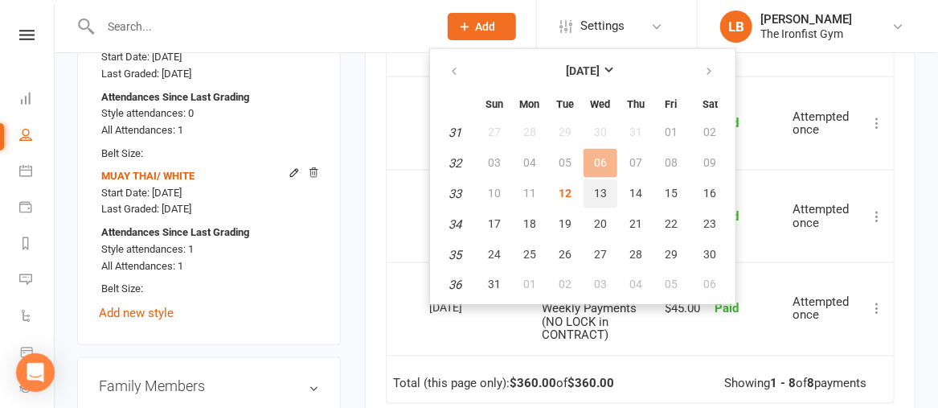
click at [601, 203] on button "13" at bounding box center [601, 193] width 34 height 29
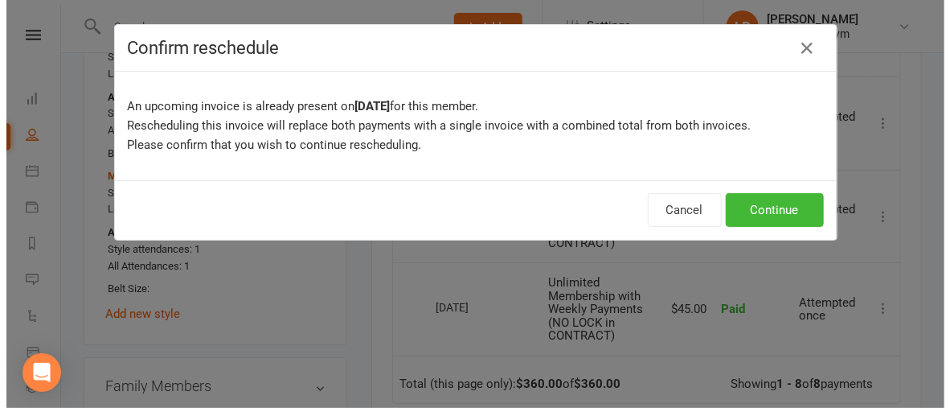
scroll to position [929, 0]
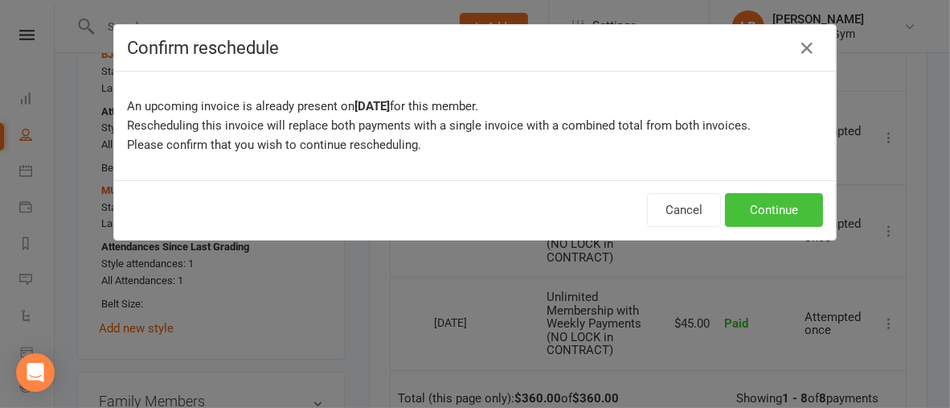
click at [767, 202] on button "Continue" at bounding box center [774, 210] width 98 height 34
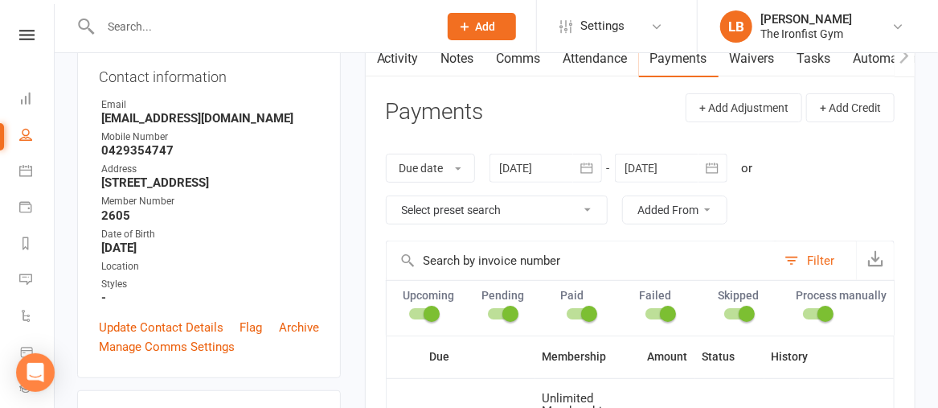
scroll to position [178, 0]
click at [519, 59] on link "Comms" at bounding box center [519, 58] width 67 height 37
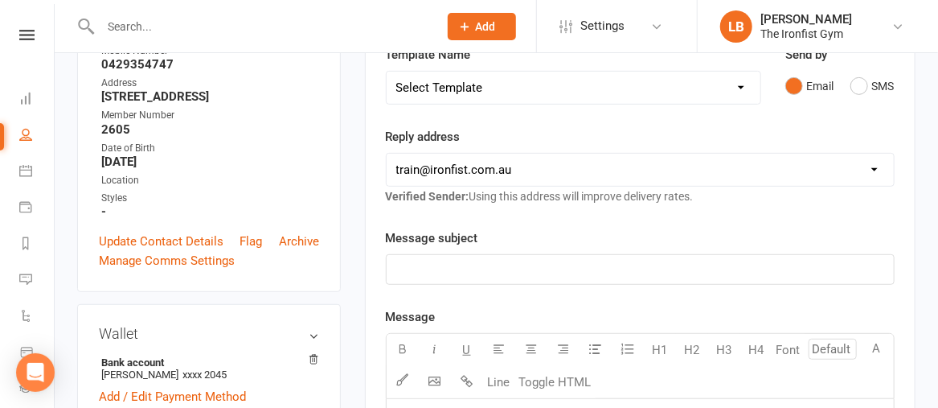
scroll to position [271, 0]
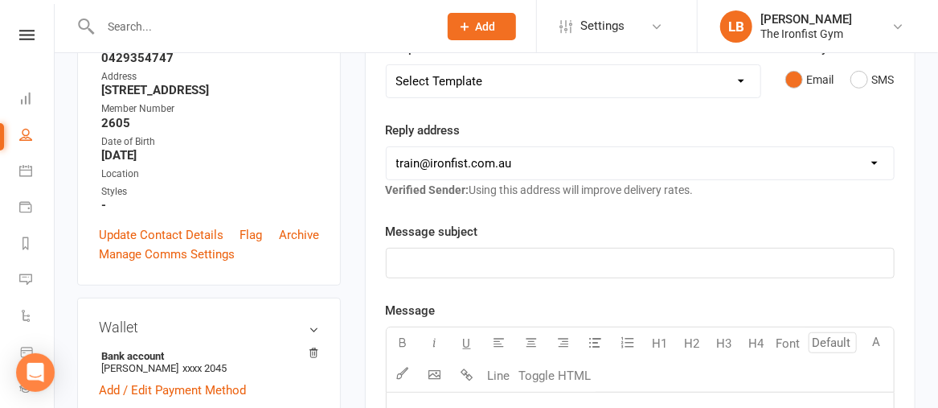
click at [439, 78] on select "Select Template [SMS] Grading Fee owing [SMS] Balance Owing - Catch up [SMS] Ex…" at bounding box center [574, 81] width 374 height 32
select select "3"
click at [387, 65] on select "Select Template [SMS] Grading Fee owing [SMS] Balance Owing - Catch up [SMS] Ex…" at bounding box center [574, 81] width 374 height 32
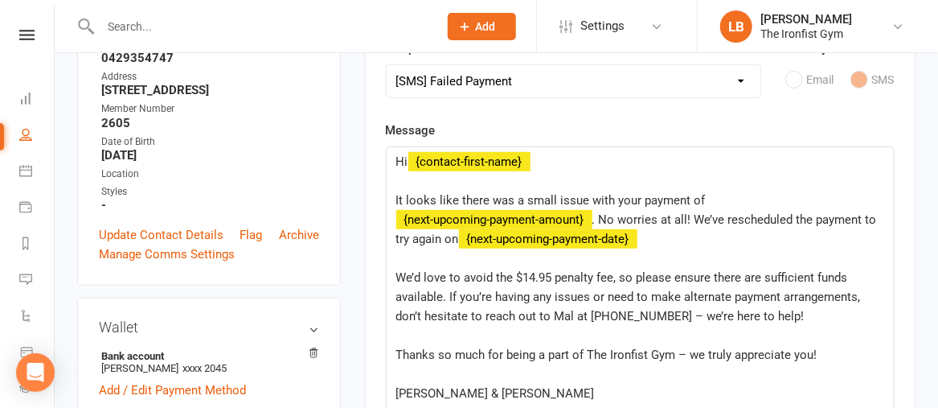
click at [640, 198] on span "It looks like there was a small issue with your payment of" at bounding box center [551, 200] width 310 height 14
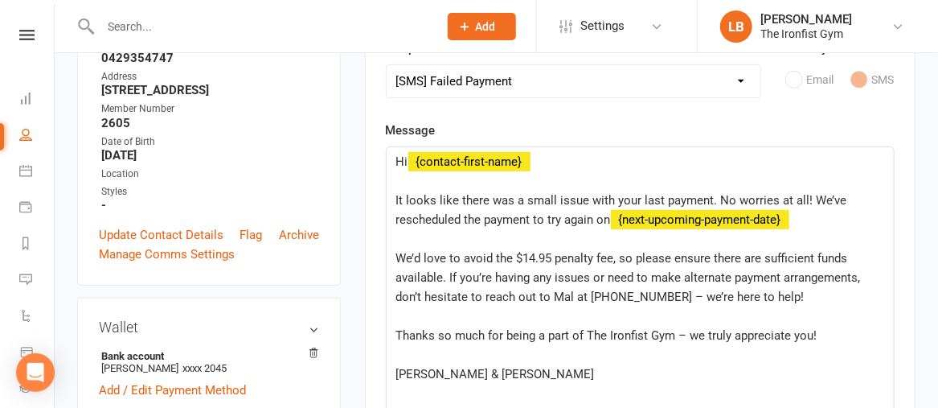
click at [818, 216] on p "It looks like there was a small issue with your last payment. No worries at all…" at bounding box center [640, 210] width 488 height 39
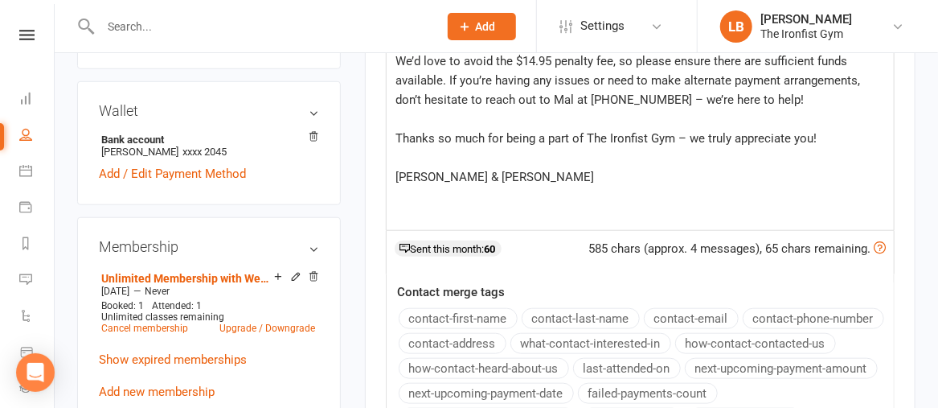
scroll to position [487, 0]
click at [829, 367] on button "next-upcoming-payment-amount" at bounding box center [781, 368] width 193 height 21
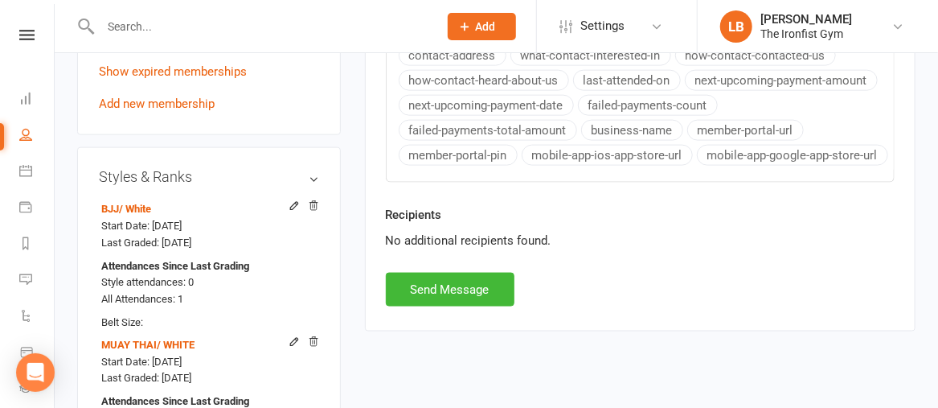
scroll to position [775, 0]
click at [445, 273] on button "Send Message" at bounding box center [450, 290] width 129 height 34
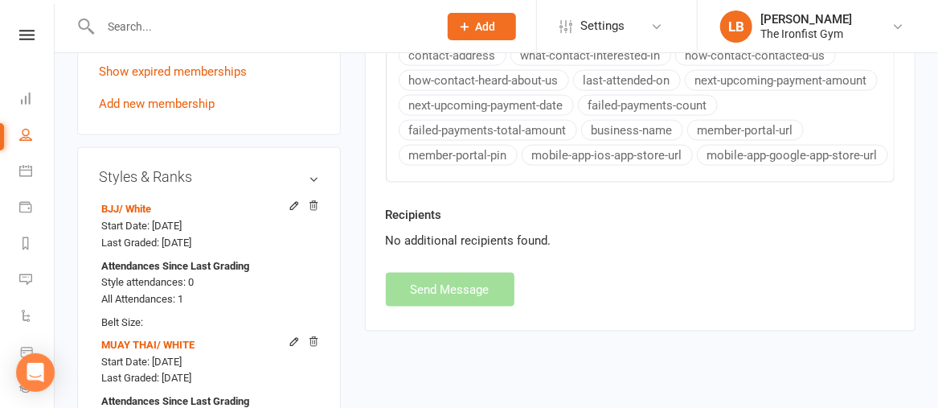
select select
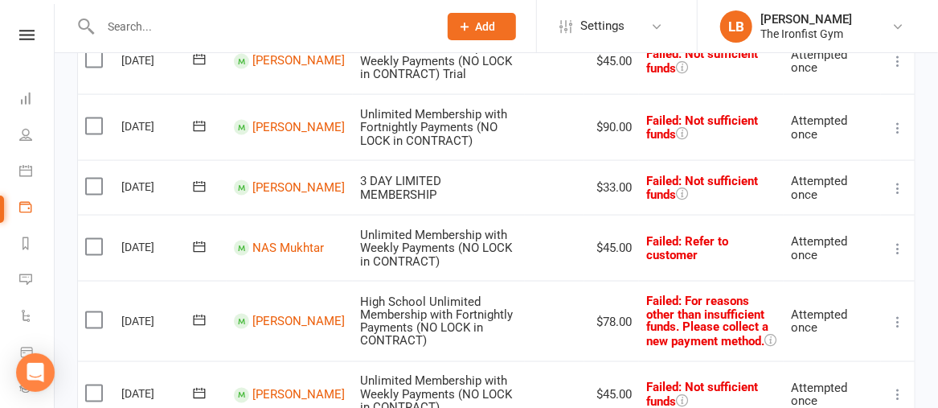
scroll to position [892, 0]
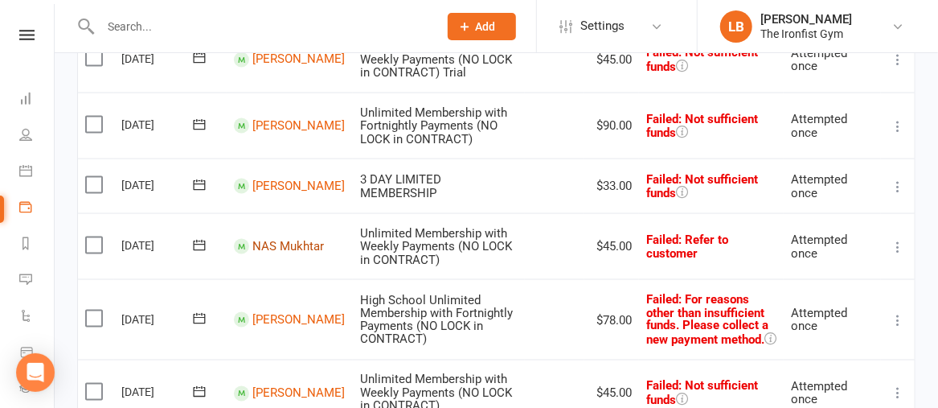
click at [264, 239] on link "NAS Mukhtar" at bounding box center [288, 246] width 72 height 14
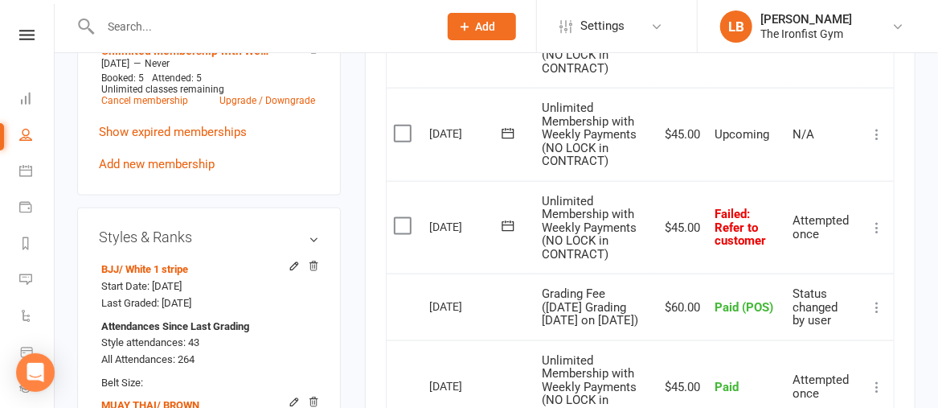
scroll to position [746, 0]
click at [508, 235] on icon at bounding box center [508, 227] width 16 height 16
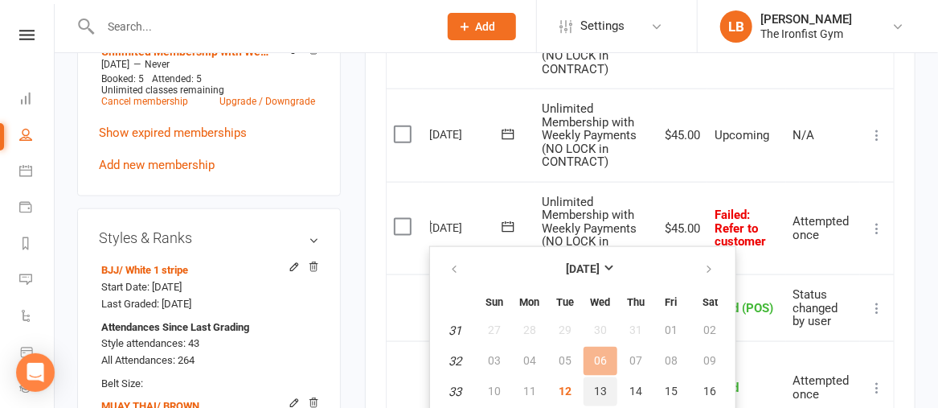
click at [594, 388] on span "13" at bounding box center [600, 390] width 13 height 13
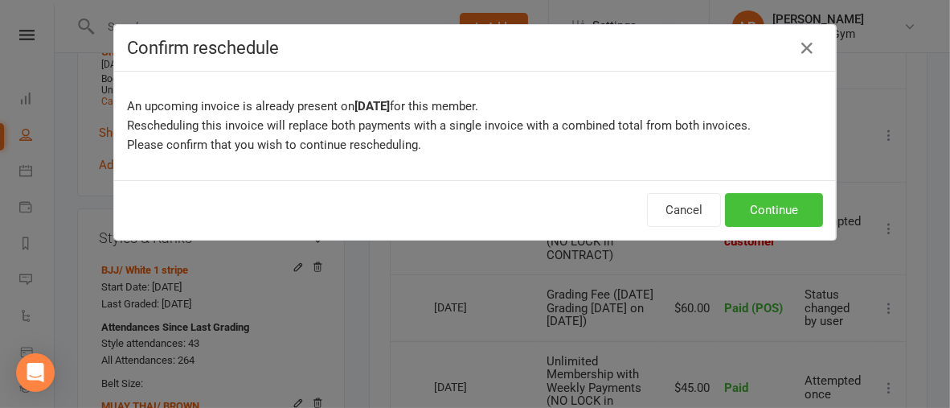
click at [742, 201] on button "Continue" at bounding box center [774, 210] width 98 height 34
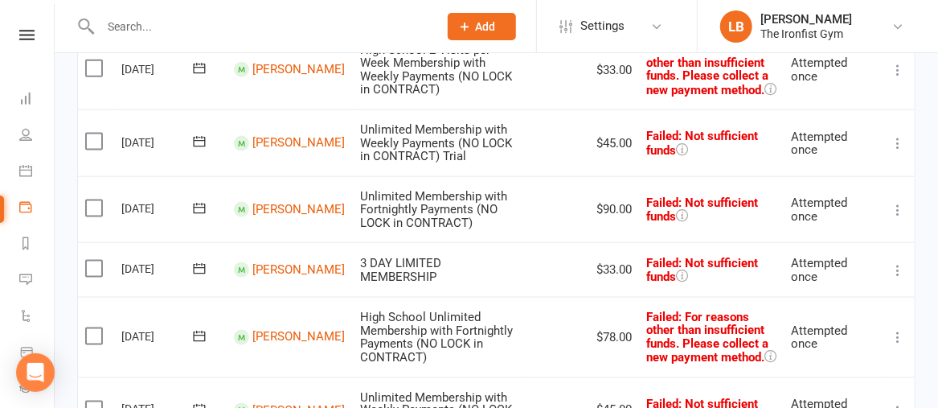
scroll to position [807, 0]
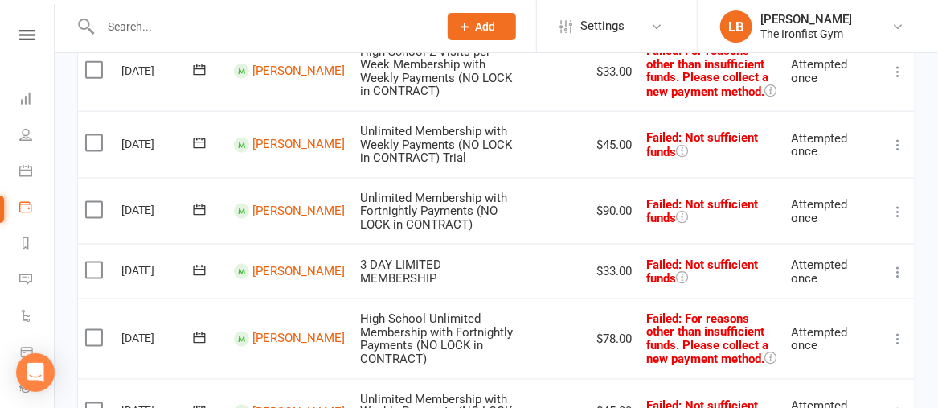
click at [905, 264] on icon at bounding box center [898, 272] width 16 height 16
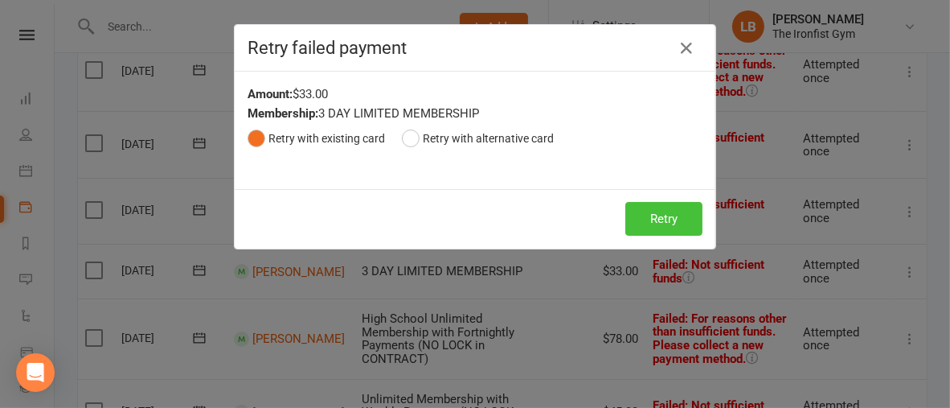
click at [665, 220] on button "Retry" at bounding box center [664, 219] width 77 height 34
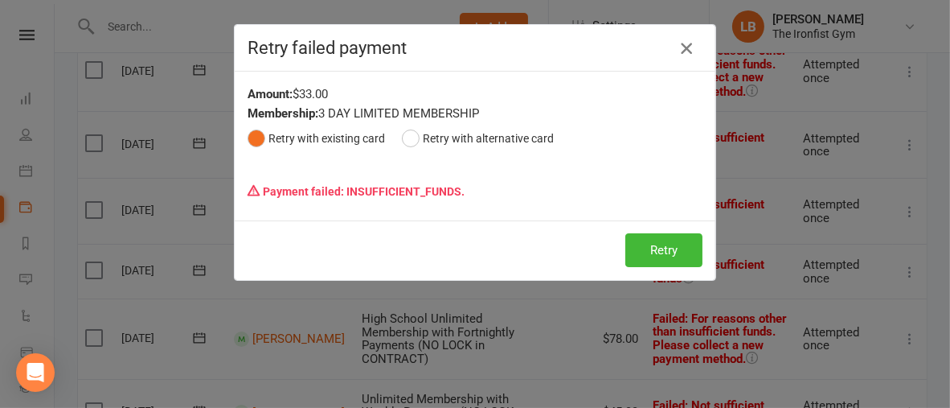
click at [677, 51] on icon "button" at bounding box center [686, 48] width 19 height 19
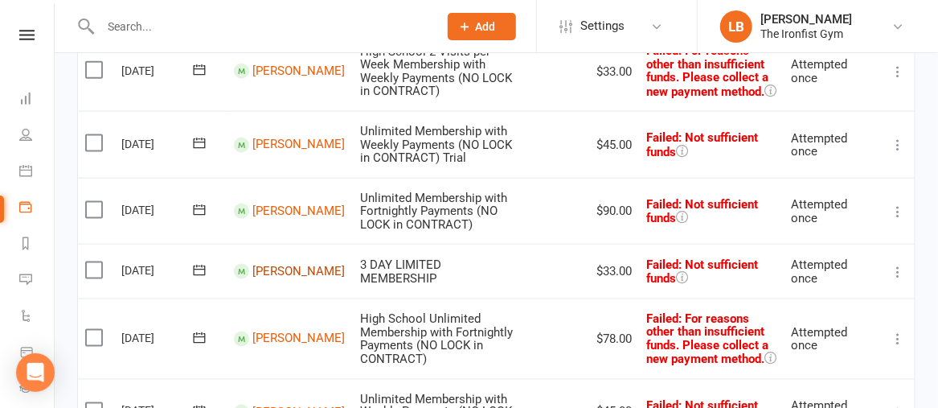
click at [277, 264] on link "[PERSON_NAME]" at bounding box center [298, 271] width 92 height 14
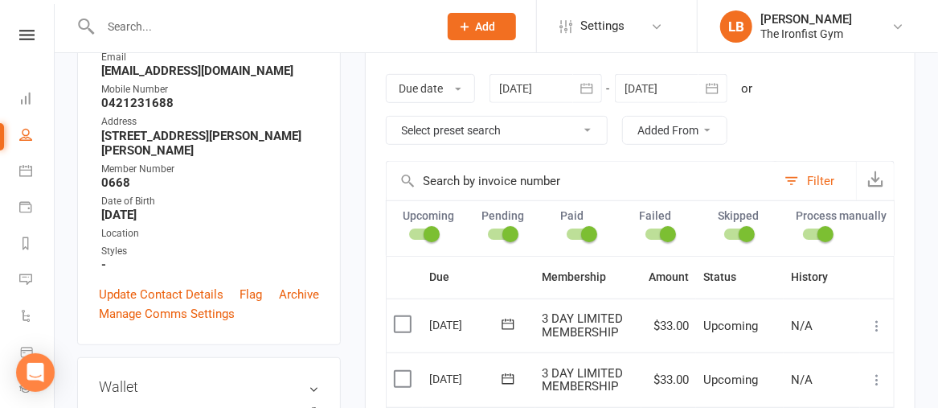
scroll to position [605, 0]
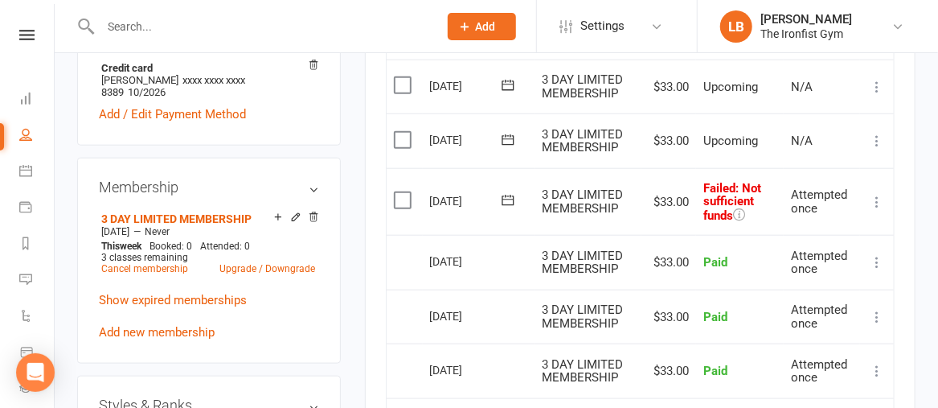
click at [504, 208] on icon at bounding box center [508, 200] width 16 height 16
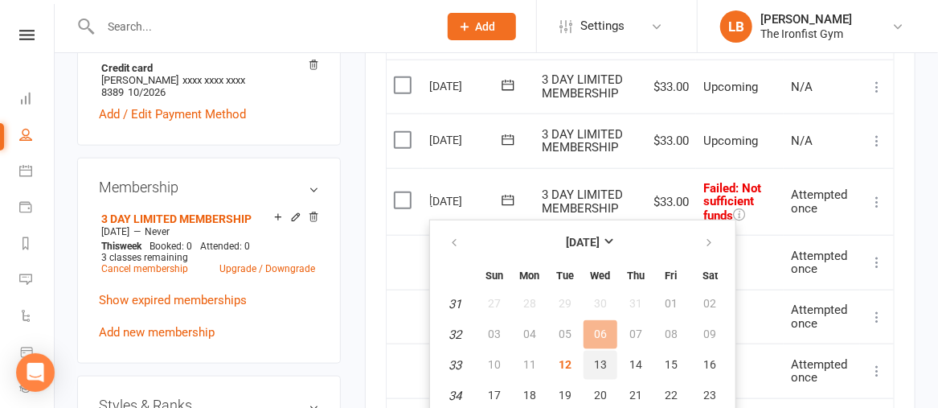
click at [601, 365] on span "13" at bounding box center [600, 364] width 13 height 13
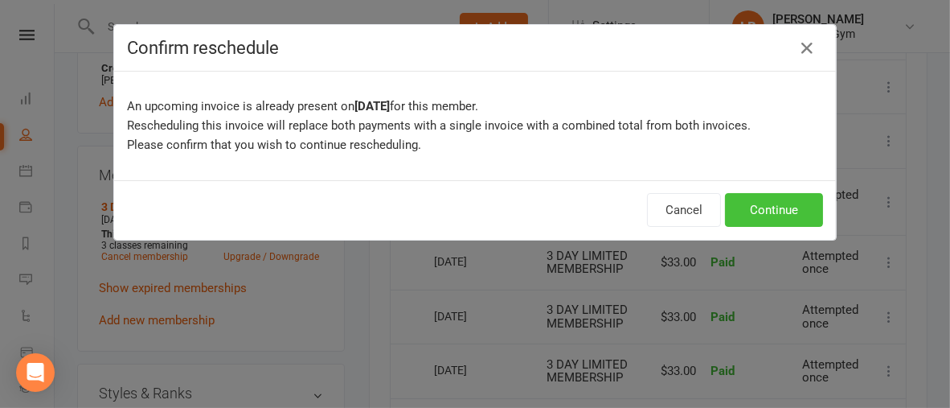
click at [738, 205] on button "Continue" at bounding box center [774, 210] width 98 height 34
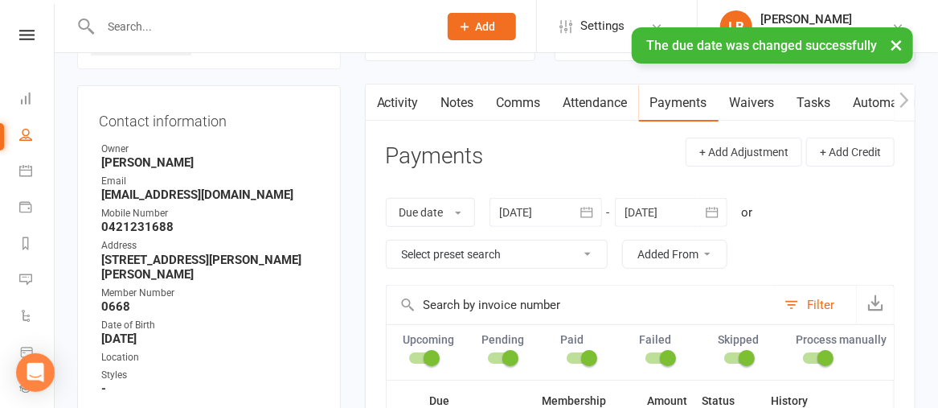
scroll to position [133, 0]
click at [518, 101] on link "Comms" at bounding box center [519, 103] width 67 height 37
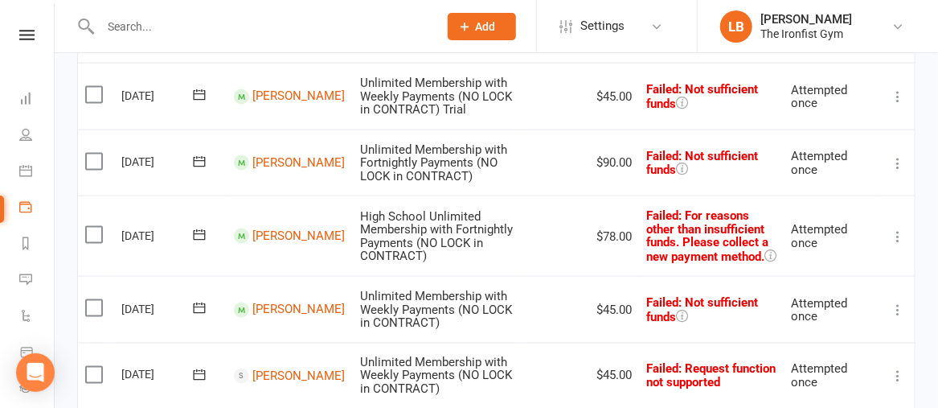
scroll to position [868, 0]
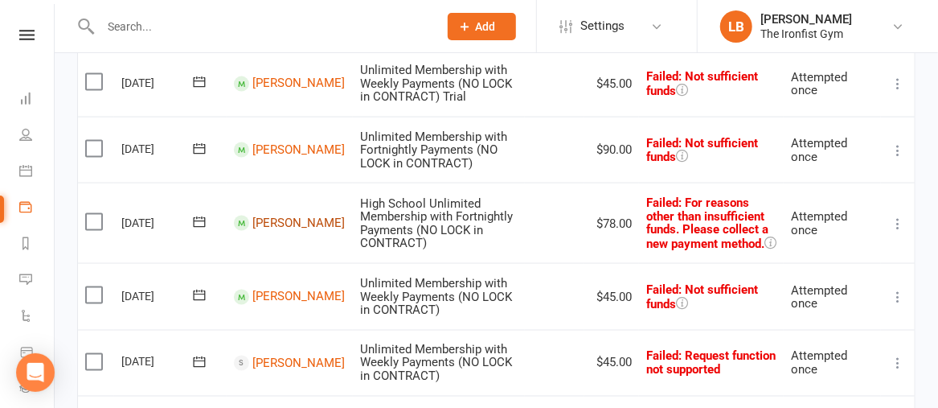
click at [266, 216] on link "[PERSON_NAME]" at bounding box center [298, 223] width 92 height 14
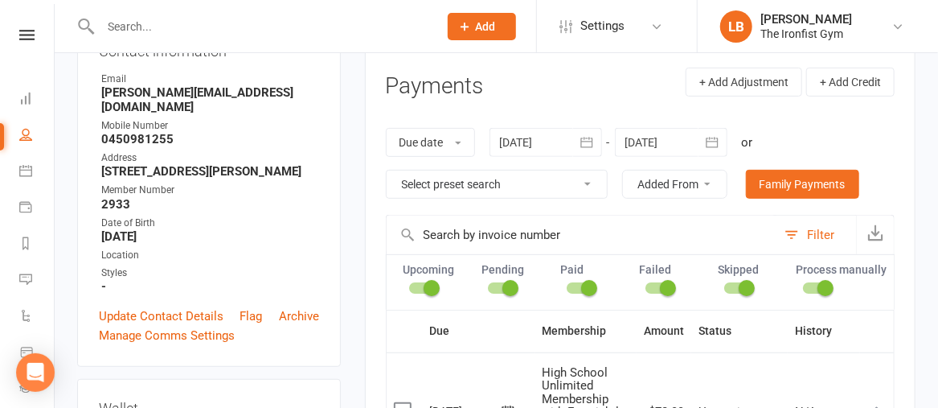
scroll to position [200, 0]
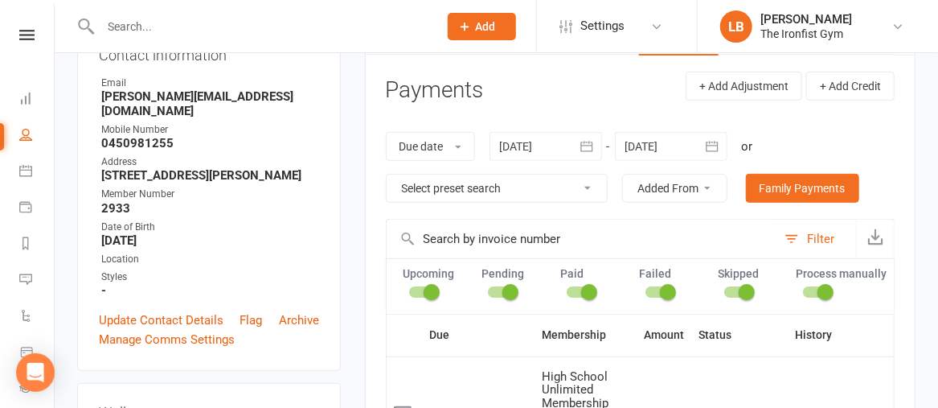
click at [434, 180] on select "Select preset search All failures All skipped payments All pending payments Suc…" at bounding box center [497, 187] width 220 height 27
select select "0"
click at [387, 174] on select "Select preset search All failures All skipped payments All pending payments Suc…" at bounding box center [497, 187] width 220 height 27
type input "[DATE]"
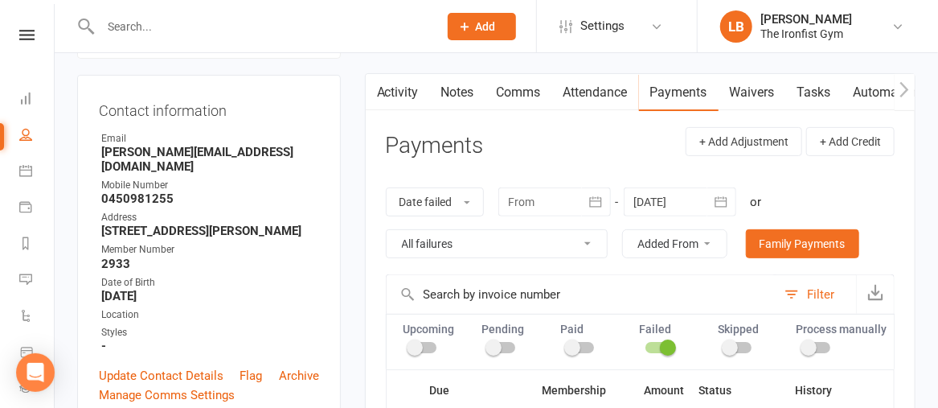
scroll to position [145, 0]
click at [391, 92] on link "Activity" at bounding box center [398, 92] width 64 height 37
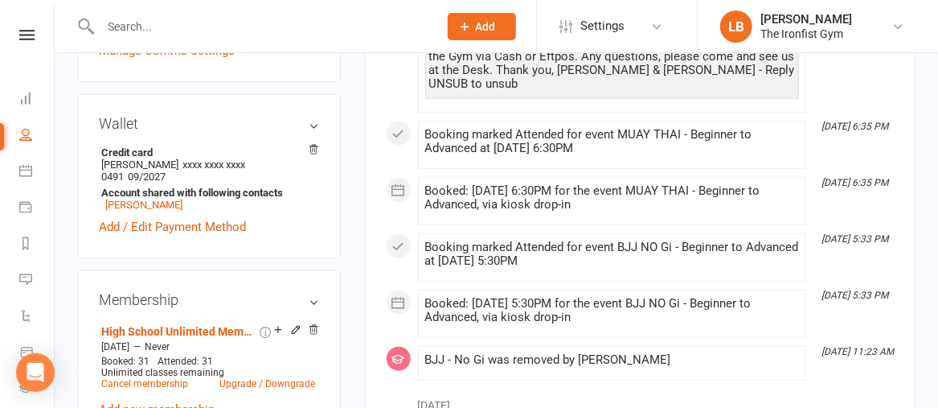
scroll to position [473, 0]
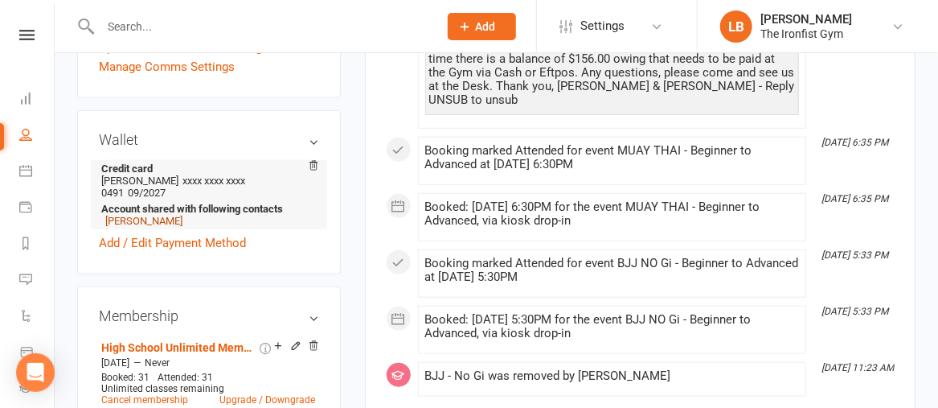
click at [155, 227] on link "[PERSON_NAME]" at bounding box center [143, 221] width 77 height 12
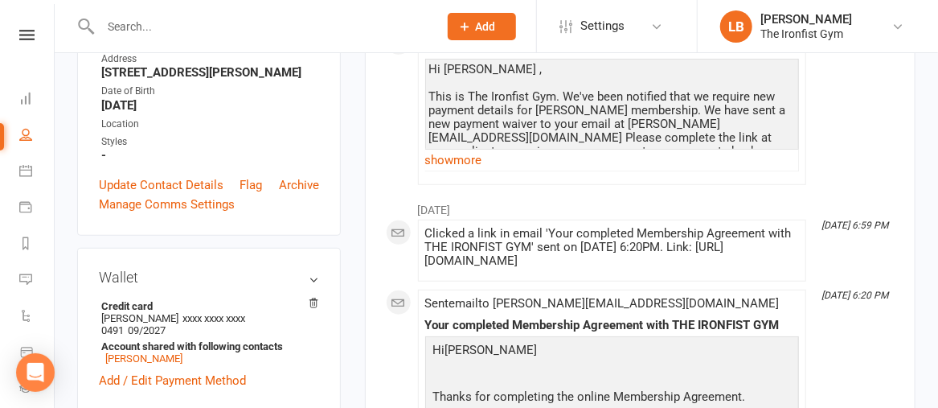
scroll to position [318, 0]
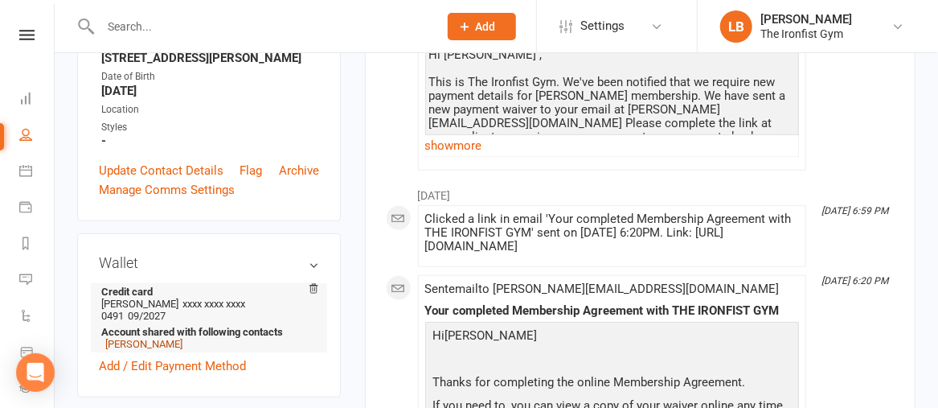
click at [119, 343] on link "[PERSON_NAME]" at bounding box center [143, 344] width 77 height 12
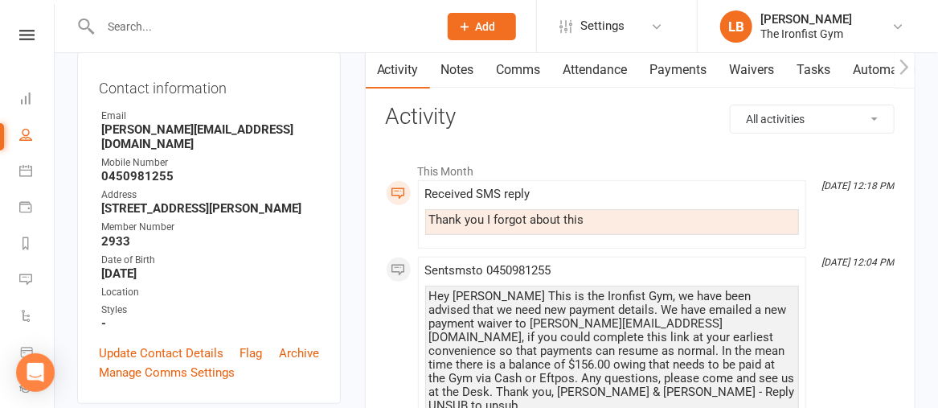
scroll to position [166, 0]
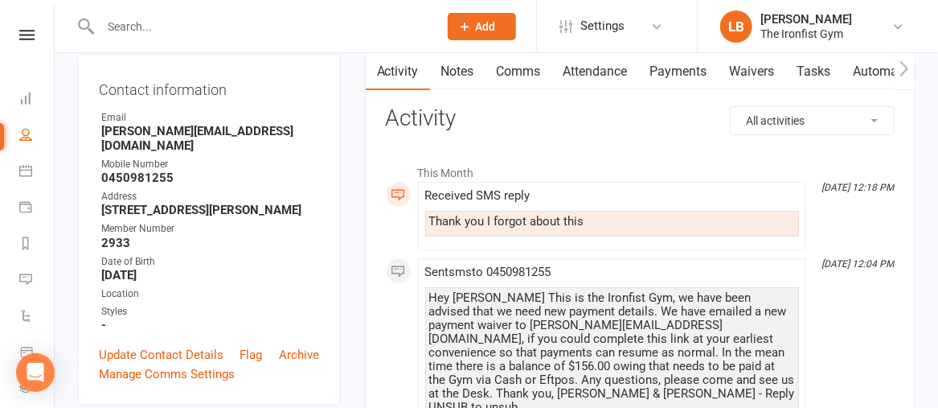
click at [828, 70] on link "Tasks" at bounding box center [814, 71] width 56 height 37
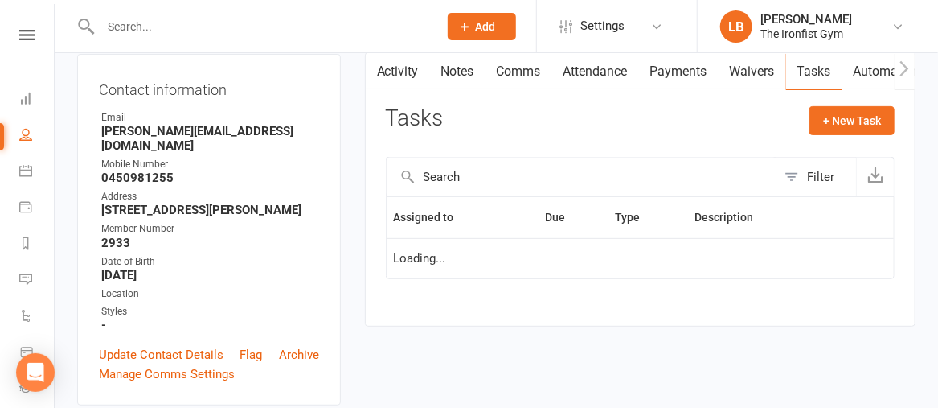
select select "started"
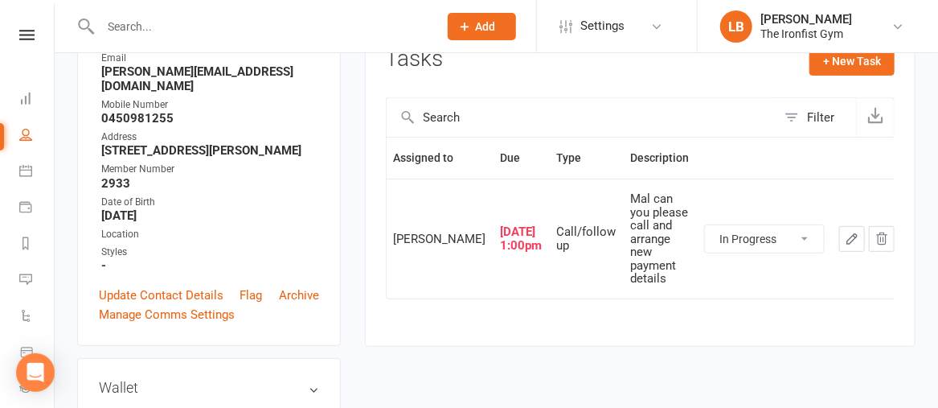
scroll to position [224, 0]
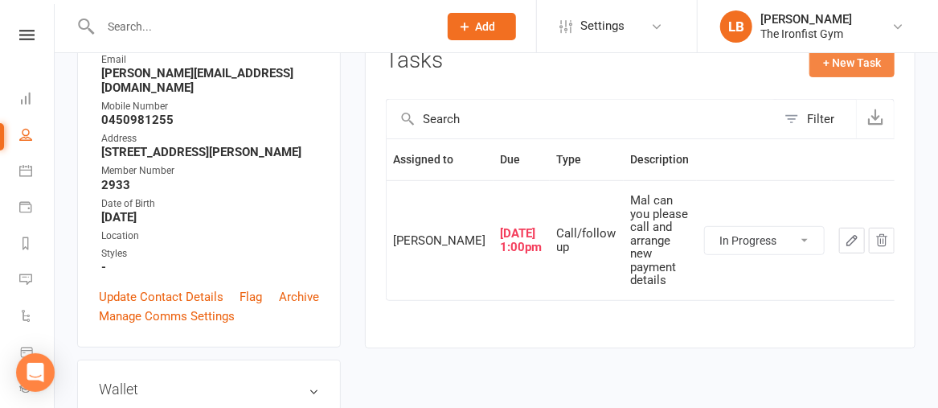
click at [823, 64] on button "+ New Task" at bounding box center [852, 62] width 85 height 29
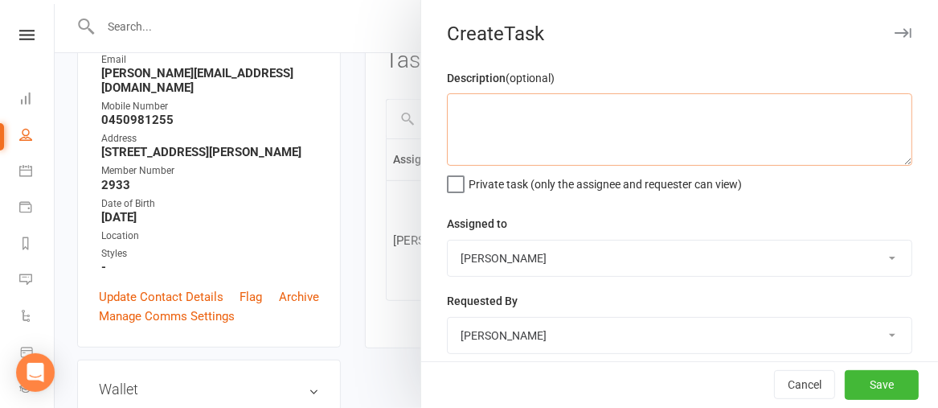
click at [535, 116] on textarea at bounding box center [680, 129] width 466 height 72
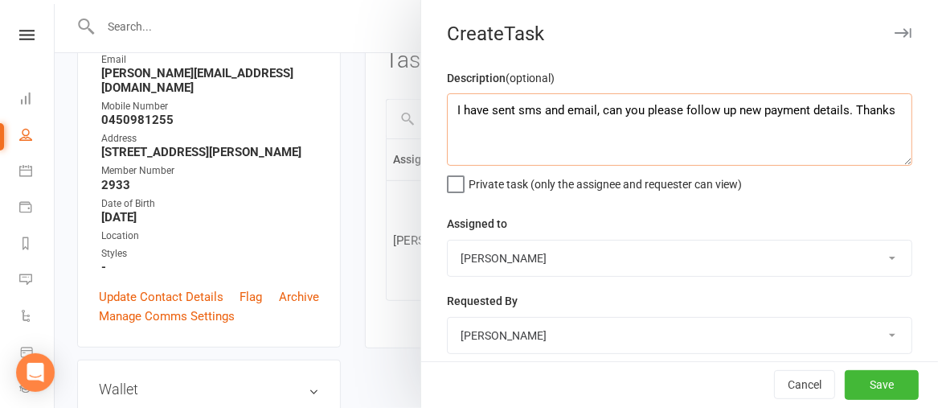
type textarea "I have sent sms and email, can you please follow up new payment details. Thanks"
click at [495, 246] on select "[PERSON_NAME] [PERSON_NAME] [PERSON_NAME] [PERSON_NAME] [PERSON_NAME] The Ironf…" at bounding box center [680, 257] width 464 height 35
select select "49815"
click at [448, 240] on select "[PERSON_NAME] [PERSON_NAME] [PERSON_NAME] [PERSON_NAME] [PERSON_NAME] The Ironf…" at bounding box center [680, 257] width 464 height 35
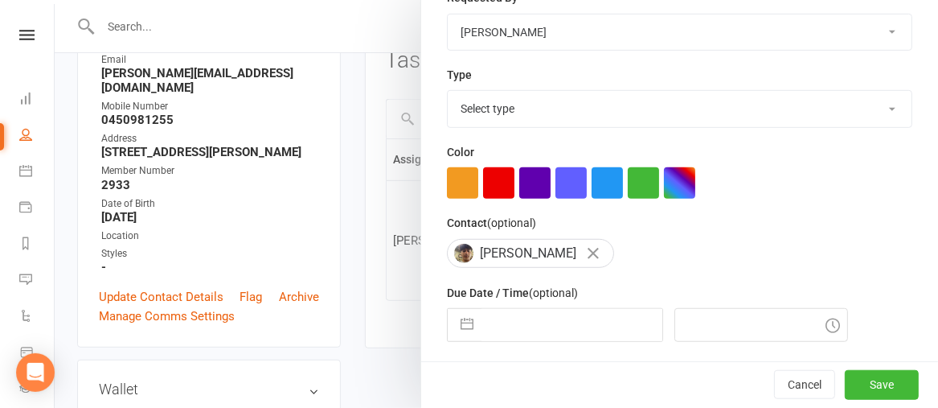
scroll to position [325, 0]
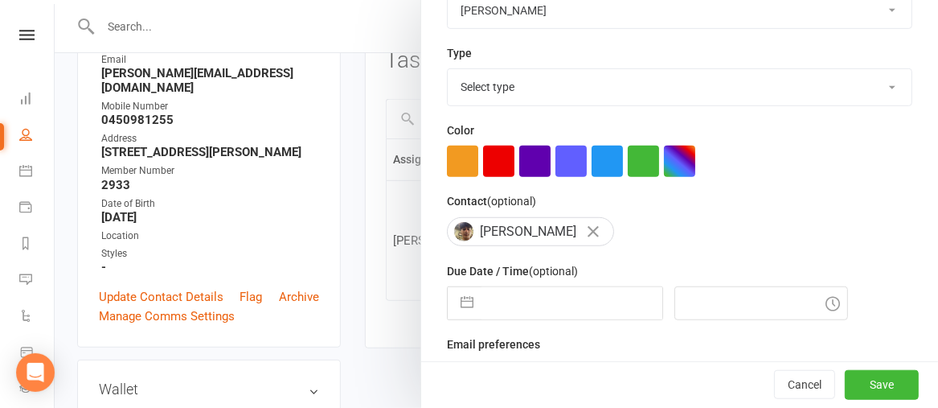
click at [453, 299] on button "button" at bounding box center [467, 303] width 29 height 32
select select "6"
select select "2025"
select select "7"
select select "2025"
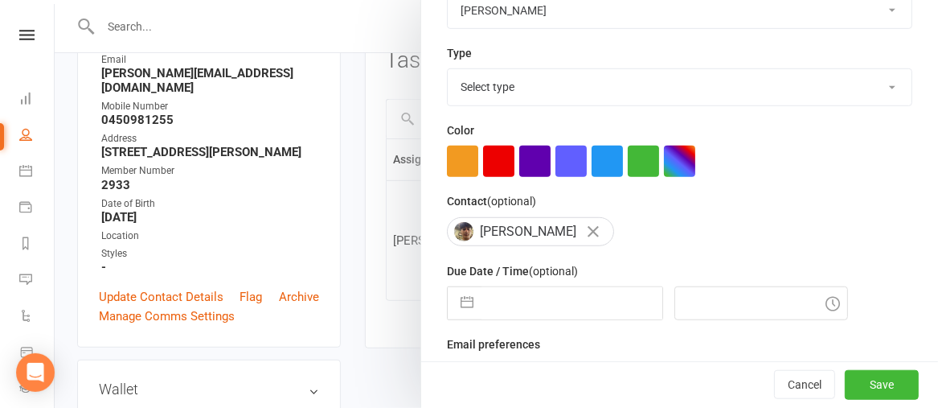
select select "8"
select select "2025"
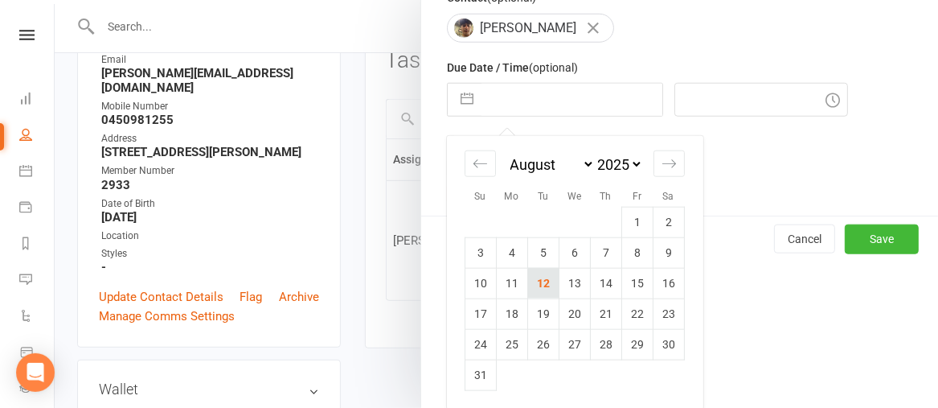
click at [530, 278] on td "12" at bounding box center [543, 283] width 31 height 31
type input "[DATE]"
type input "10:15am"
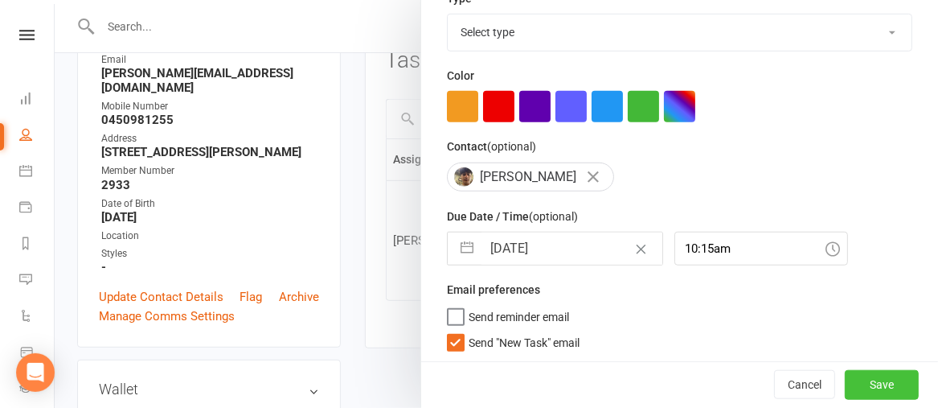
click at [851, 389] on button "Save" at bounding box center [882, 385] width 74 height 29
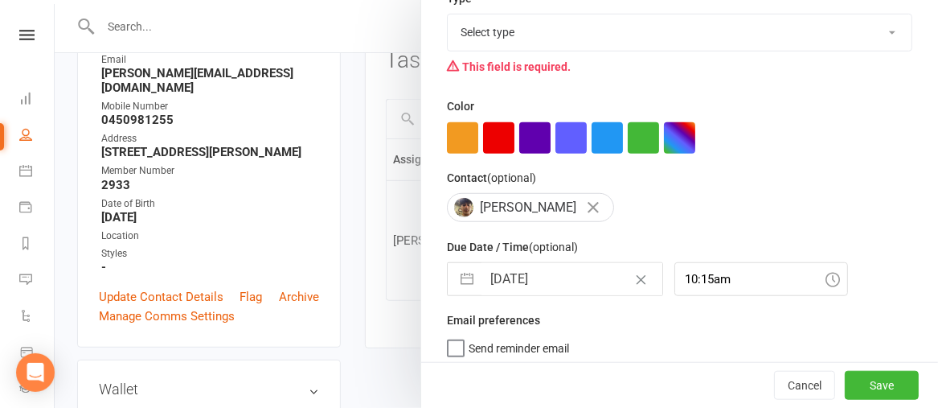
click at [740, 19] on select "Select type Call/follow up Debt collection E-mail Meeting Membership review Pho…" at bounding box center [680, 31] width 464 height 35
select select "28832"
click at [448, 14] on select "Select type Call/follow up Debt collection E-mail Meeting Membership review Pho…" at bounding box center [680, 31] width 464 height 35
click at [847, 378] on button "Save" at bounding box center [882, 385] width 74 height 29
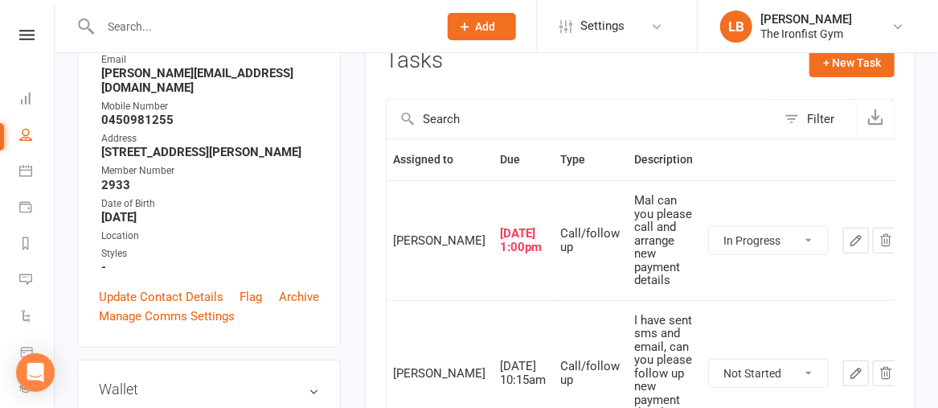
scroll to position [166, 0]
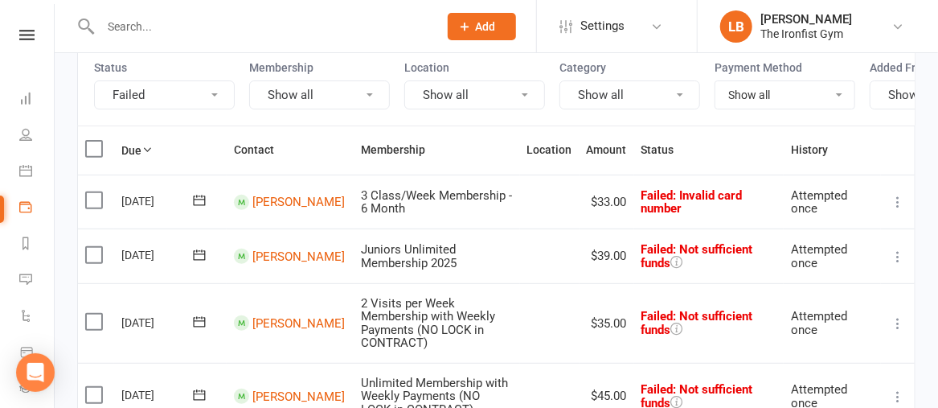
scroll to position [161, 0]
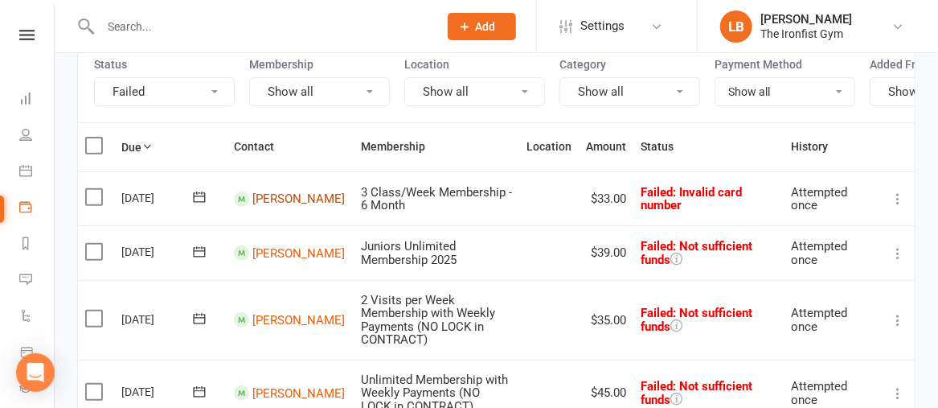
click at [252, 206] on link "[PERSON_NAME]" at bounding box center [298, 198] width 92 height 14
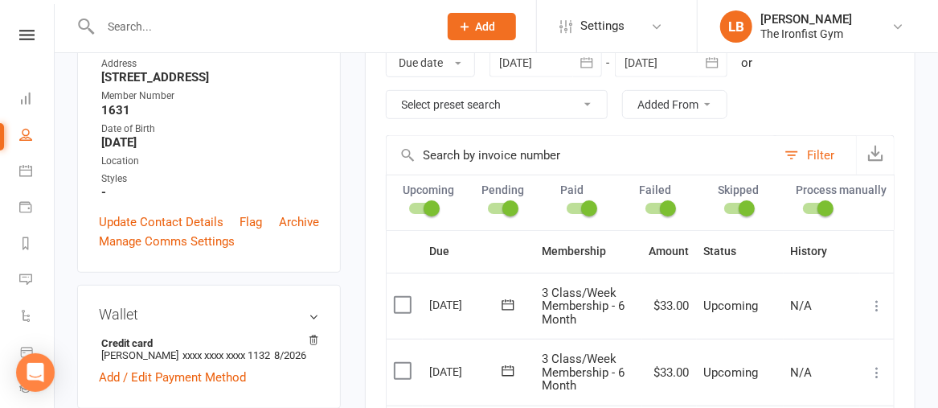
scroll to position [269, 0]
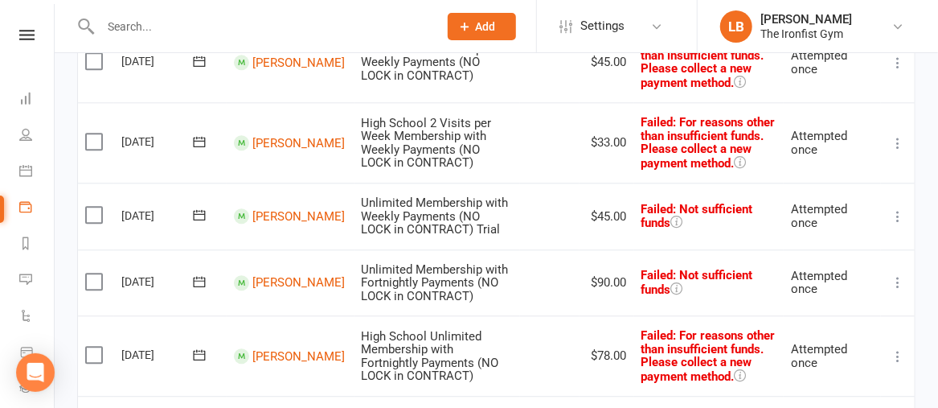
scroll to position [1489, 0]
click at [280, 209] on link "[PERSON_NAME]" at bounding box center [298, 216] width 92 height 14
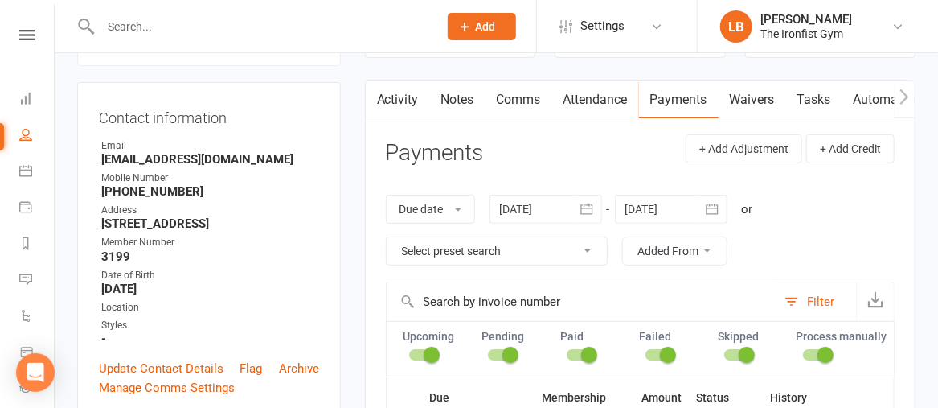
scroll to position [131, 0]
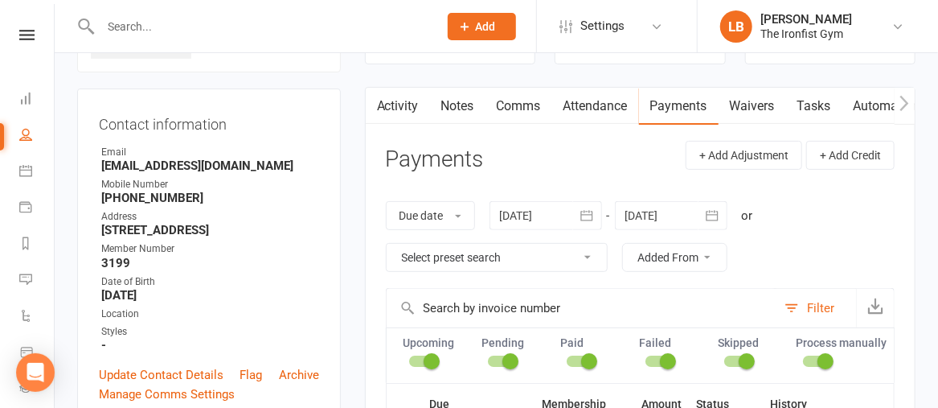
click at [395, 99] on link "Activity" at bounding box center [398, 106] width 64 height 37
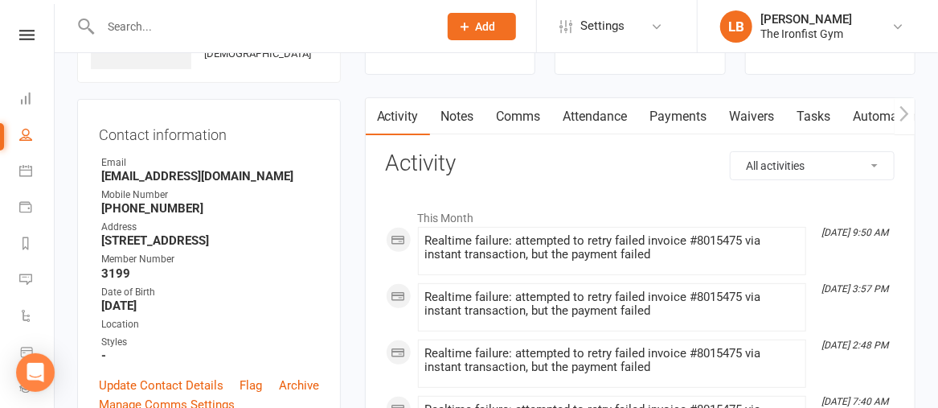
scroll to position [122, 0]
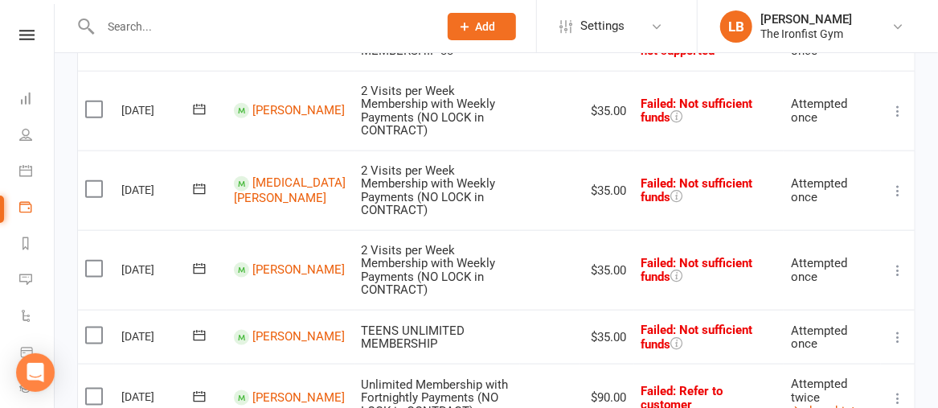
scroll to position [657, 0]
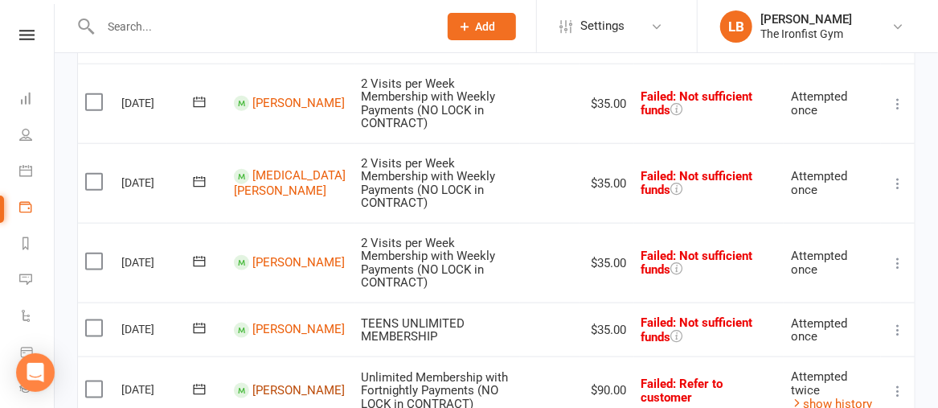
click at [256, 383] on link "[PERSON_NAME]" at bounding box center [298, 390] width 92 height 14
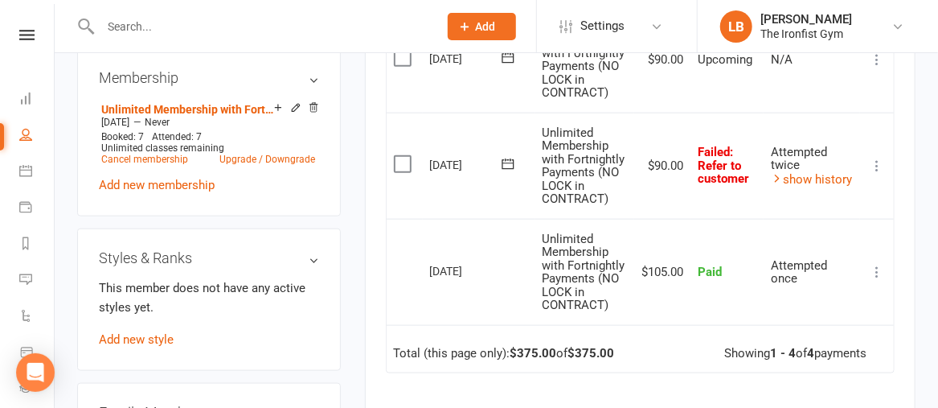
scroll to position [653, 0]
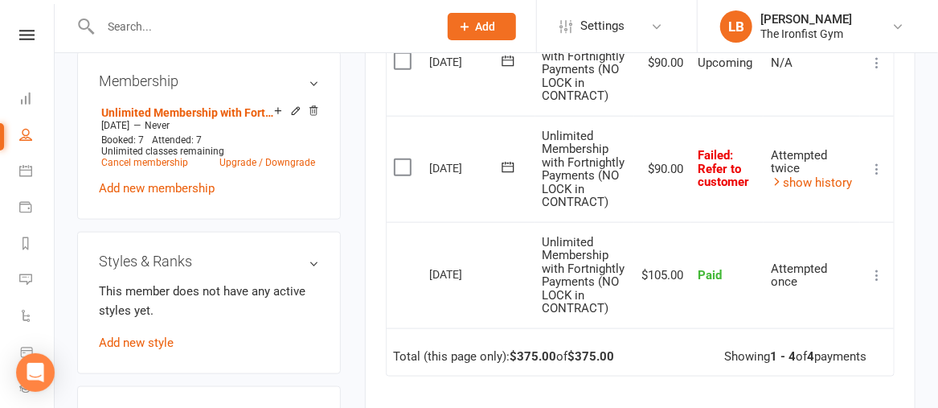
click at [503, 175] on icon at bounding box center [508, 167] width 16 height 16
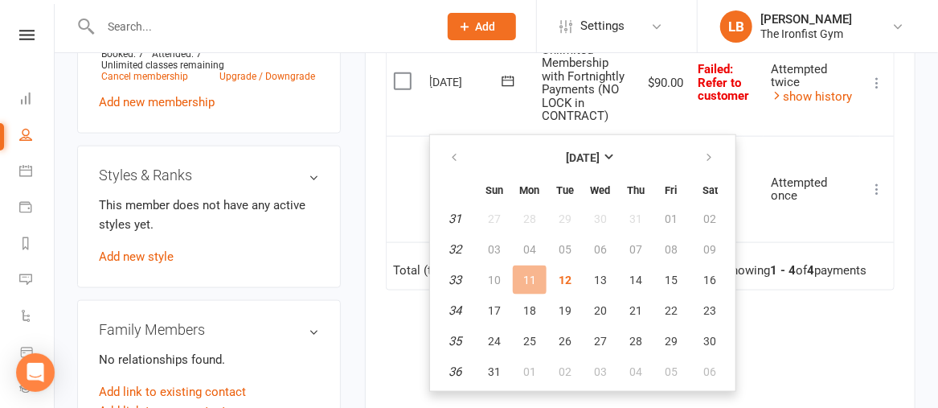
scroll to position [738, 0]
click at [603, 280] on span "13" at bounding box center [600, 280] width 13 height 13
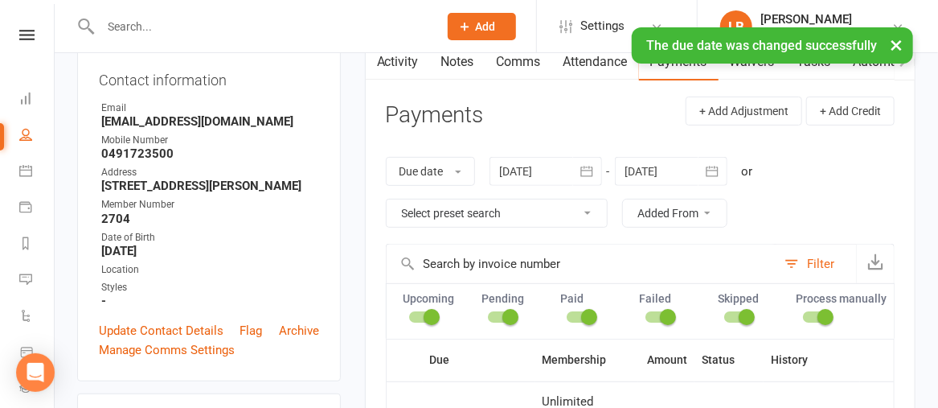
scroll to position [162, 0]
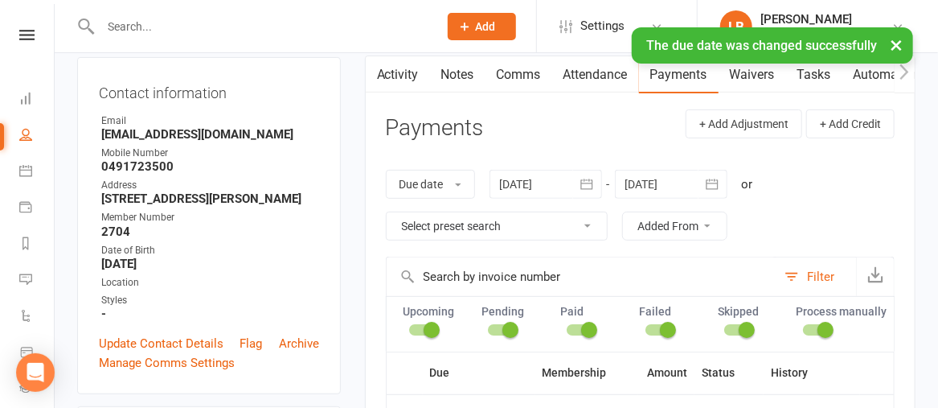
click at [511, 73] on link "Comms" at bounding box center [519, 74] width 67 height 37
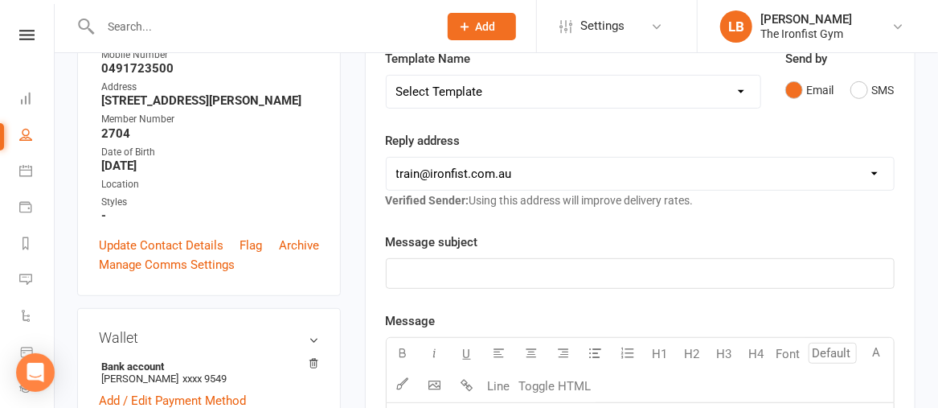
scroll to position [262, 0]
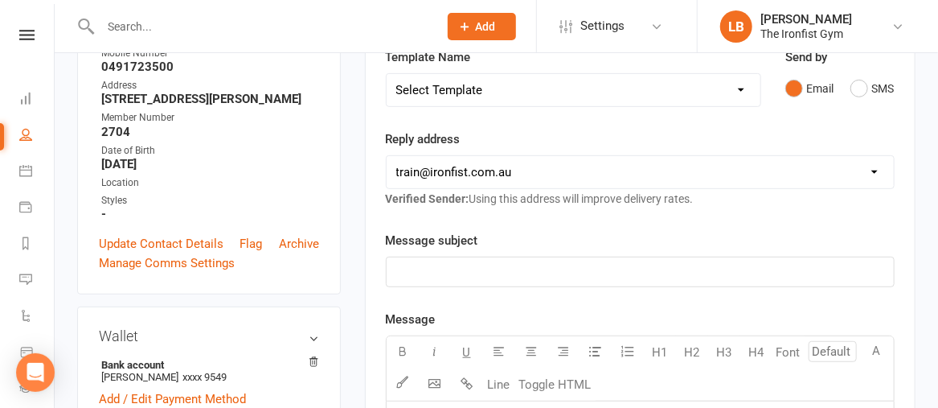
click at [453, 90] on select "Select Template [SMS] Grading Fee owing [SMS] Balance Owing - Catch up [SMS] Ex…" at bounding box center [574, 90] width 374 height 32
select select "3"
click at [387, 74] on select "Select Template [SMS] Grading Fee owing [SMS] Balance Owing - Catch up [SMS] Ex…" at bounding box center [574, 90] width 374 height 32
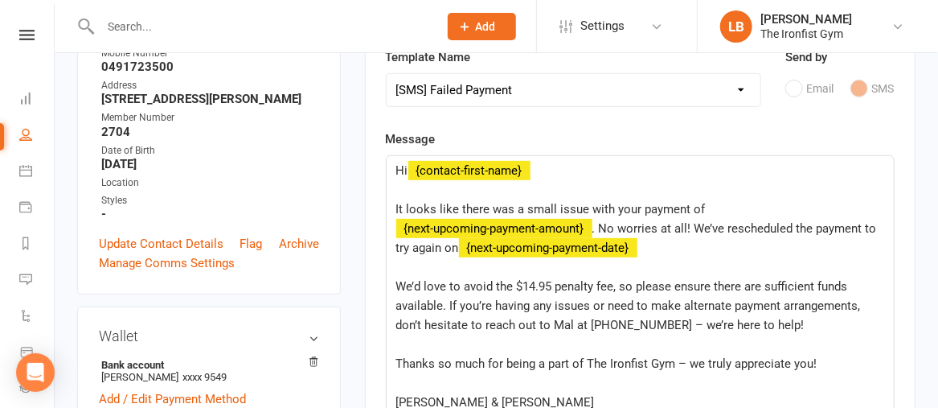
scroll to position [288, 0]
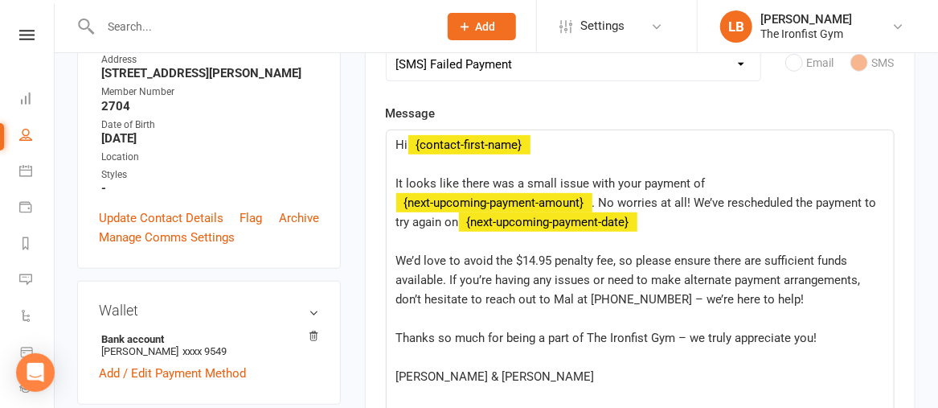
click at [638, 182] on span "It looks like there was a small issue with your payment of" at bounding box center [551, 183] width 310 height 14
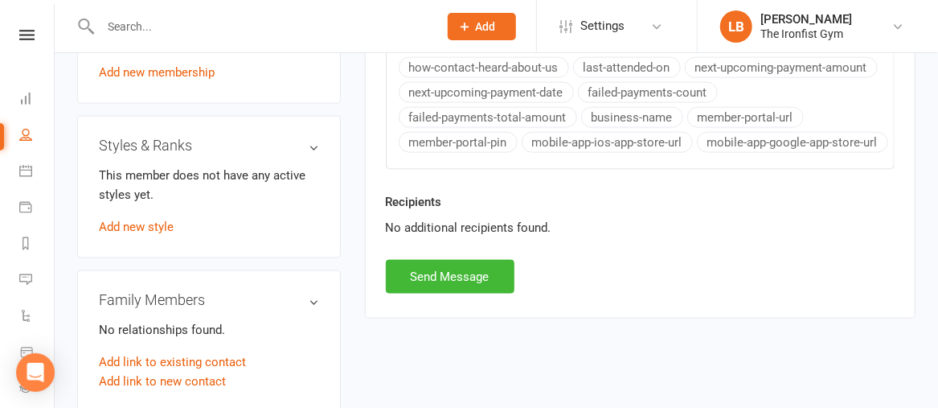
scroll to position [774, 0]
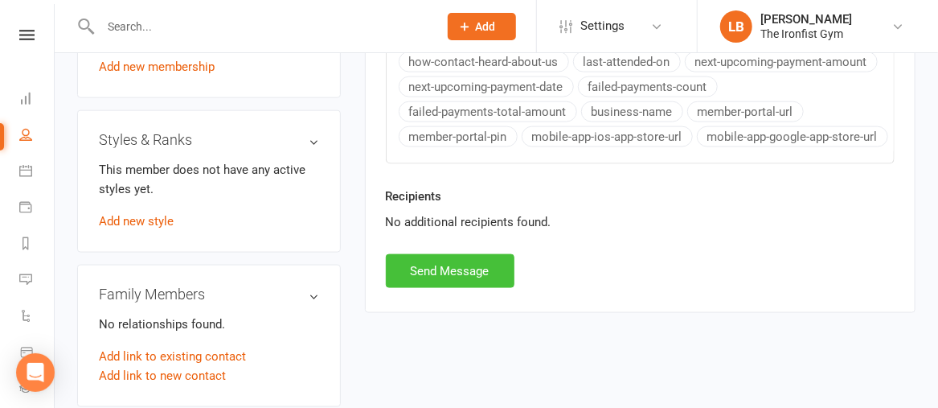
click at [441, 254] on button "Send Message" at bounding box center [450, 271] width 129 height 34
select select
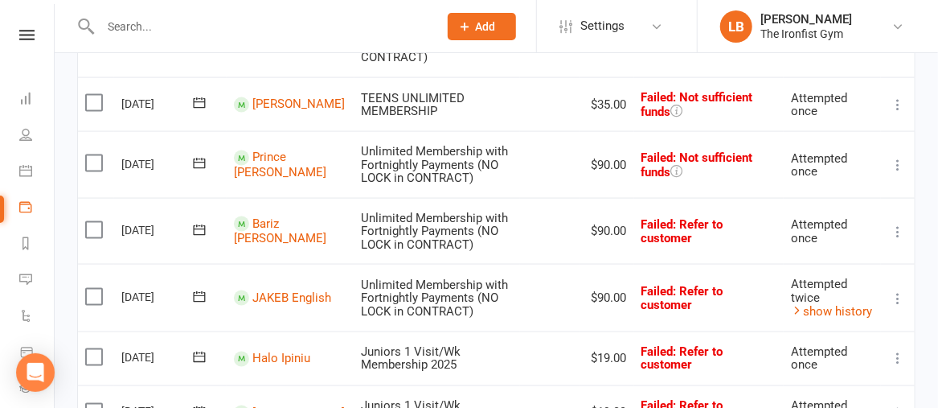
scroll to position [882, 0]
click at [275, 290] on link "JAKEB English" at bounding box center [291, 297] width 79 height 14
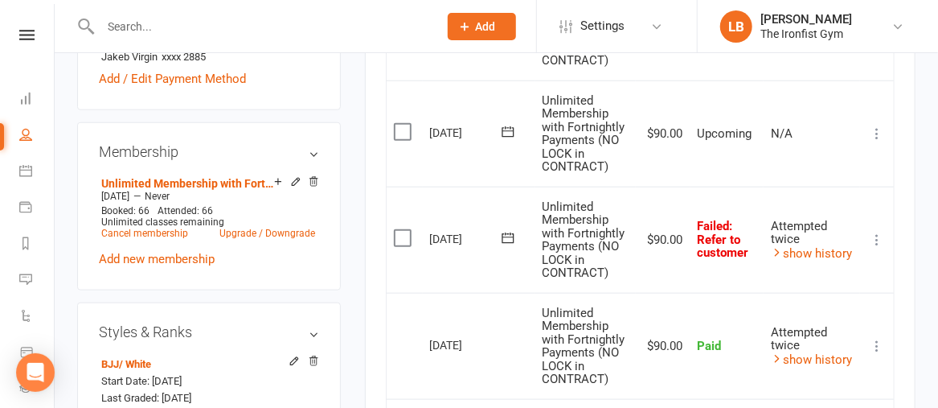
scroll to position [582, 0]
click at [508, 244] on icon at bounding box center [508, 238] width 12 height 10
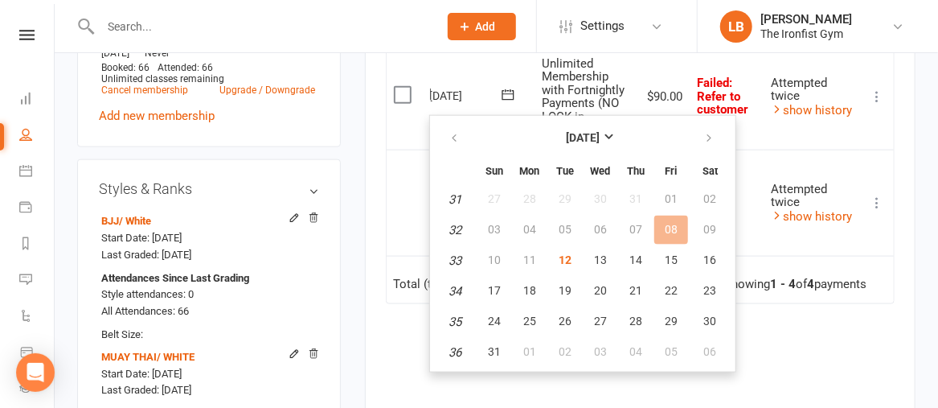
scroll to position [727, 0]
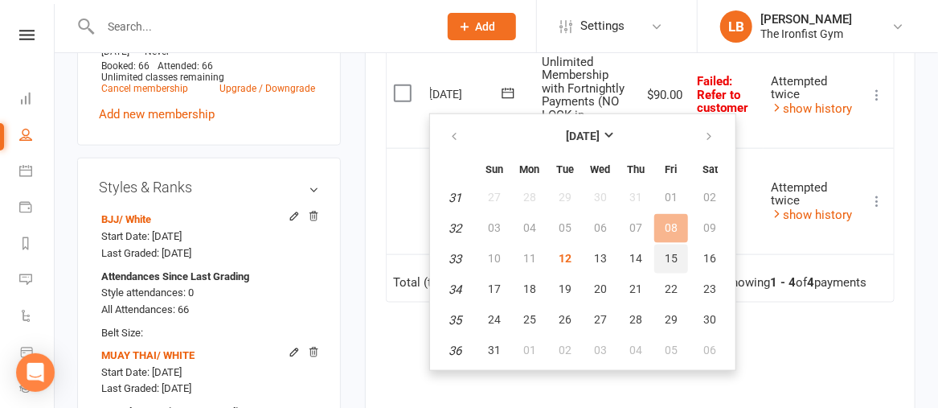
click at [670, 255] on span "15" at bounding box center [671, 258] width 13 height 13
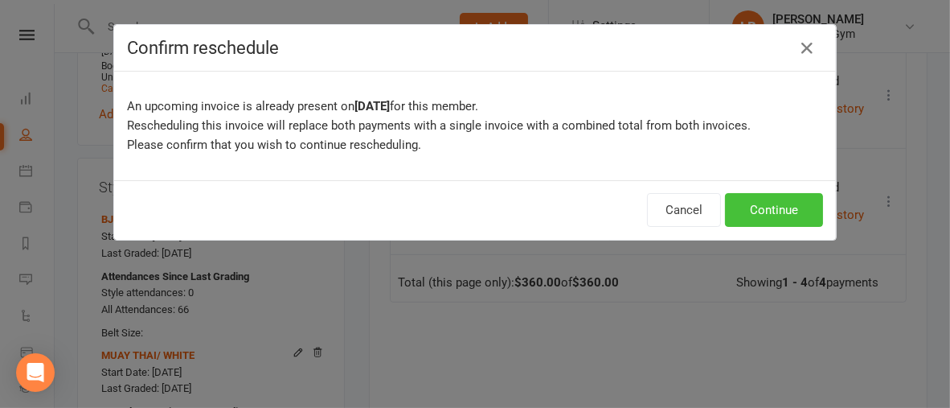
click at [779, 211] on button "Continue" at bounding box center [774, 210] width 98 height 34
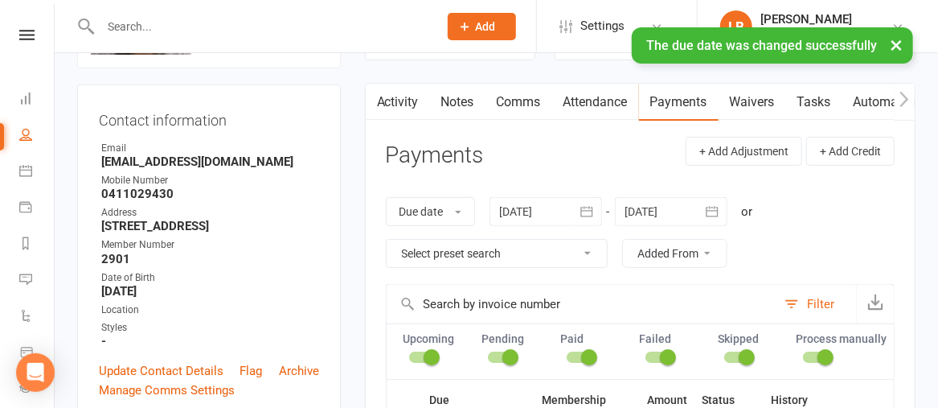
scroll to position [132, 0]
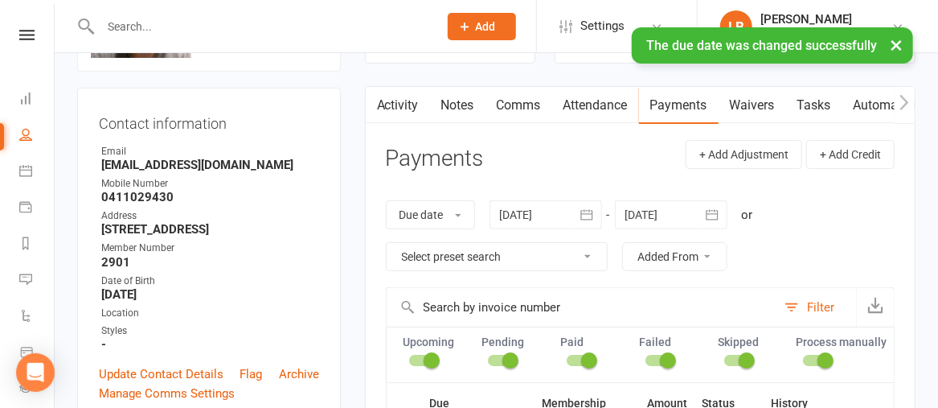
click at [511, 105] on link "Comms" at bounding box center [519, 105] width 67 height 37
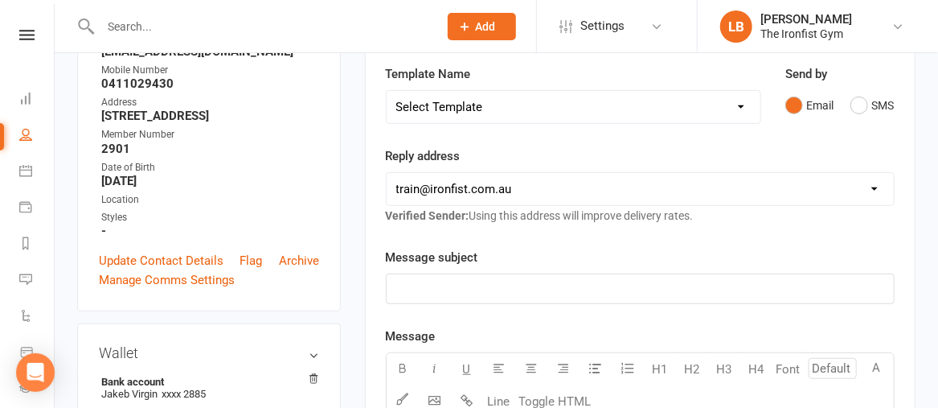
scroll to position [256, 0]
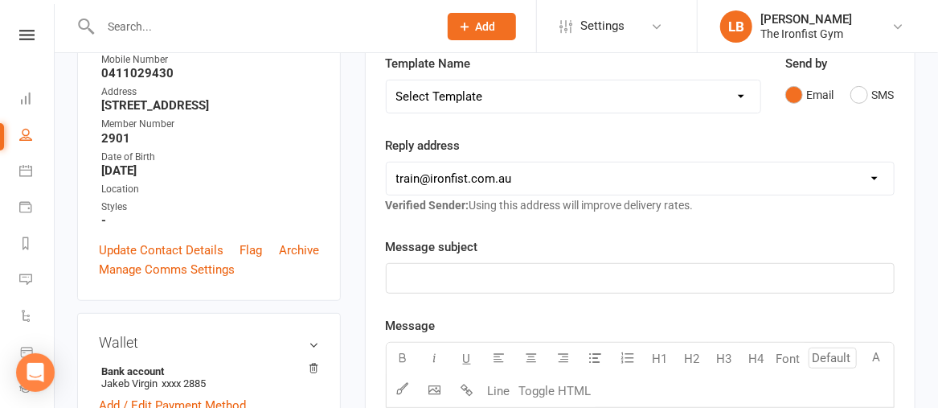
click at [460, 90] on select "Select Template [SMS] Grading Fee owing [SMS] Balance Owing - Catch up [SMS] Ex…" at bounding box center [574, 96] width 374 height 32
select select "3"
click at [387, 80] on select "Select Template [SMS] Grading Fee owing [SMS] Balance Owing - Catch up [SMS] Ex…" at bounding box center [574, 96] width 374 height 32
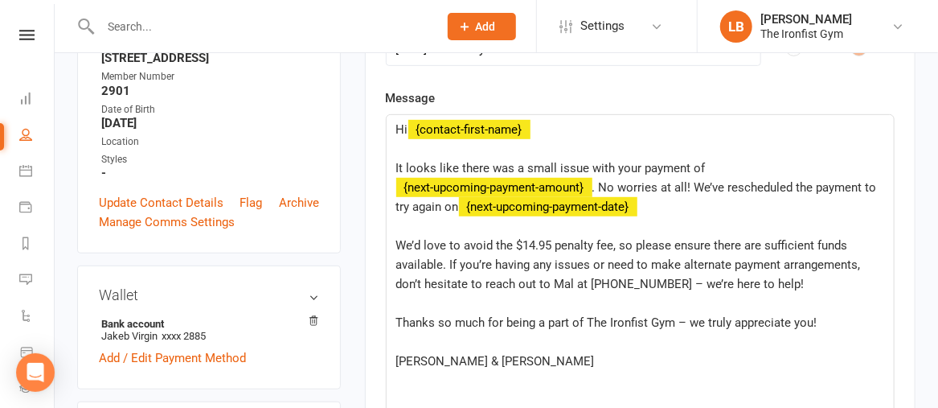
scroll to position [307, 0]
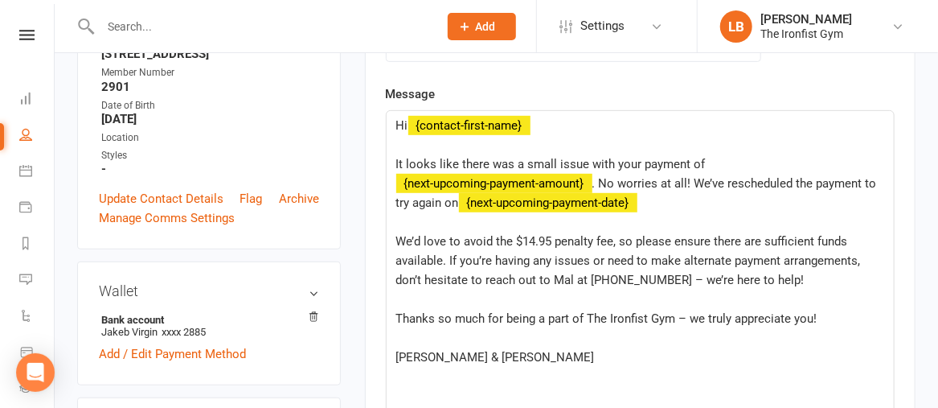
click at [638, 164] on span "It looks like there was a small issue with your payment of" at bounding box center [551, 164] width 310 height 14
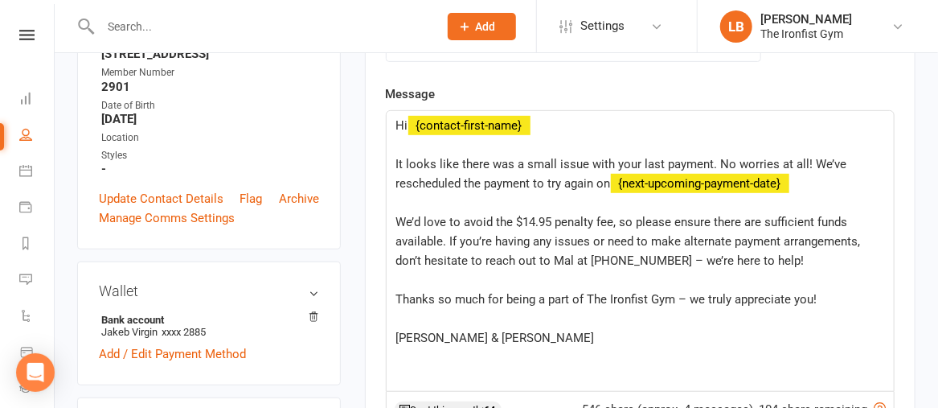
click at [833, 178] on p "It looks like there was a small issue with your last payment. No worries at all…" at bounding box center [640, 173] width 488 height 39
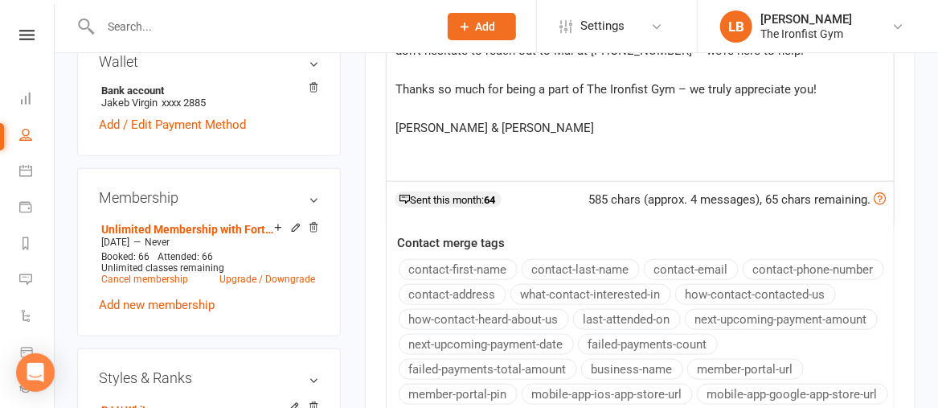
scroll to position [303, 0]
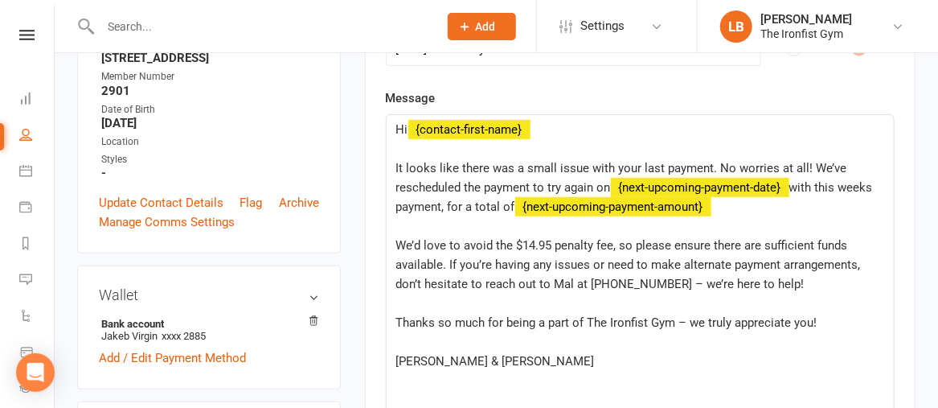
click at [765, 321] on div "Message Hi ﻿ {contact-first-name} ﻿ It looks like there was a small issue with …" at bounding box center [640, 371] width 509 height 566
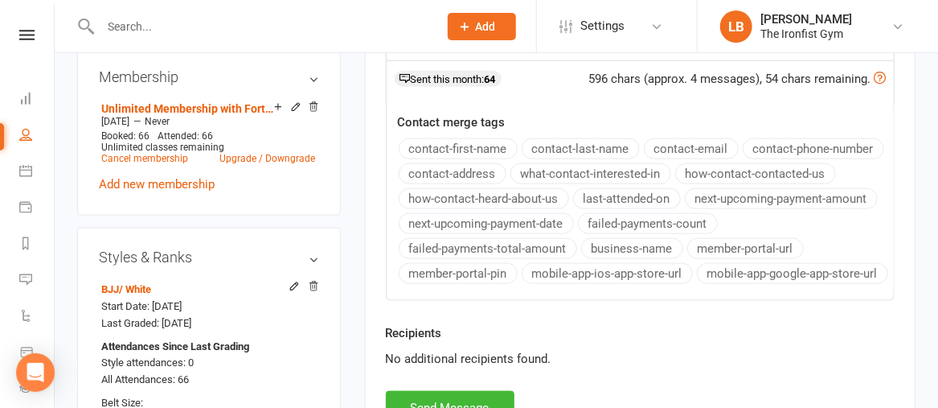
scroll to position [657, 0]
click at [455, 397] on button "Send Message" at bounding box center [450, 408] width 129 height 34
select select
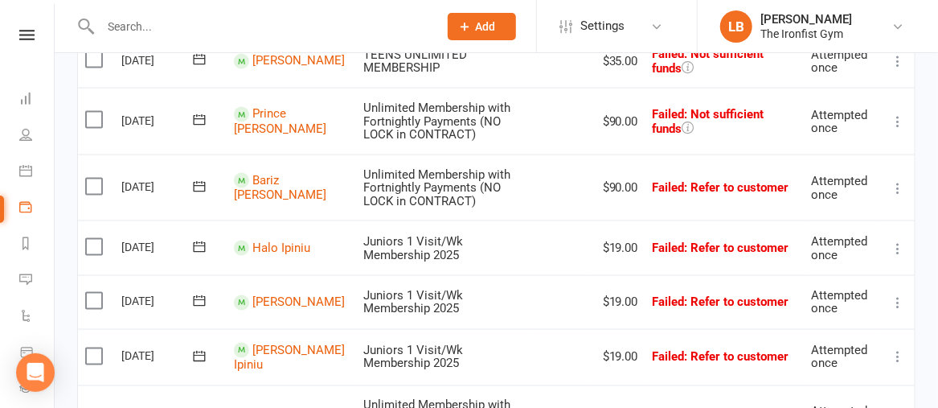
scroll to position [922, 0]
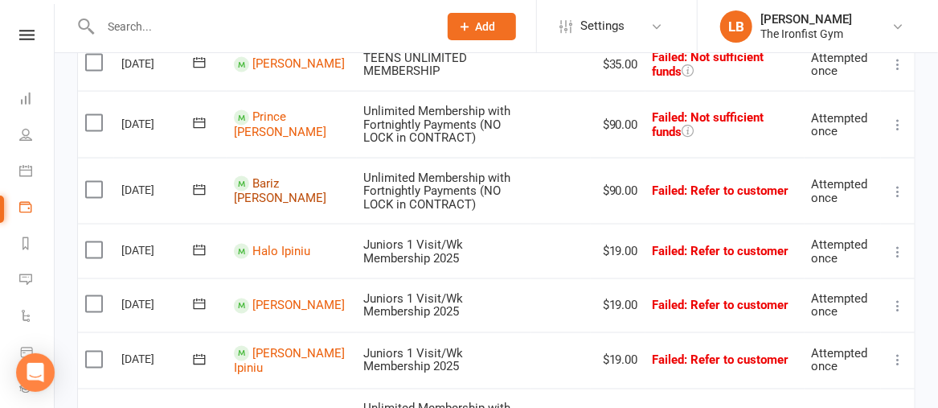
click at [277, 177] on link "Bariz [PERSON_NAME]" at bounding box center [280, 192] width 92 height 30
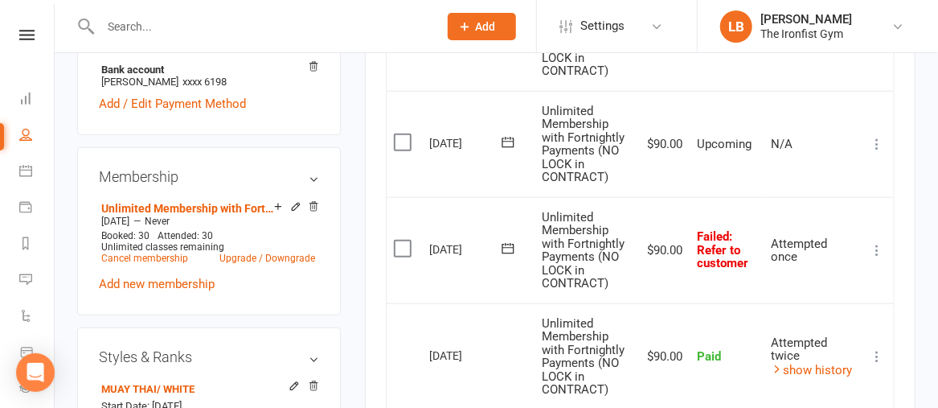
scroll to position [576, 0]
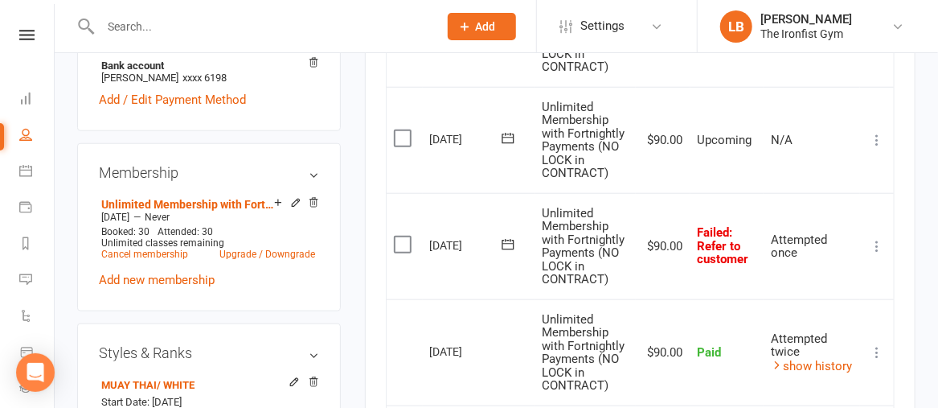
click at [507, 252] on icon at bounding box center [508, 244] width 16 height 16
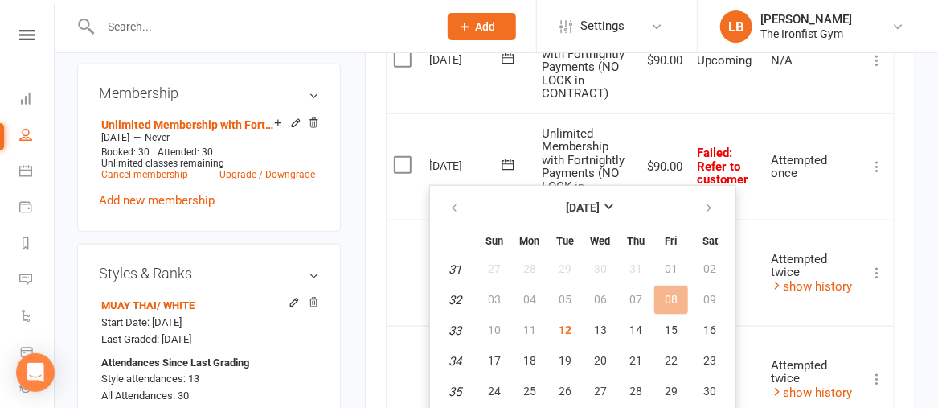
scroll to position [679, 0]
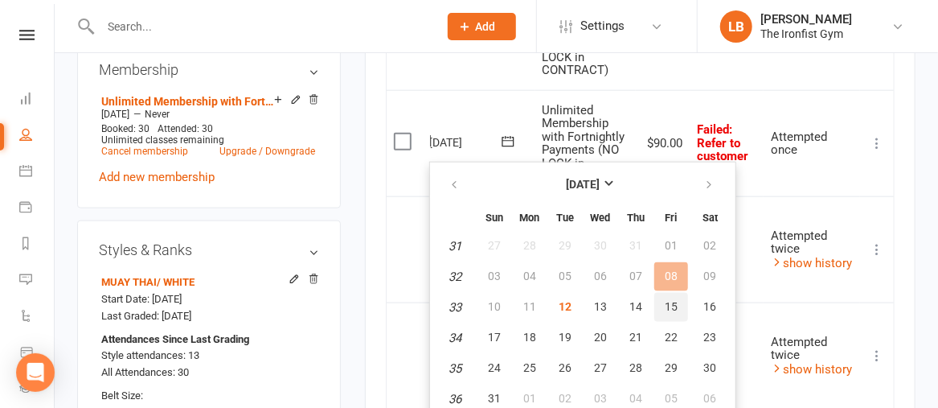
click at [667, 302] on span "15" at bounding box center [671, 306] width 13 height 13
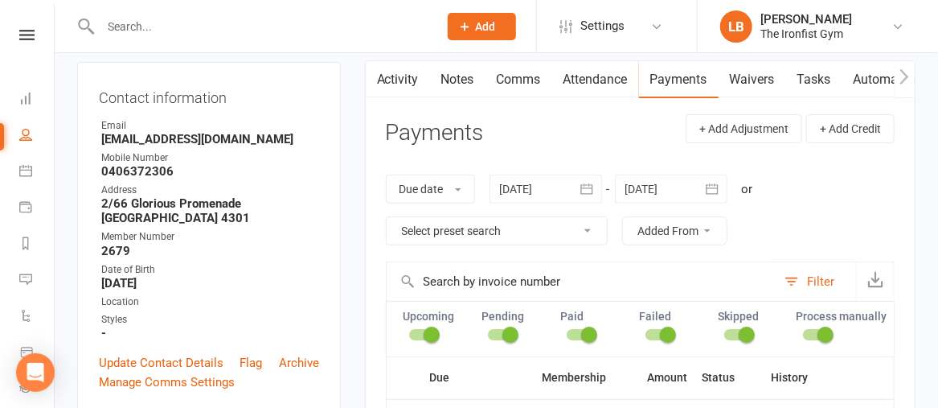
scroll to position [156, 0]
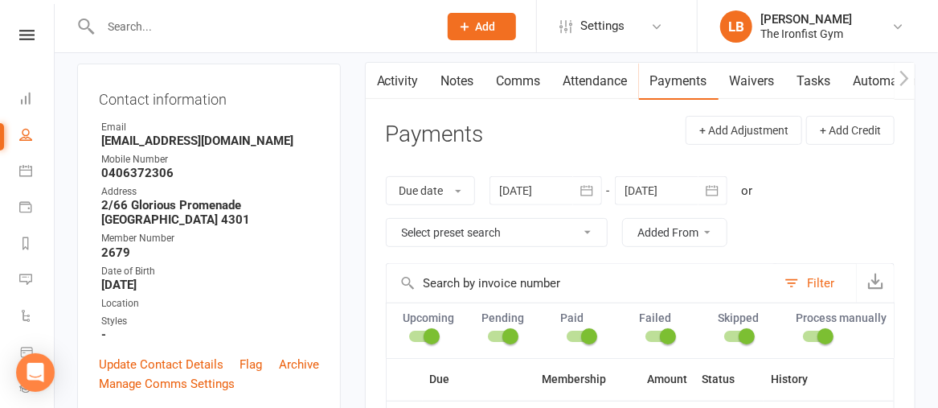
click at [511, 83] on link "Comms" at bounding box center [519, 81] width 67 height 37
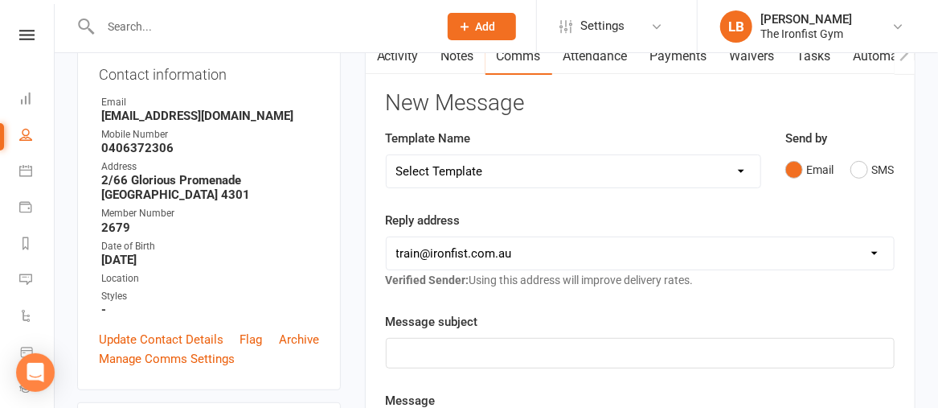
scroll to position [185, 0]
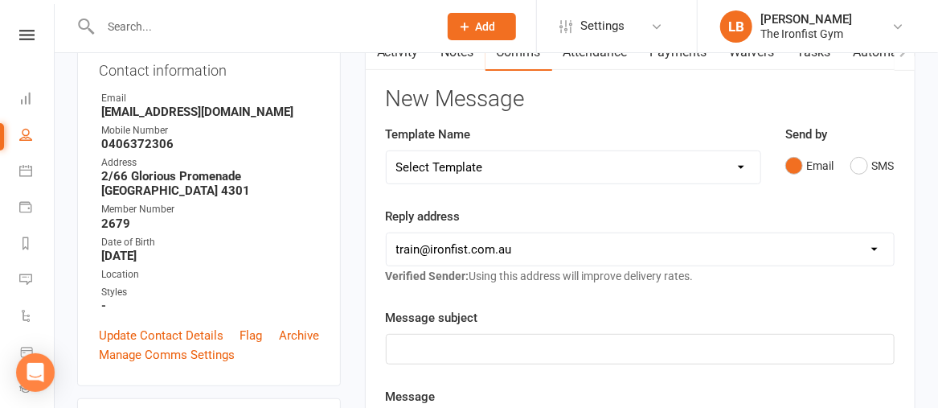
click at [460, 169] on select "Select Template [SMS] Grading Fee owing [SMS] Balance Owing - Catch up [SMS] Ex…" at bounding box center [574, 167] width 374 height 32
select select "3"
click at [387, 151] on select "Select Template [SMS] Grading Fee owing [SMS] Balance Owing - Catch up [SMS] Ex…" at bounding box center [574, 167] width 374 height 32
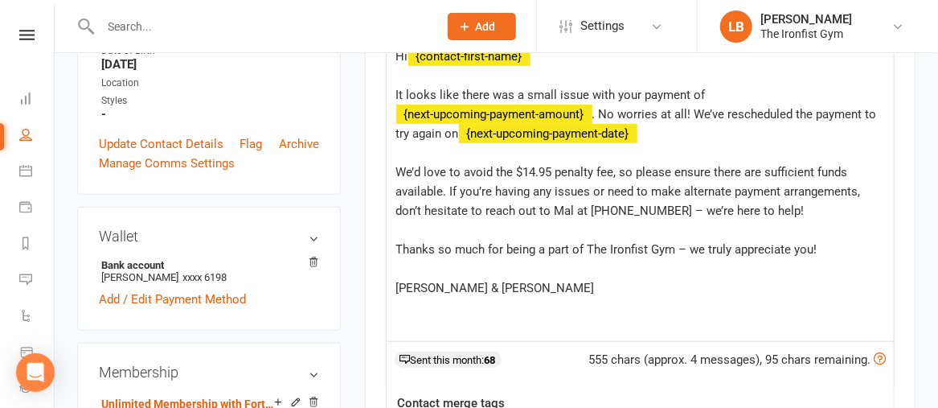
scroll to position [378, 0]
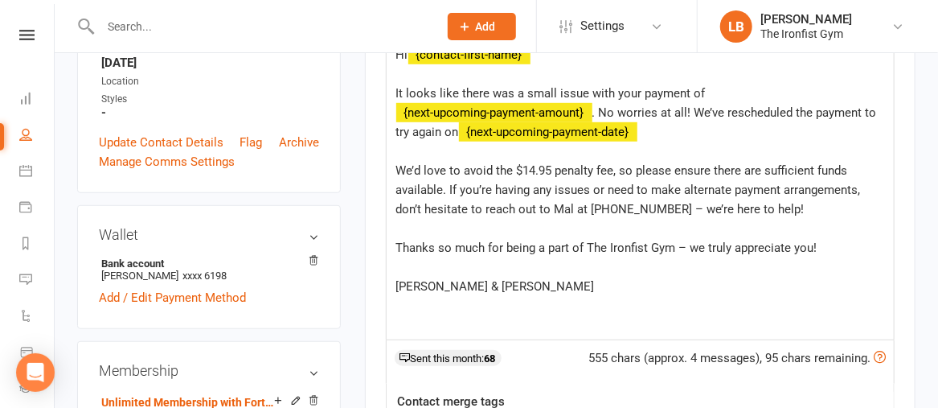
click at [638, 92] on span "It looks like there was a small issue with your payment of" at bounding box center [551, 93] width 310 height 14
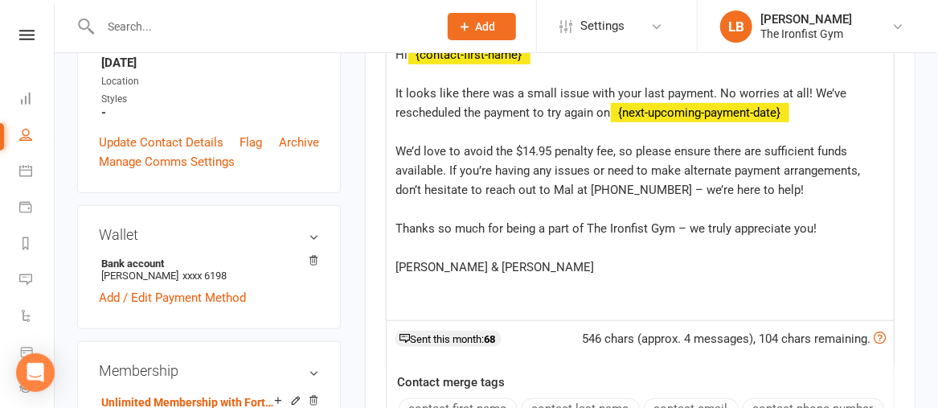
click at [813, 113] on p "It looks like there was a small issue with your last payment. No worries at all…" at bounding box center [640, 103] width 488 height 39
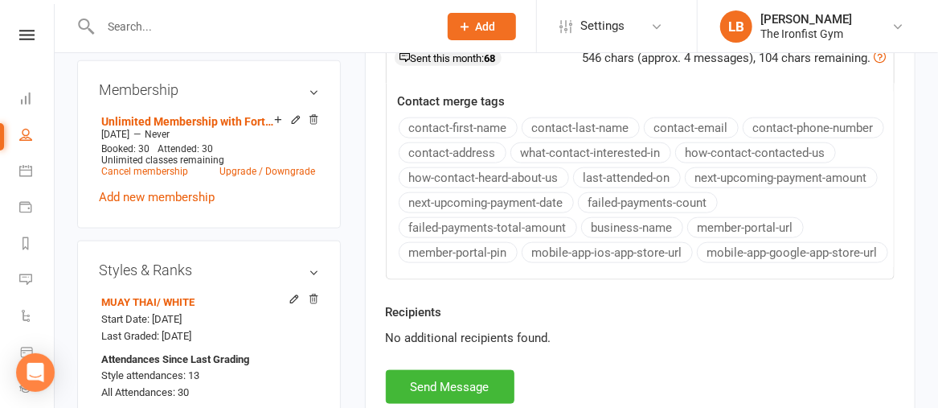
scroll to position [708, 0]
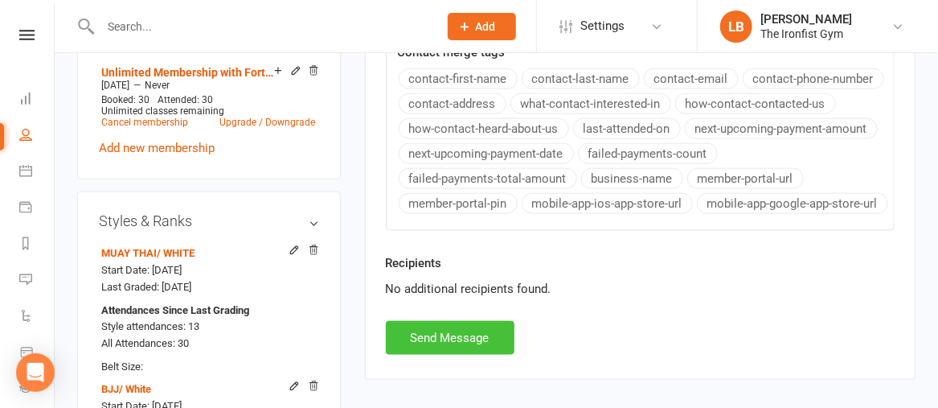
click at [446, 334] on button "Send Message" at bounding box center [450, 338] width 129 height 34
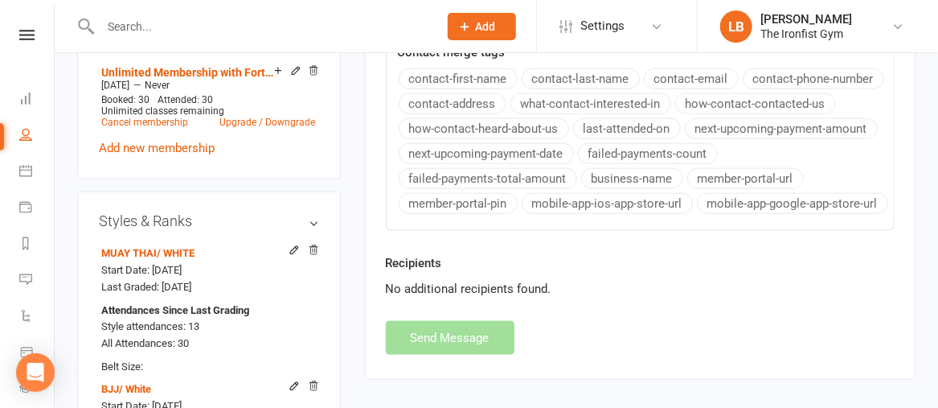
select select
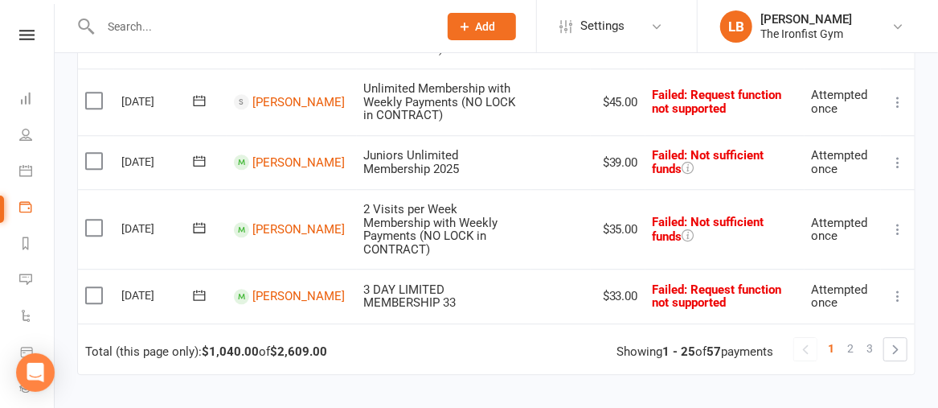
scroll to position [1682, 0]
click at [853, 337] on span "2" at bounding box center [850, 348] width 6 height 23
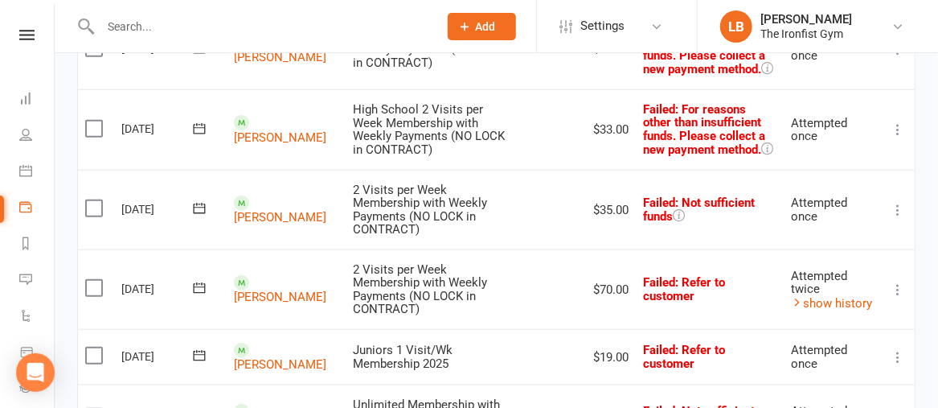
scroll to position [486, 0]
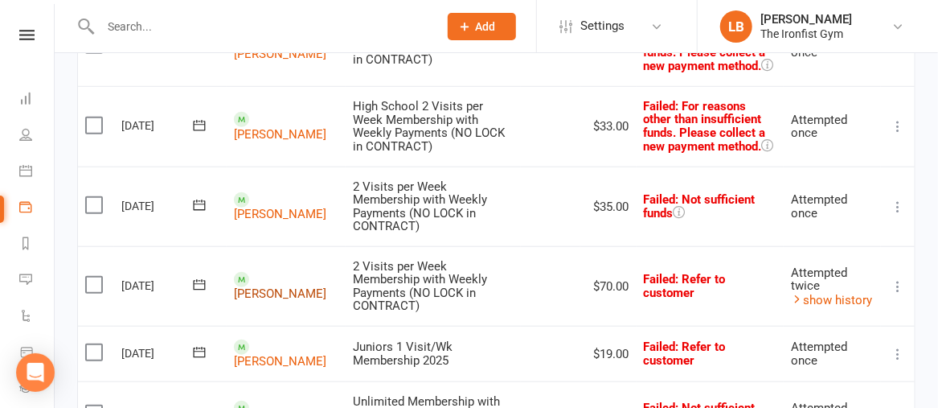
click at [261, 286] on link "[PERSON_NAME]" at bounding box center [280, 293] width 92 height 14
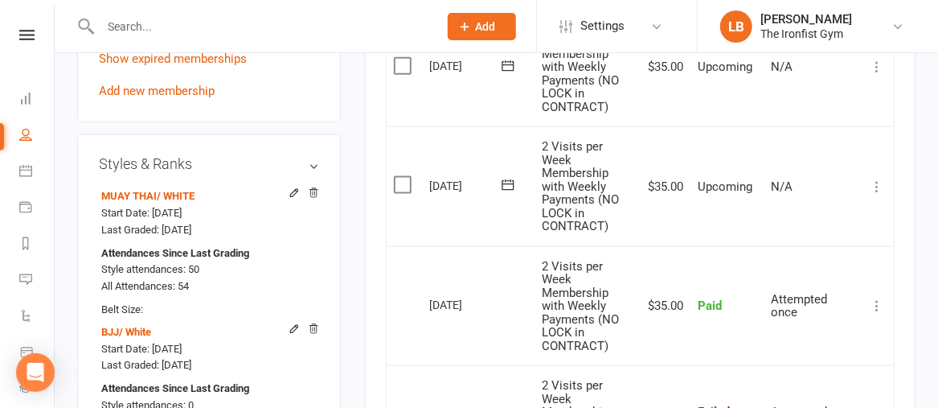
scroll to position [785, 0]
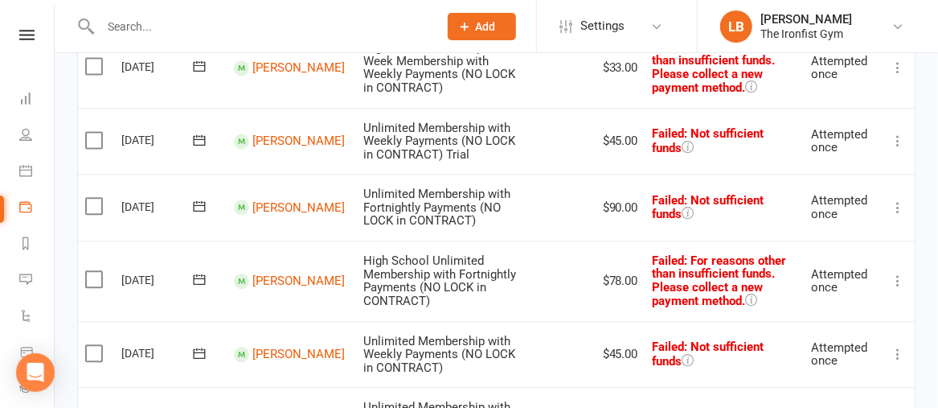
scroll to position [1809, 0]
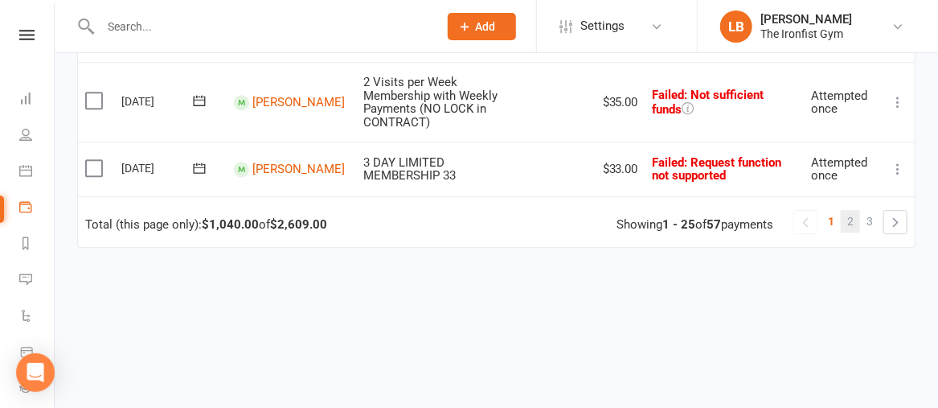
click at [852, 210] on span "2" at bounding box center [850, 221] width 6 height 23
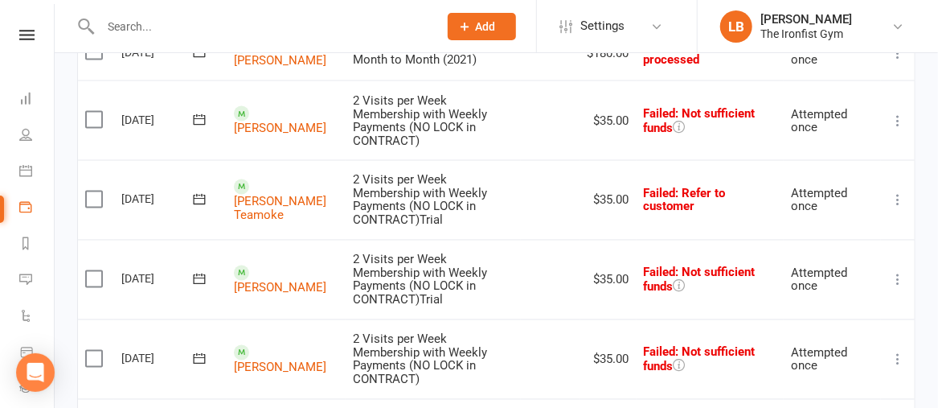
scroll to position [1052, 0]
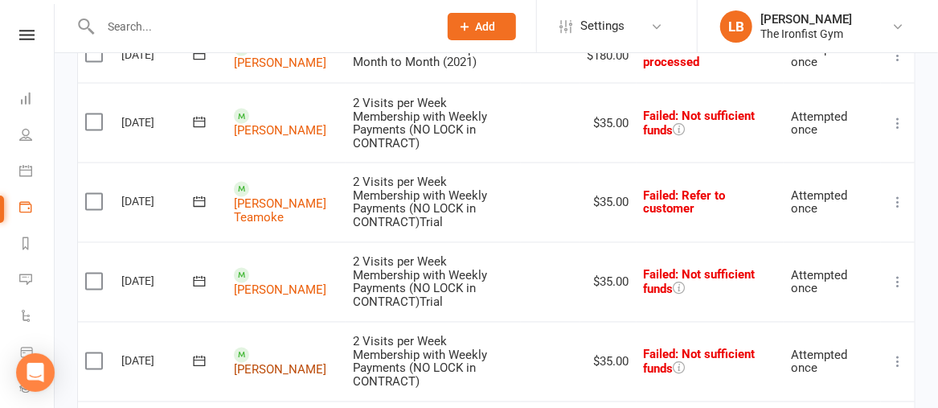
click at [270, 363] on link "[PERSON_NAME]" at bounding box center [280, 370] width 92 height 14
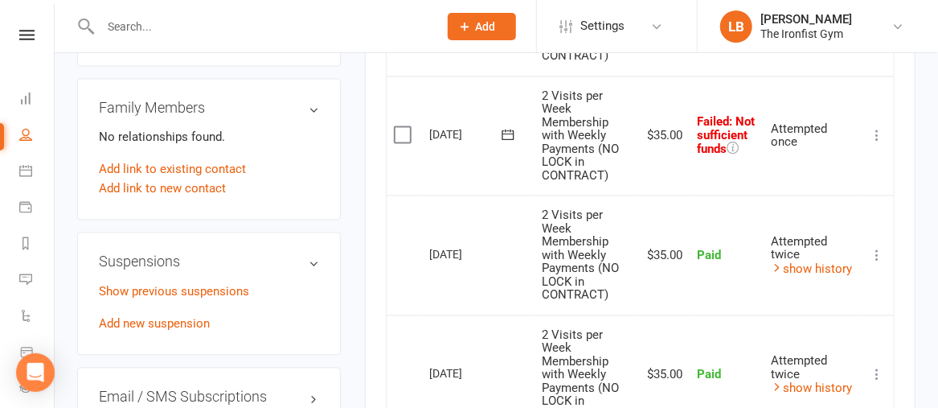
scroll to position [1195, 0]
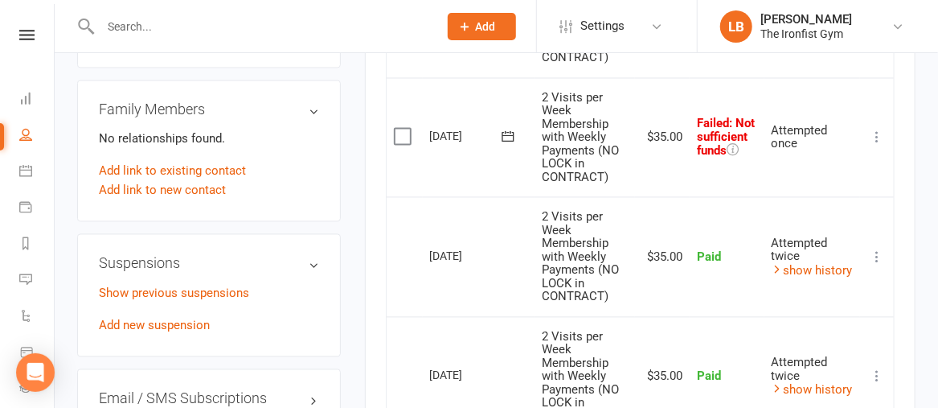
click at [878, 143] on icon at bounding box center [877, 137] width 16 height 16
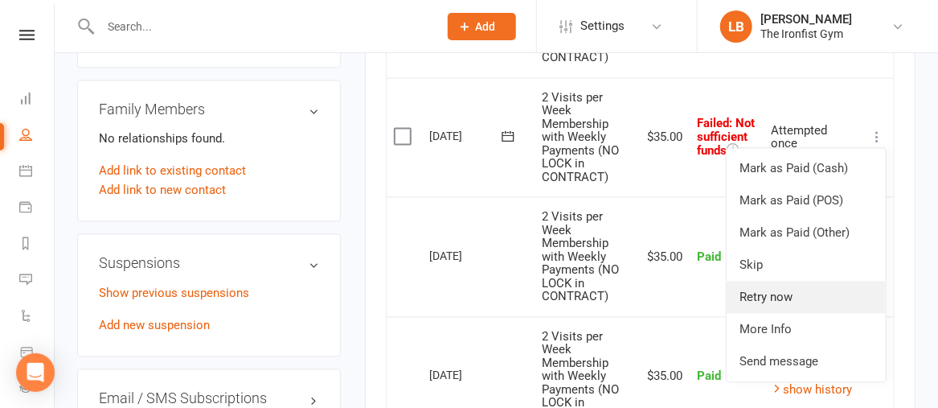
click at [770, 302] on link "Retry now" at bounding box center [806, 297] width 159 height 32
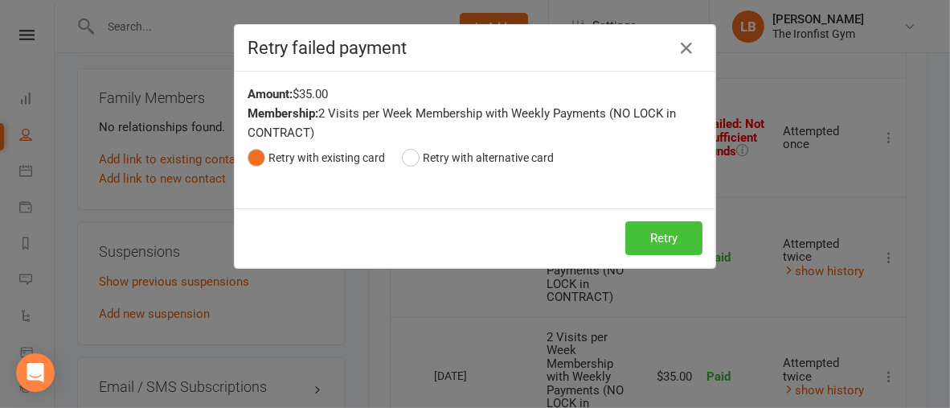
click at [626, 242] on button "Retry" at bounding box center [664, 238] width 77 height 34
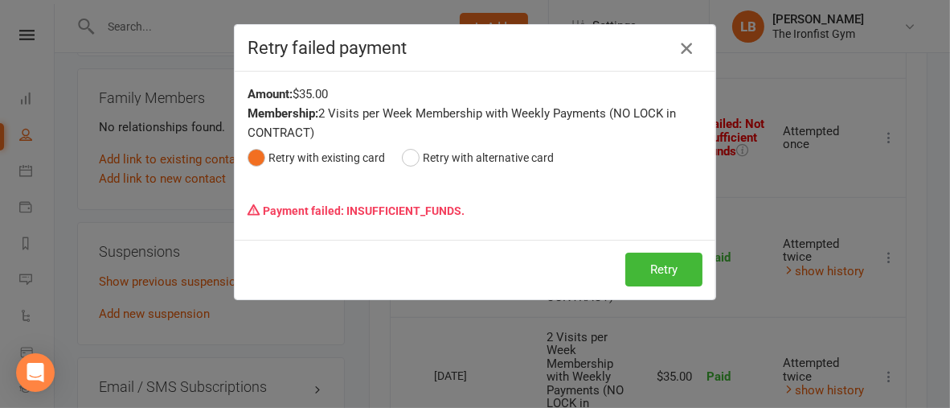
click at [678, 54] on icon "button" at bounding box center [686, 48] width 19 height 19
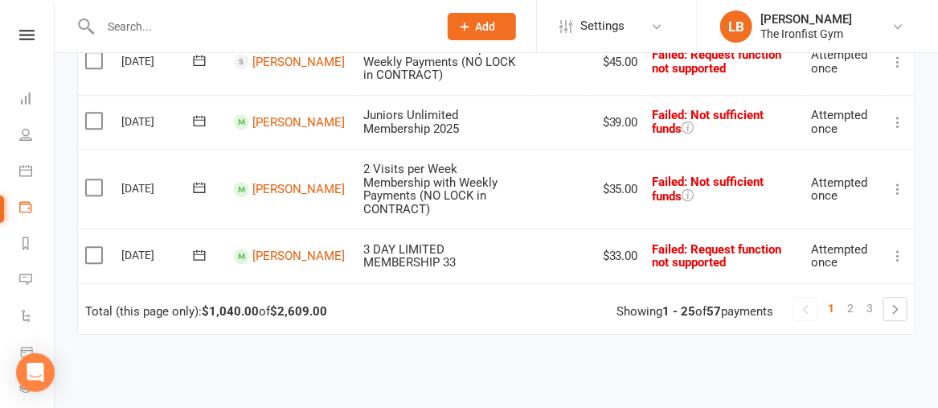
scroll to position [1721, 0]
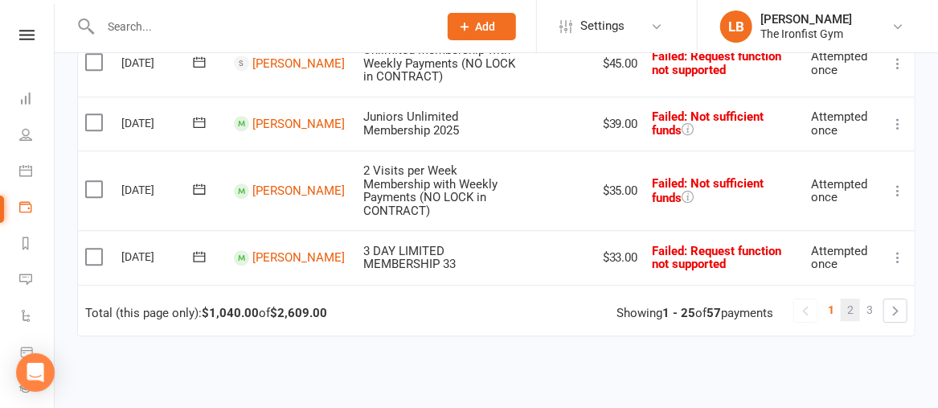
click at [855, 298] on link "2" at bounding box center [850, 309] width 19 height 23
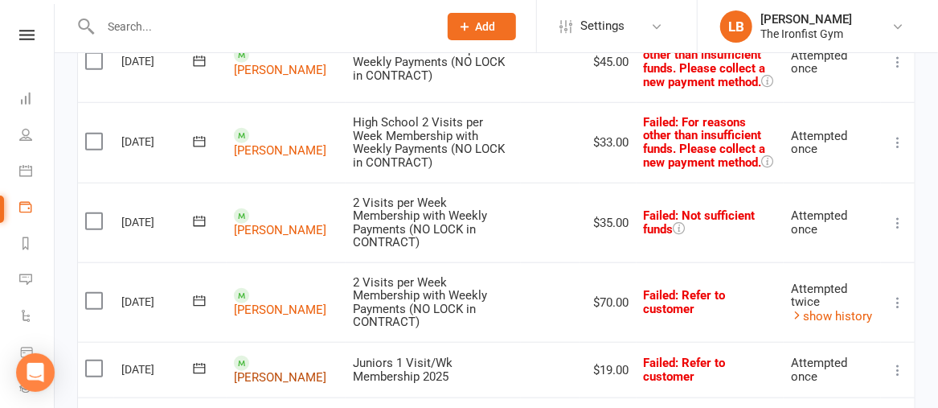
scroll to position [467, 0]
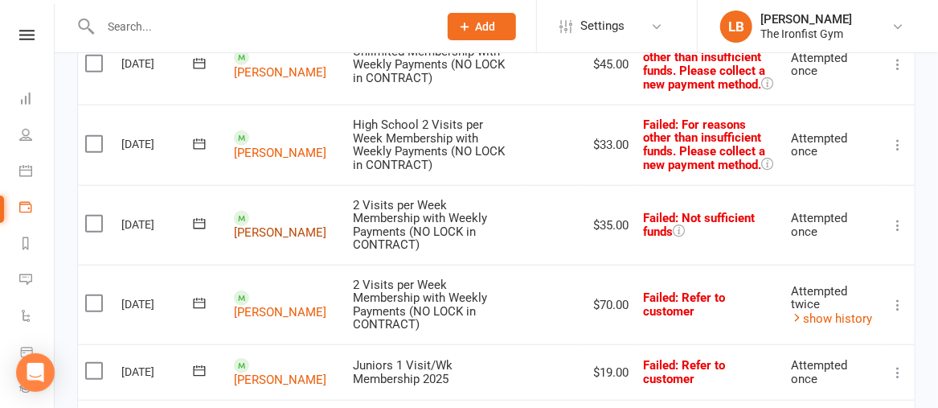
click at [271, 225] on link "[PERSON_NAME]" at bounding box center [280, 232] width 92 height 14
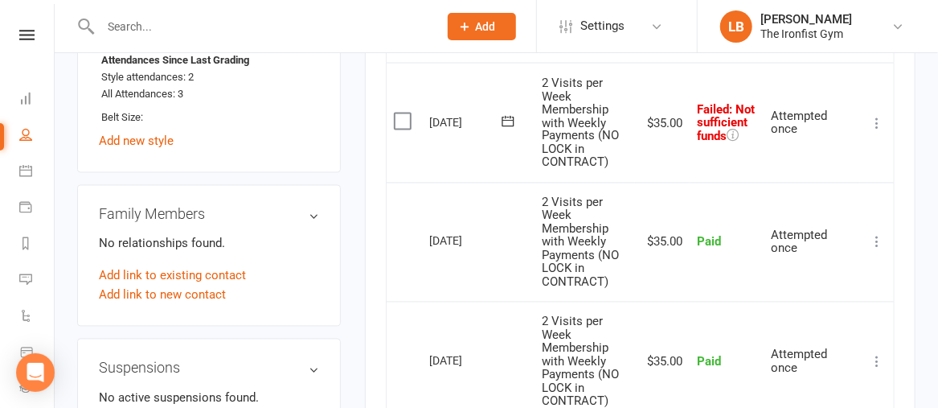
scroll to position [1090, 0]
click at [877, 129] on icon at bounding box center [877, 123] width 16 height 16
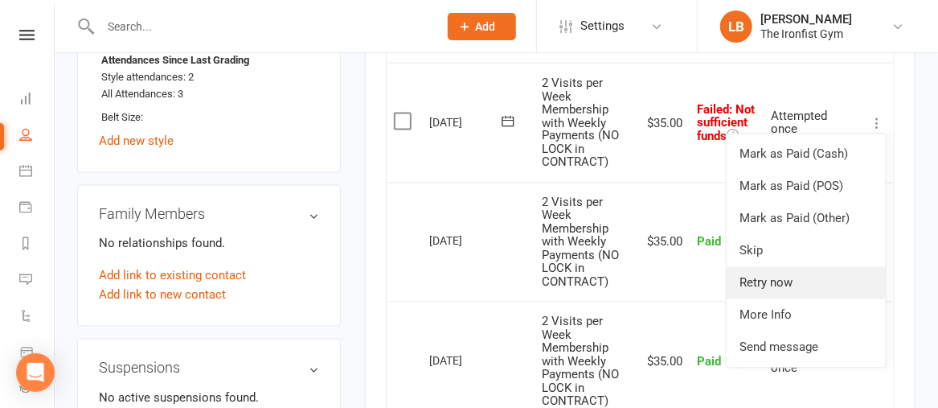
click at [796, 295] on link "Retry now" at bounding box center [806, 283] width 159 height 32
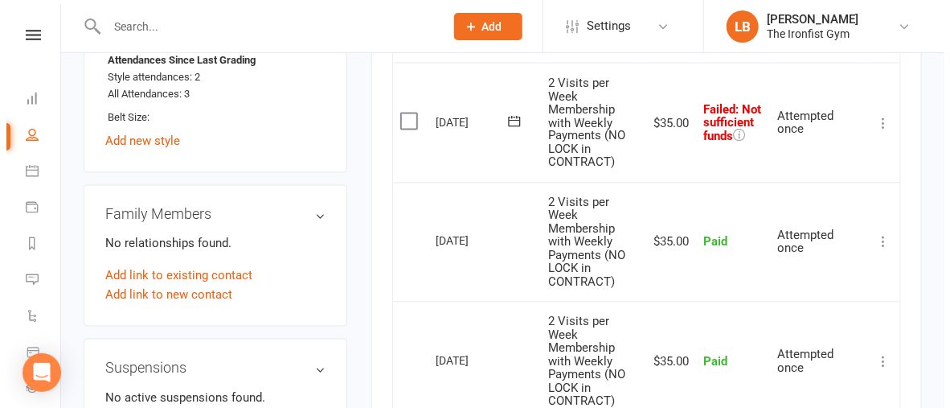
scroll to position [1080, 0]
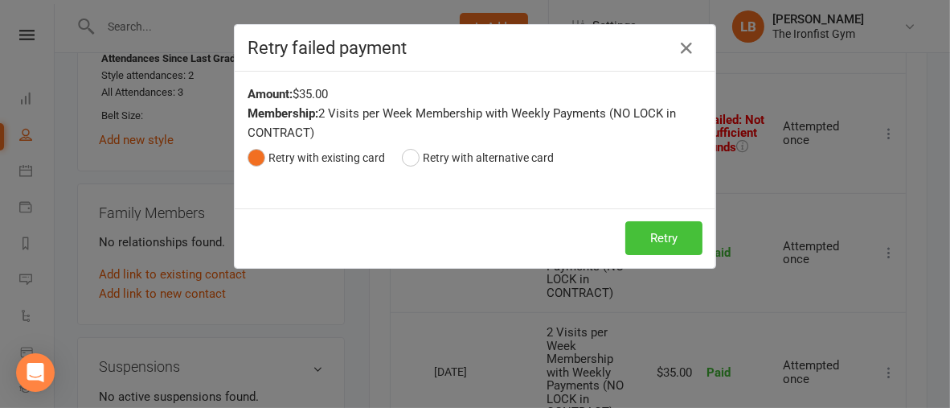
click at [663, 244] on button "Retry" at bounding box center [664, 238] width 77 height 34
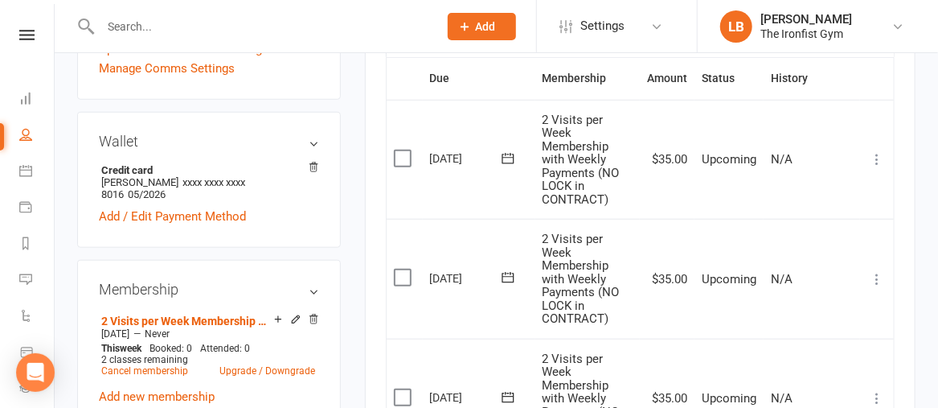
scroll to position [408, 0]
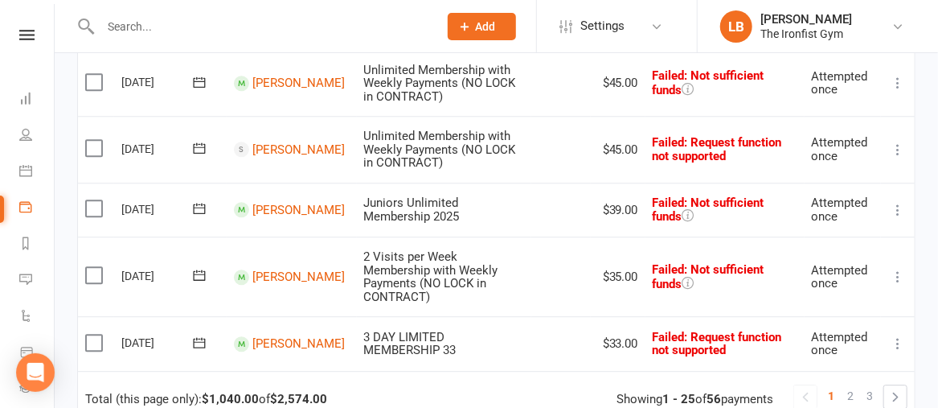
scroll to position [1809, 0]
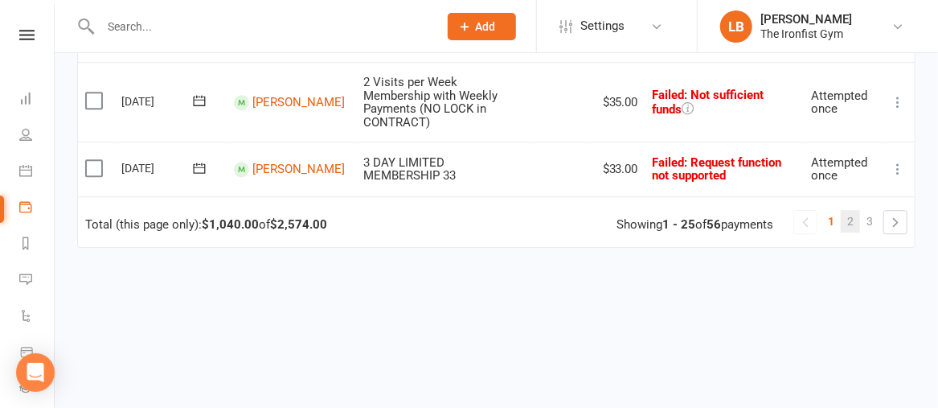
click at [851, 210] on span "2" at bounding box center [850, 221] width 6 height 23
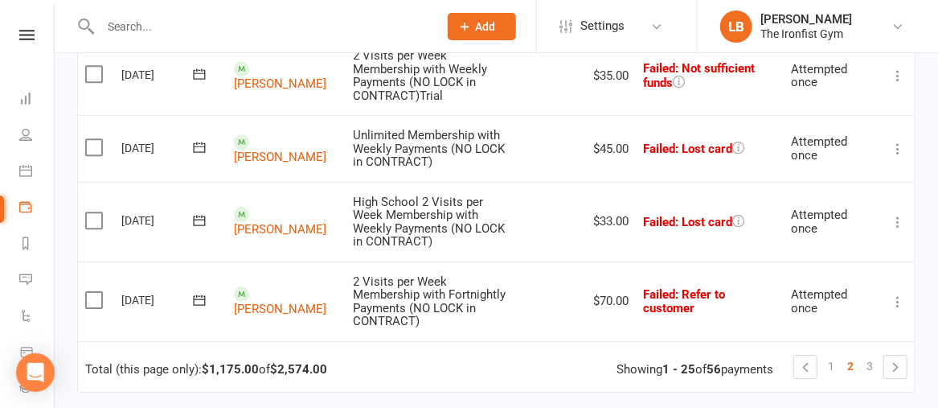
scroll to position [1915, 0]
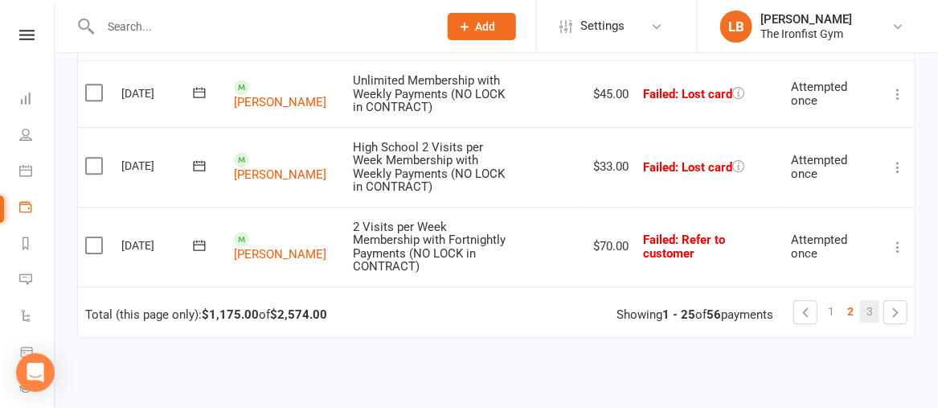
click at [868, 300] on span "3" at bounding box center [870, 311] width 6 height 23
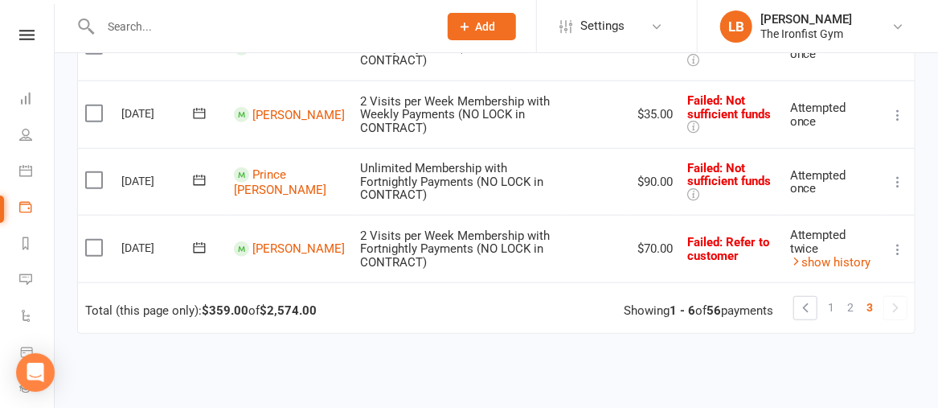
scroll to position [453, 0]
click at [260, 245] on link "[PERSON_NAME]" at bounding box center [298, 247] width 92 height 14
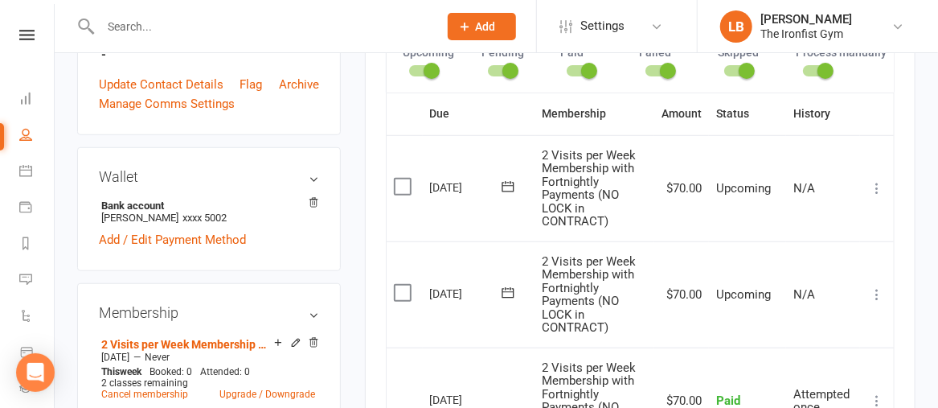
scroll to position [421, 0]
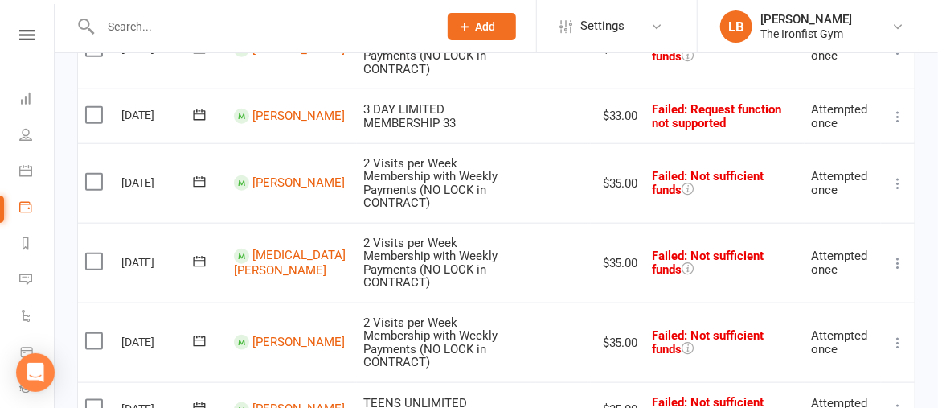
scroll to position [573, 0]
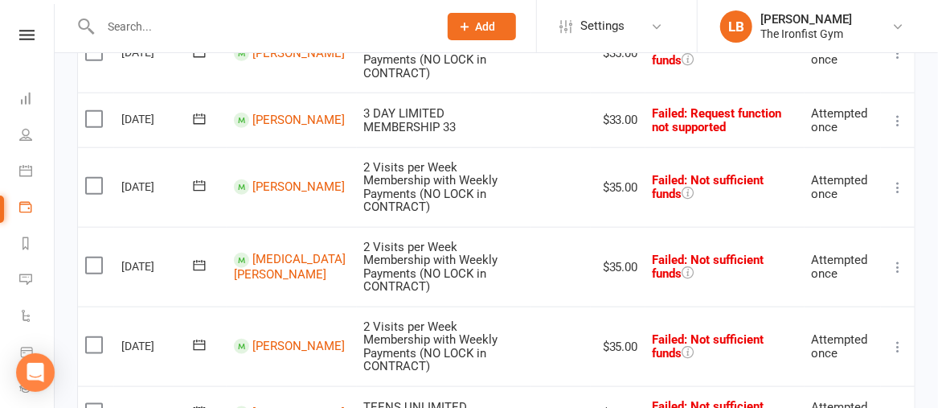
click at [20, 41] on div "Clubworx" at bounding box center [27, 56] width 54 height 52
click at [20, 34] on icon at bounding box center [26, 35] width 15 height 10
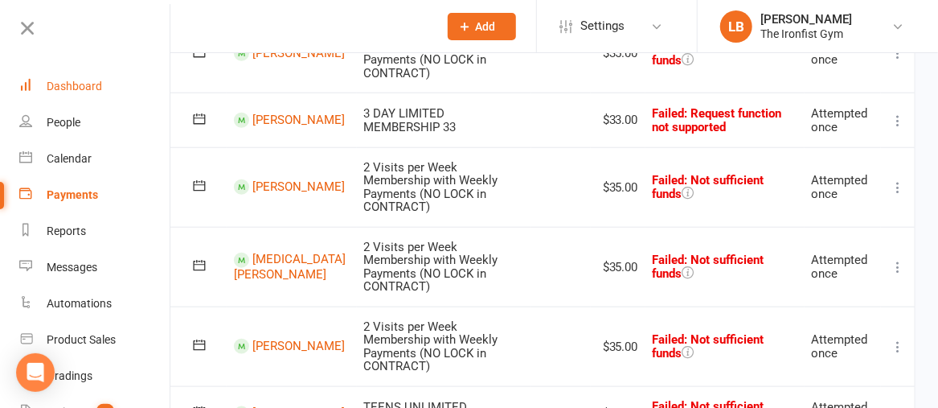
click at [55, 80] on div "Dashboard" at bounding box center [74, 86] width 55 height 13
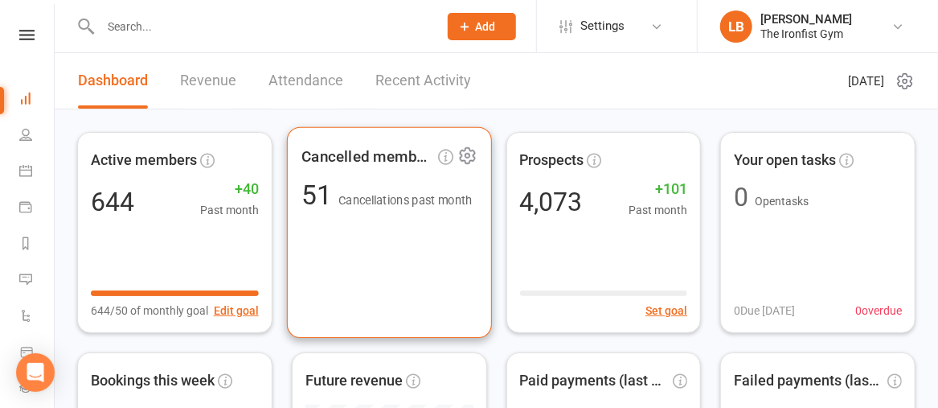
click at [291, 264] on div "Cancelled members 51 Cancellations past month" at bounding box center [389, 232] width 205 height 211
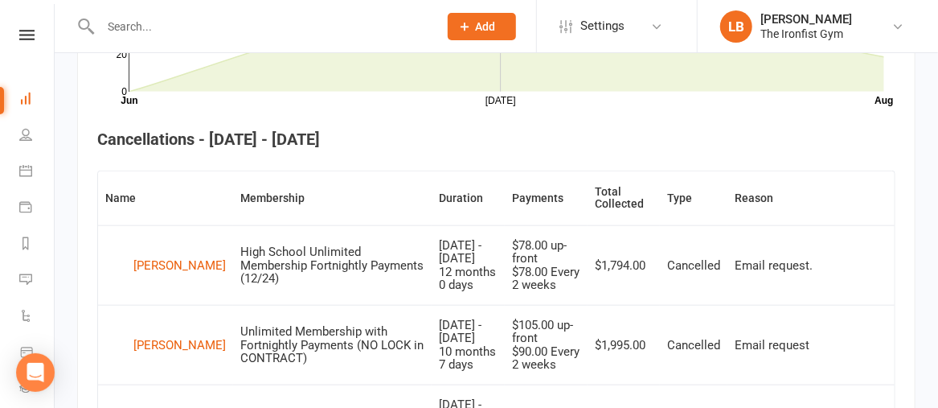
scroll to position [563, 0]
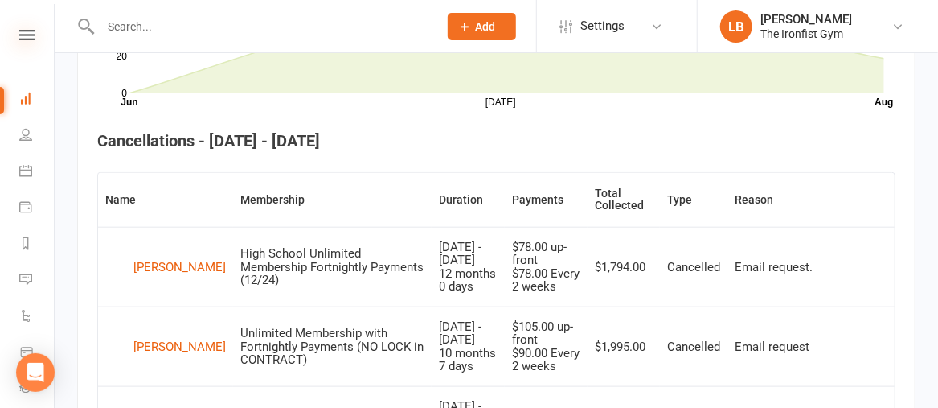
click at [19, 35] on icon at bounding box center [26, 35] width 15 height 10
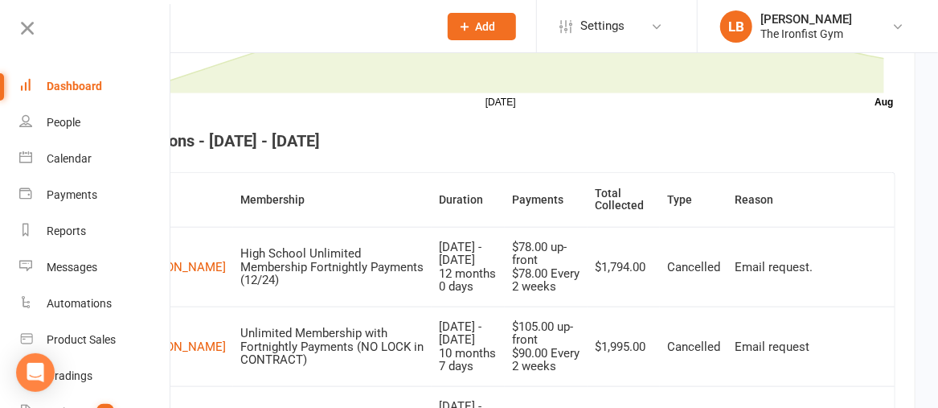
click at [56, 86] on div "Dashboard" at bounding box center [74, 86] width 55 height 13
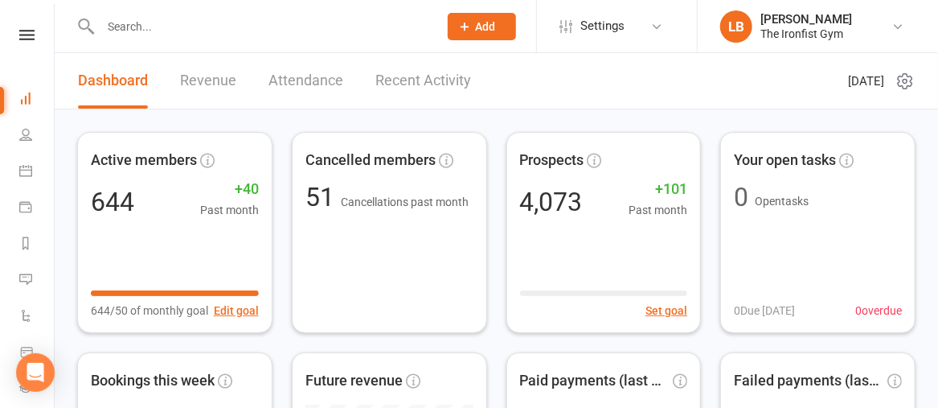
click at [187, 81] on link "Revenue" at bounding box center [208, 80] width 56 height 55
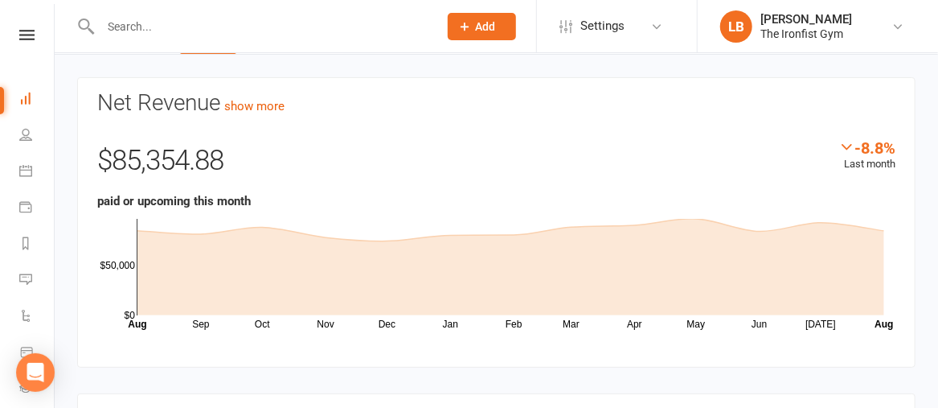
scroll to position [55, 0]
click at [269, 99] on link "show more" at bounding box center [254, 106] width 60 height 14
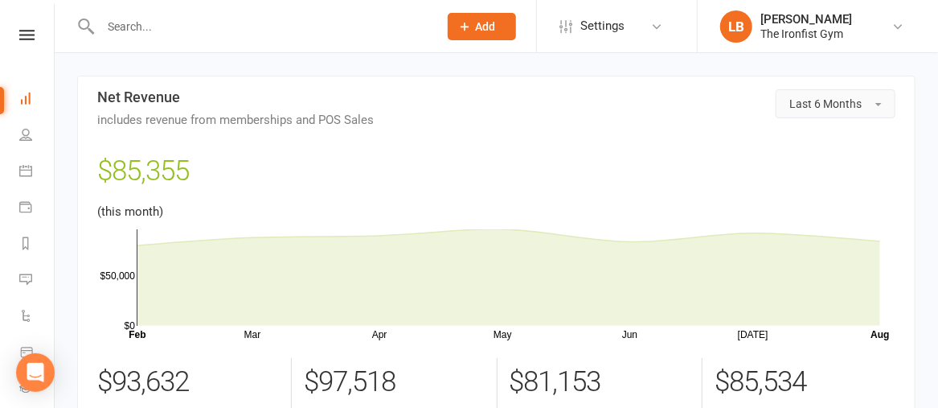
click at [843, 103] on span "Last 6 Months" at bounding box center [826, 103] width 72 height 13
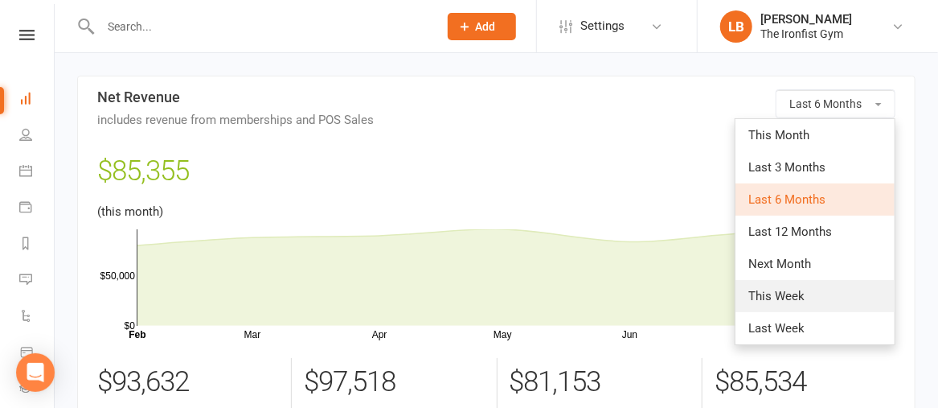
click at [800, 285] on link "This Week" at bounding box center [815, 296] width 159 height 32
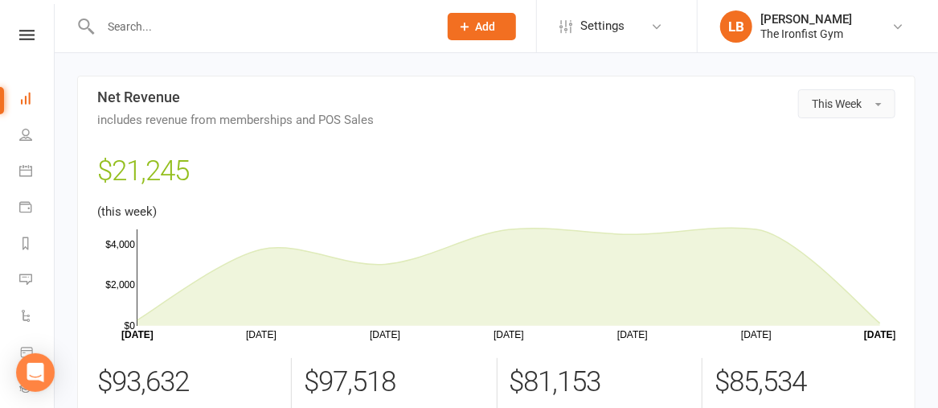
click at [862, 110] on button "This Week" at bounding box center [846, 103] width 97 height 29
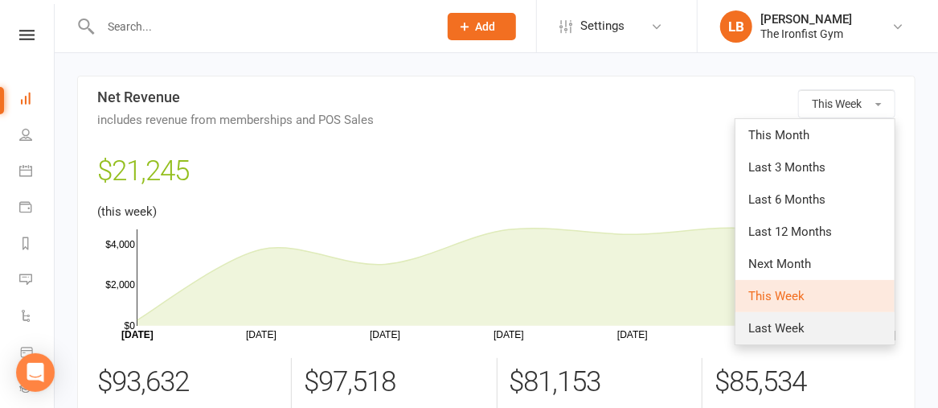
click at [796, 328] on span "Last Week" at bounding box center [777, 328] width 56 height 14
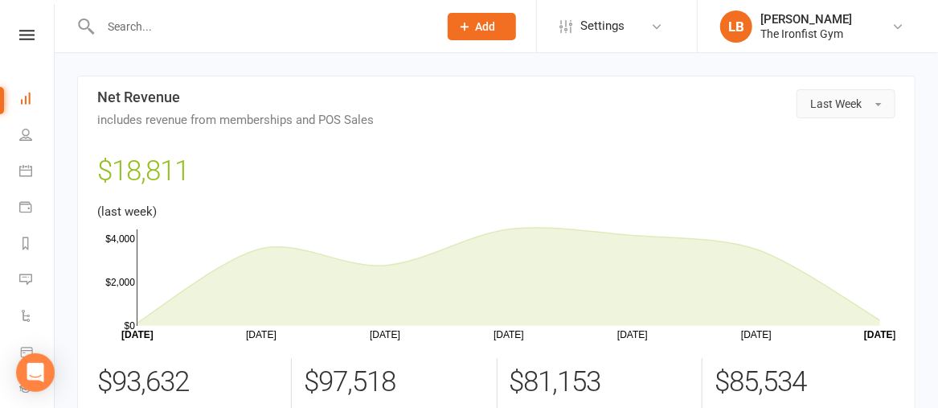
click at [822, 100] on span "Last Week" at bounding box center [835, 103] width 51 height 13
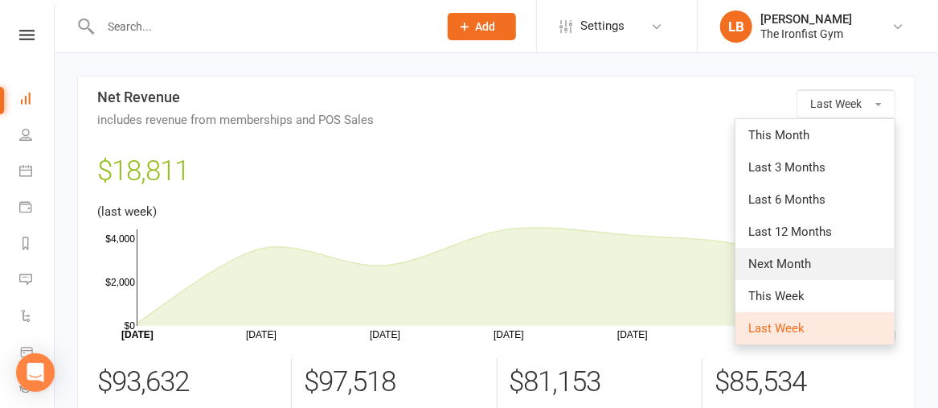
click at [763, 261] on span "Next Month" at bounding box center [780, 263] width 63 height 14
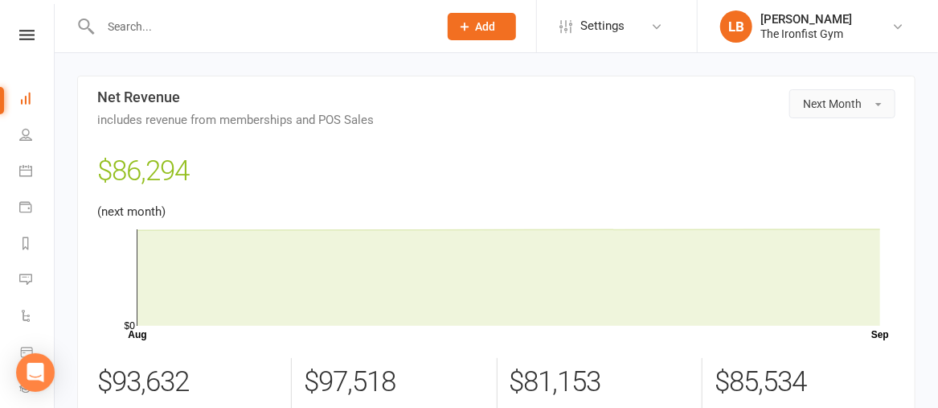
click at [822, 105] on span "Next Month" at bounding box center [832, 103] width 59 height 13
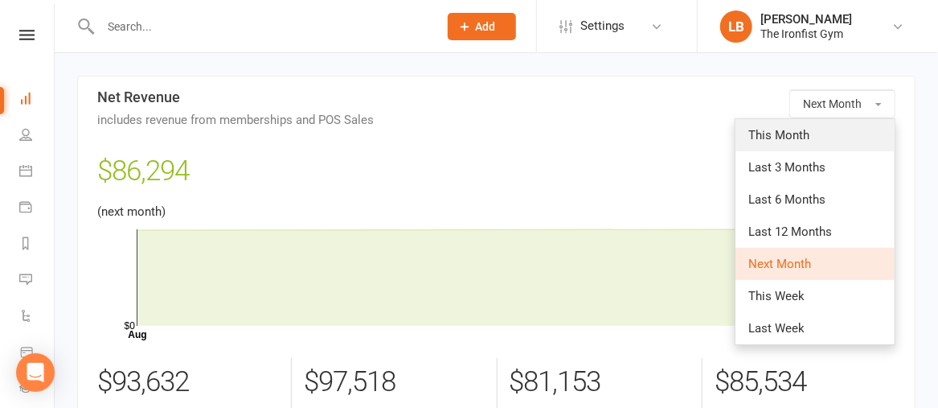
click at [798, 130] on span "This Month" at bounding box center [779, 135] width 61 height 14
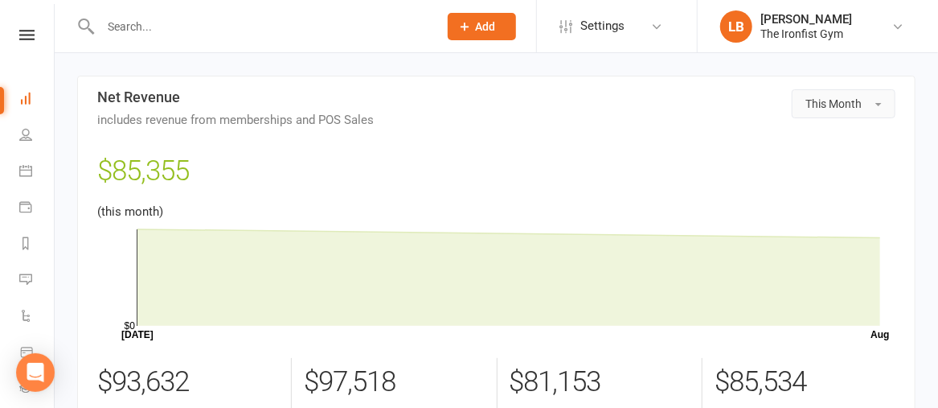
click at [875, 96] on button "This Month" at bounding box center [844, 103] width 104 height 29
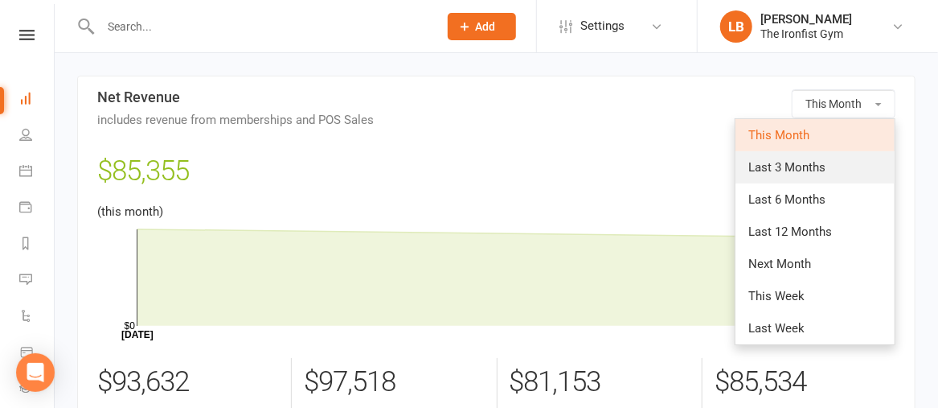
click at [800, 169] on span "Last 3 Months" at bounding box center [787, 167] width 77 height 14
